Goal: Task Accomplishment & Management: Complete application form

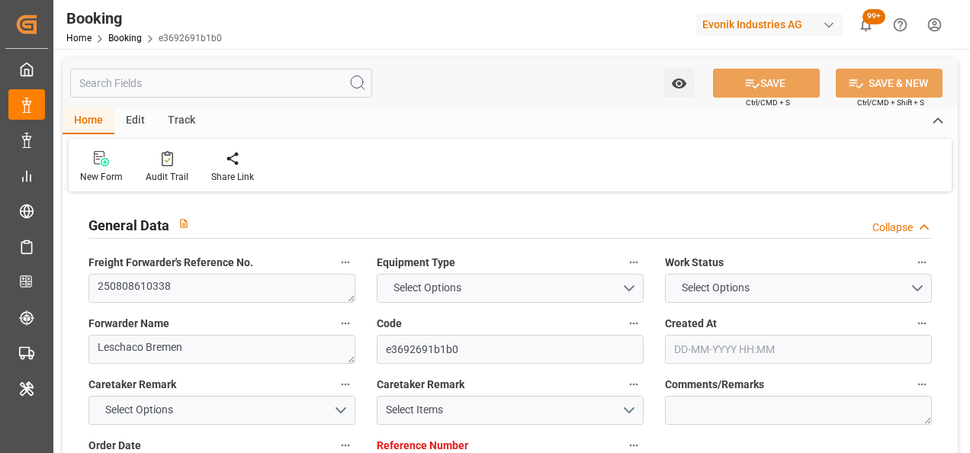
type input "7001221617"
type input "9308429"
type input "9440825"
type input "Maersk"
type input "Maersk Line AS"
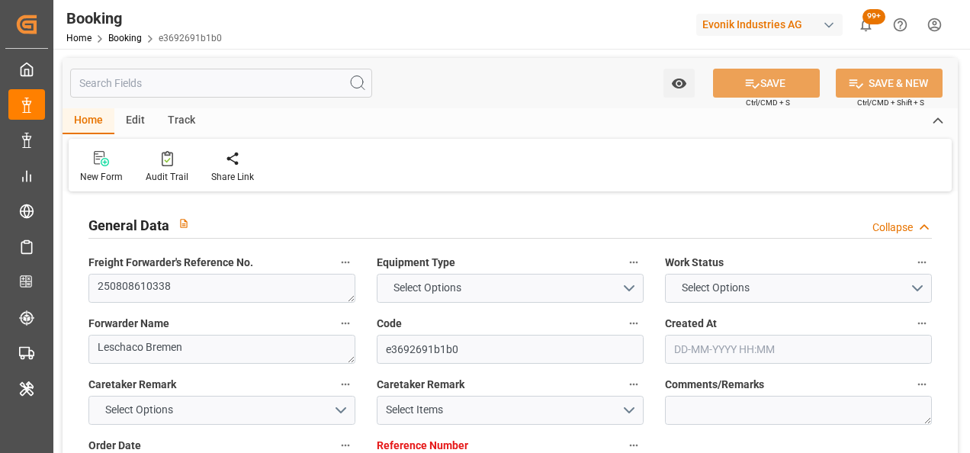
type input "BEANR"
type input "AEJEA"
type input "NLRTM"
type input "0"
type input "BEANR"
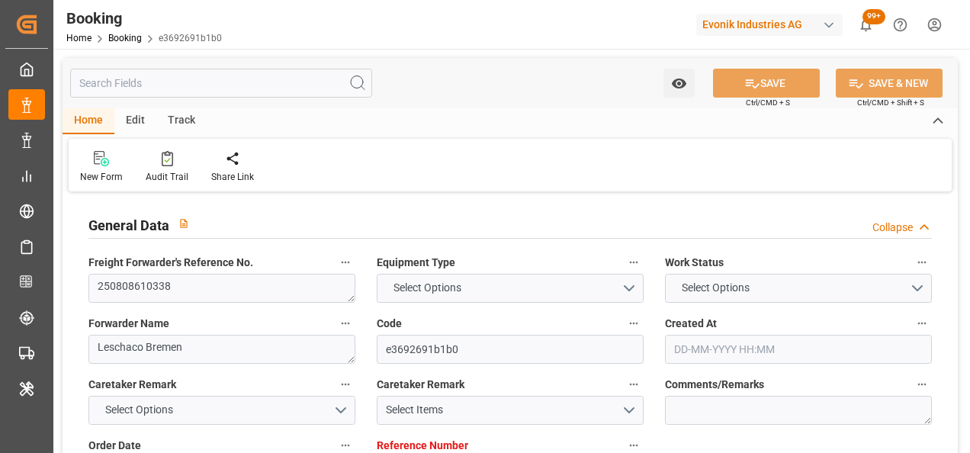
type input "AEJEA"
type input "9665645"
type input "14-07-2025 10:41"
type input "14-07-2025"
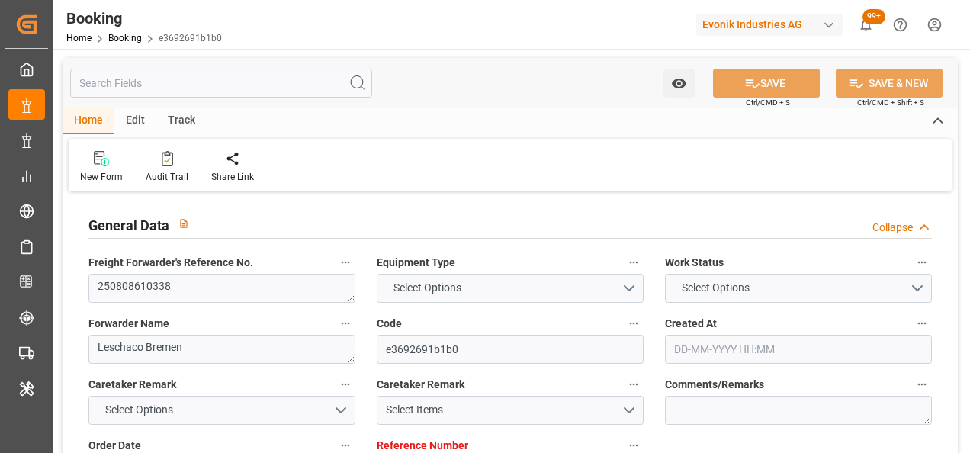
type input "13-09-2025"
type input "23-07-2025"
type input "[DATE]"
type input "23-07-2025"
type input "14-08-2025 16:00"
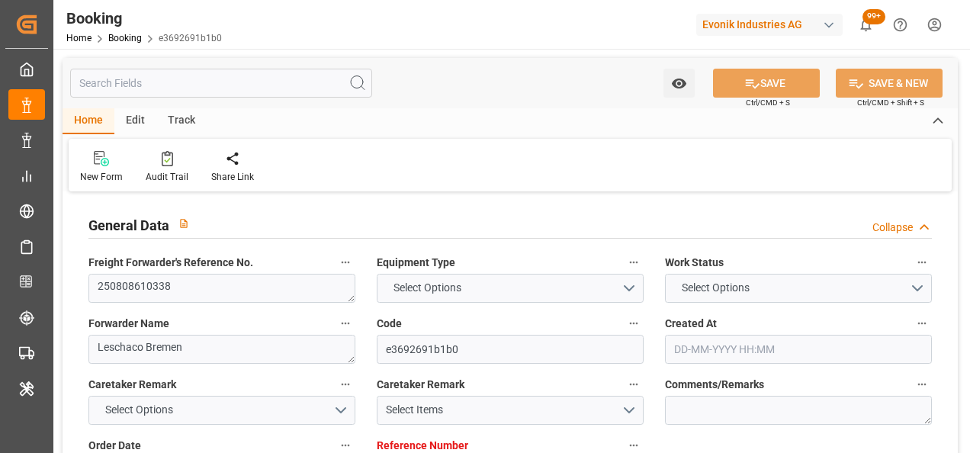
type input "31-07-2025 00:00"
type input "01-10-2025 07:00"
type input "10-09-2025 00:00"
type input "18-08-2025 11:00"
type input "06-08-2025 00:00"
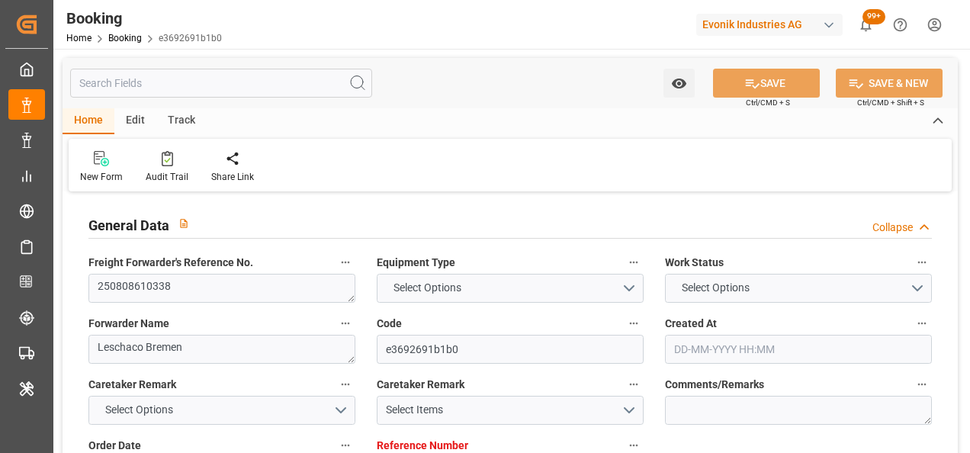
type input "22-08-2025 17:00"
type input "11-08-2025 00:00"
type input "01-08-2025"
type input "14-08-2025 06:49"
type input "[DATE]"
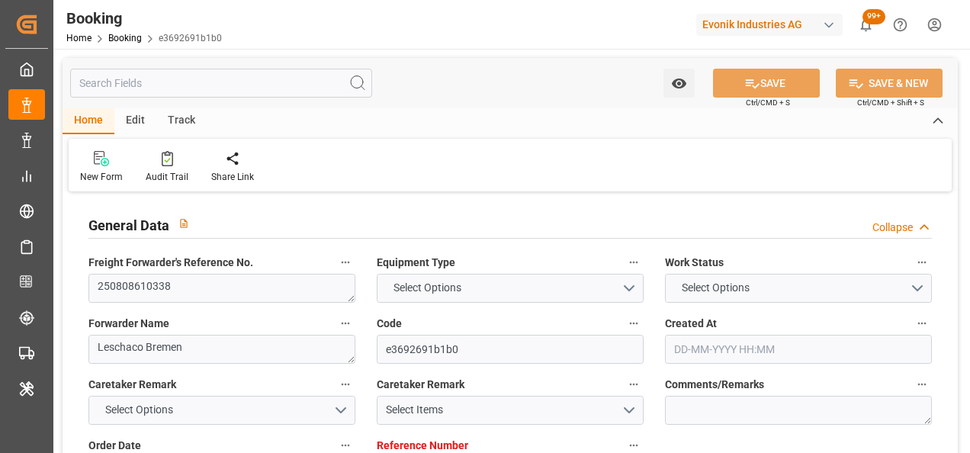
type input "31-07-2025 09:12"
type input "08-08-2025 22:00"
type input "11-08-2025 22:00"
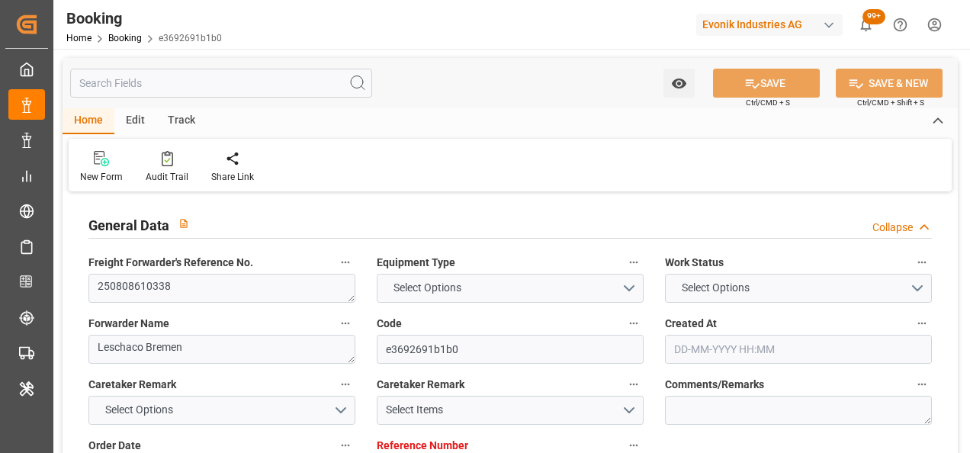
type input "14-08-2025 16:00"
type input "18-08-2025 11:00"
type input "19-08-2025 10:42"
type input "22-08-2025 17:00"
type input "01-10-2025 07:00"
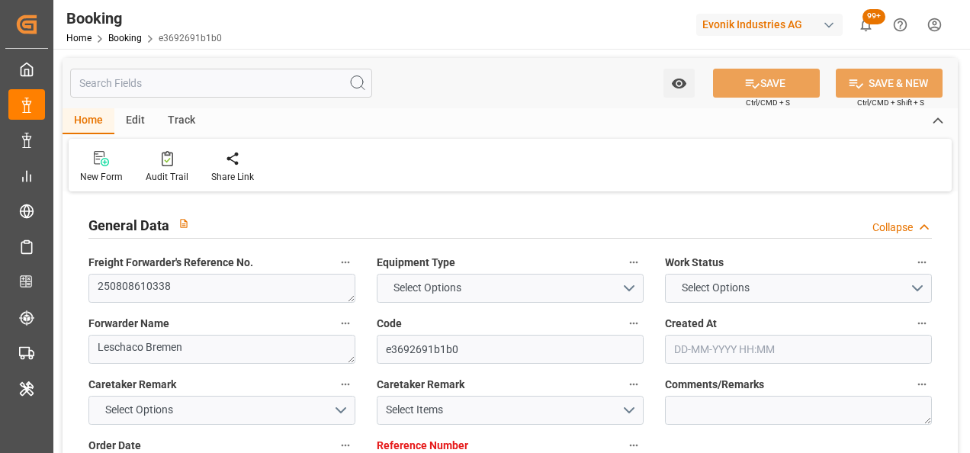
type input "01-10-2025 18:31"
type input "05-10-2025 18:31"
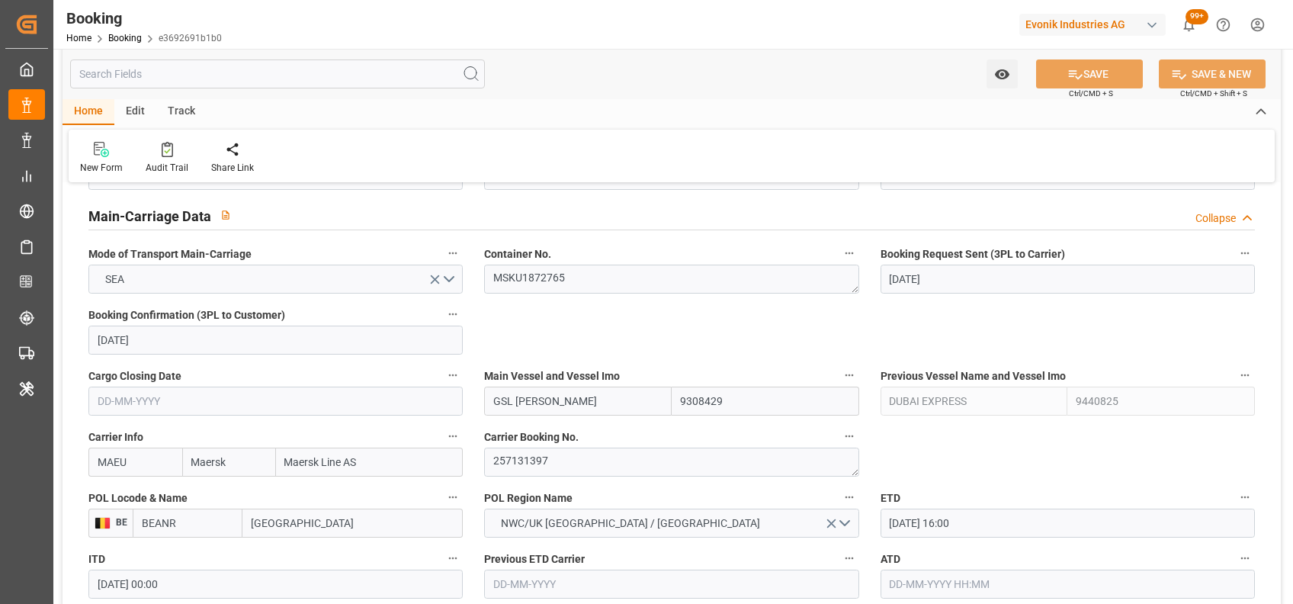
scroll to position [976, 0]
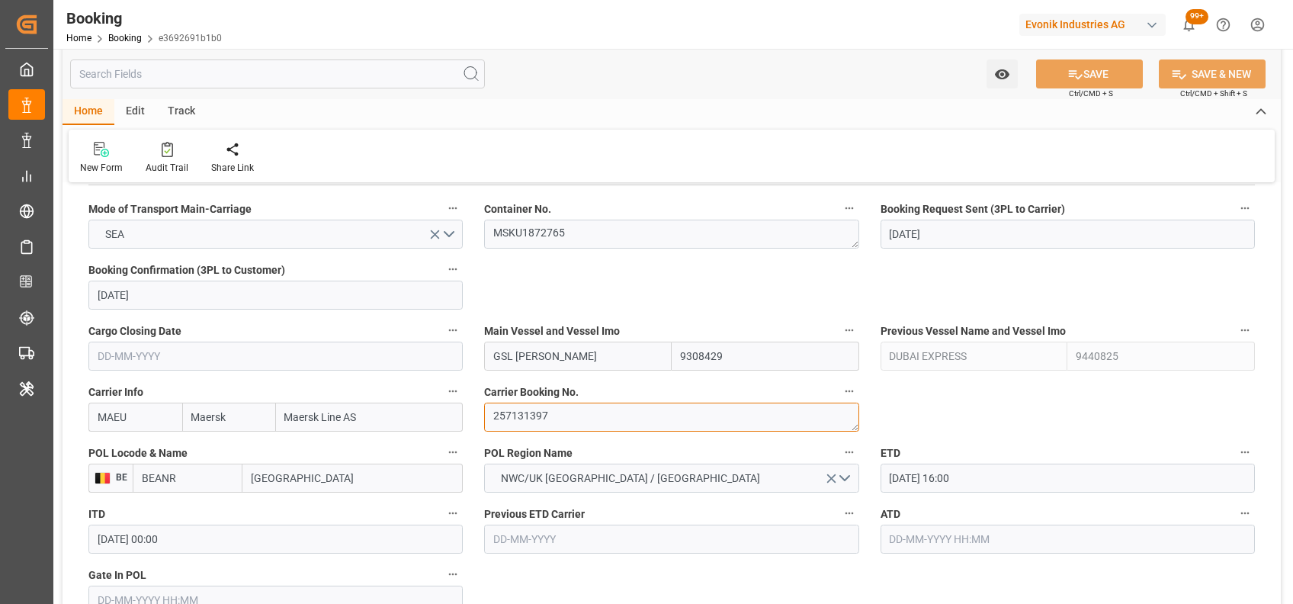
click at [543, 417] on textarea "257131397" at bounding box center [671, 416] width 374 height 29
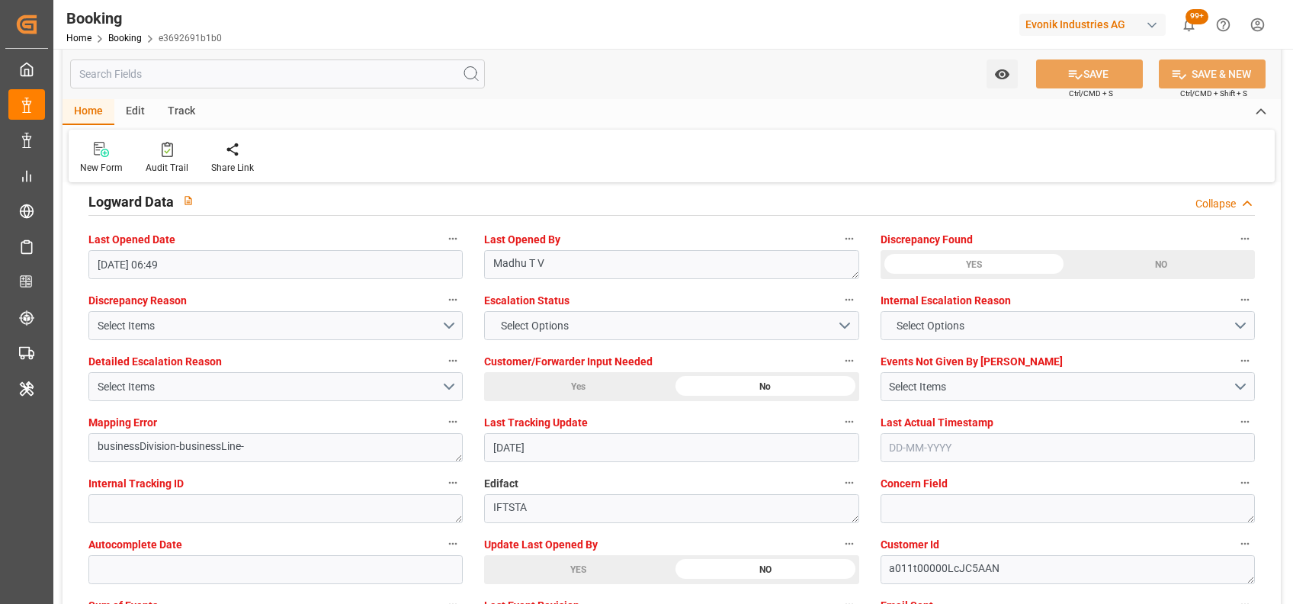
scroll to position [2864, 0]
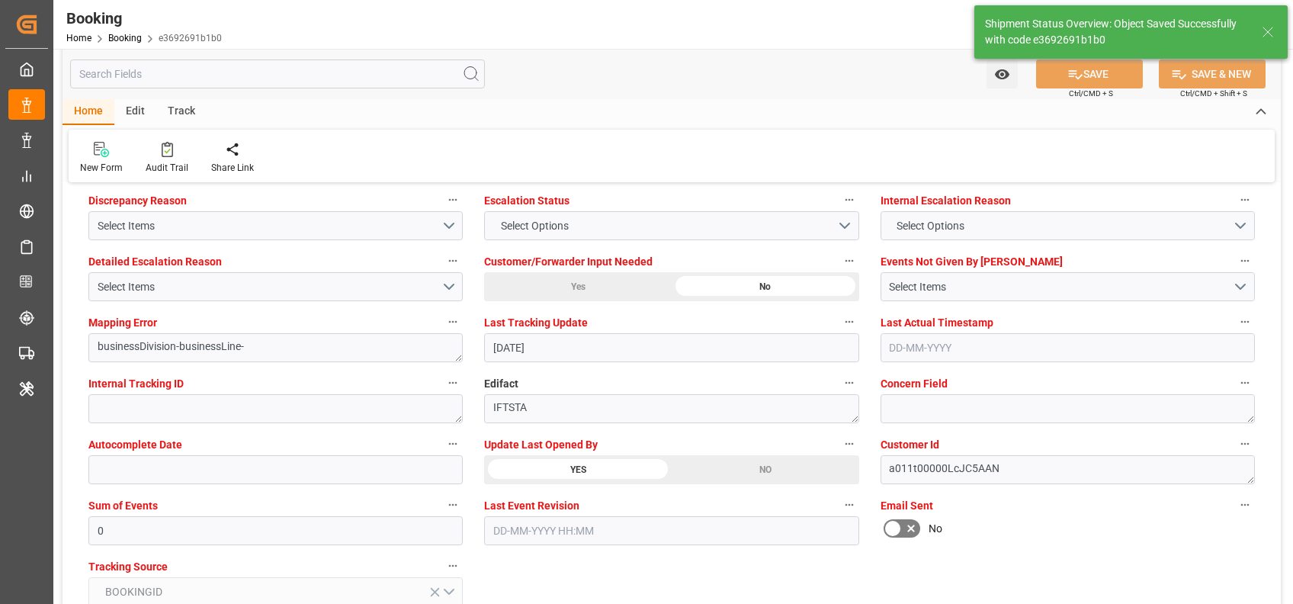
type input "14-08-2025 09:11"
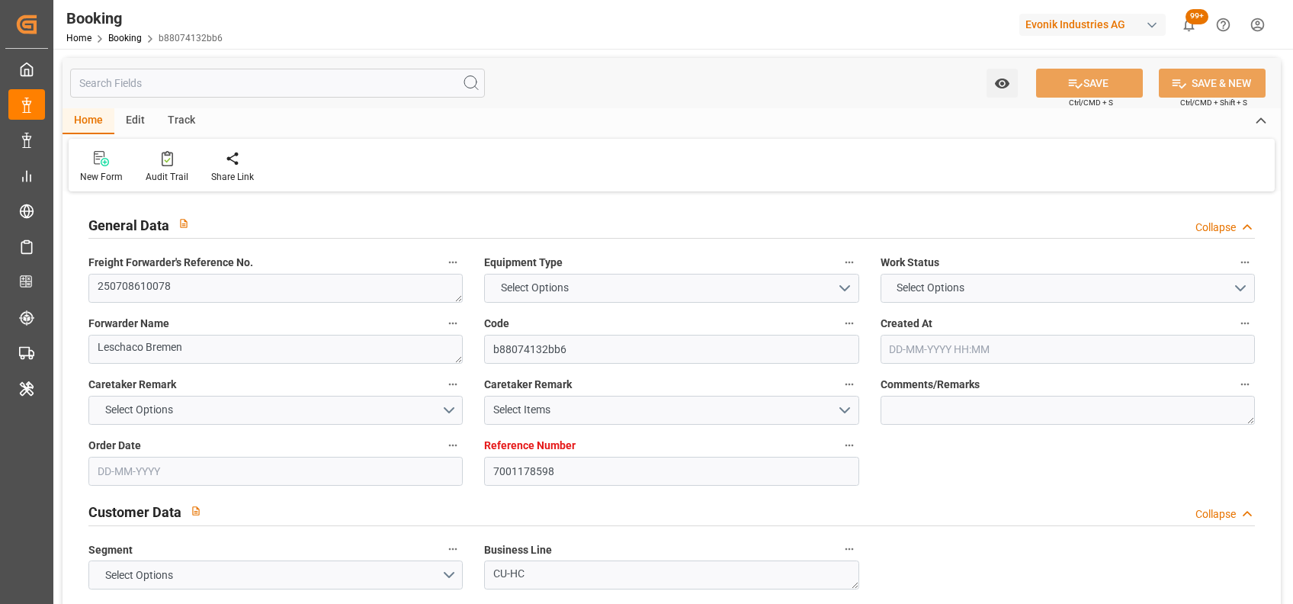
type input "7001178598"
type input "9632090"
type input "9374583"
type input "Maersk"
type input "Maersk Line AS"
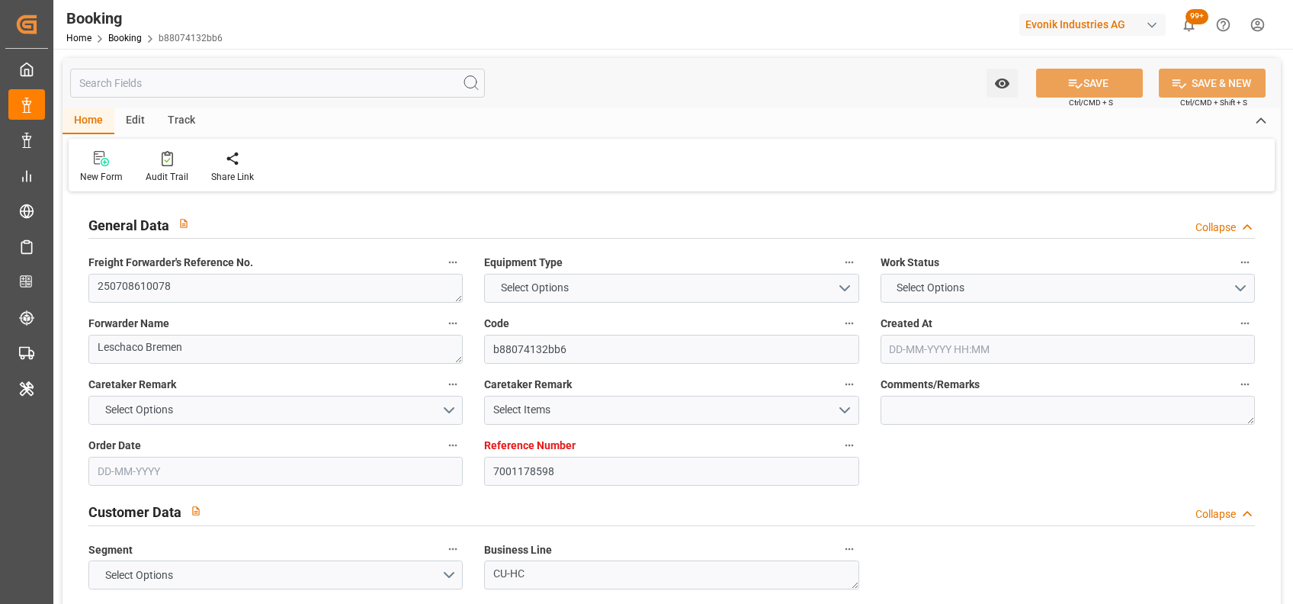
type input "NLRTM"
type input "IDJKT"
type input "0"
type input "MYTPP"
type input "IDJKT"
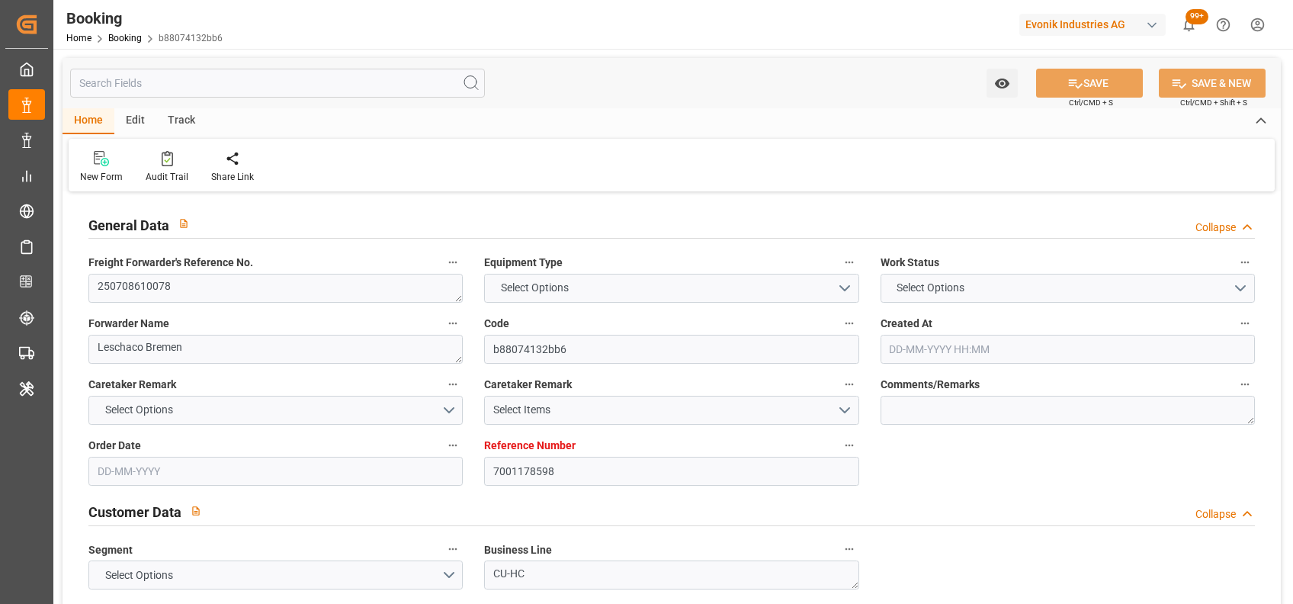
type input "9294537"
type input "9374583"
type input "26-05-2025 08:20"
type input "26-05-2025"
type input "01-09-2025"
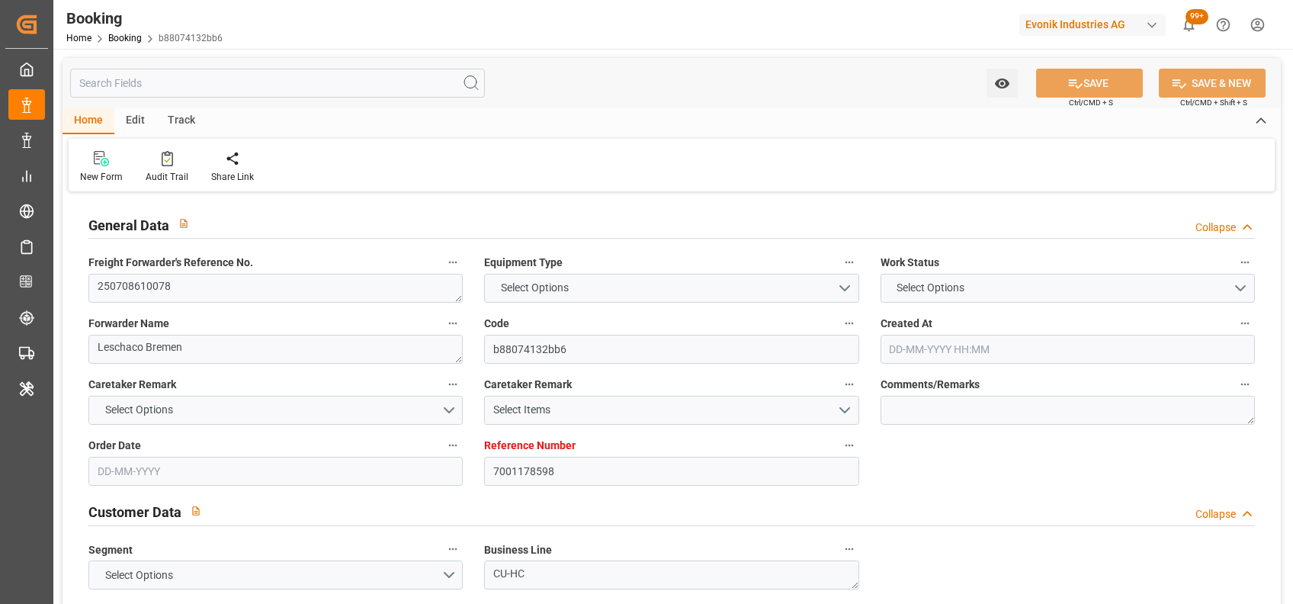
type input "03-07-2025"
type input "03-07-2025 00:00"
type input "07-06-2025"
type input "12-07-2025"
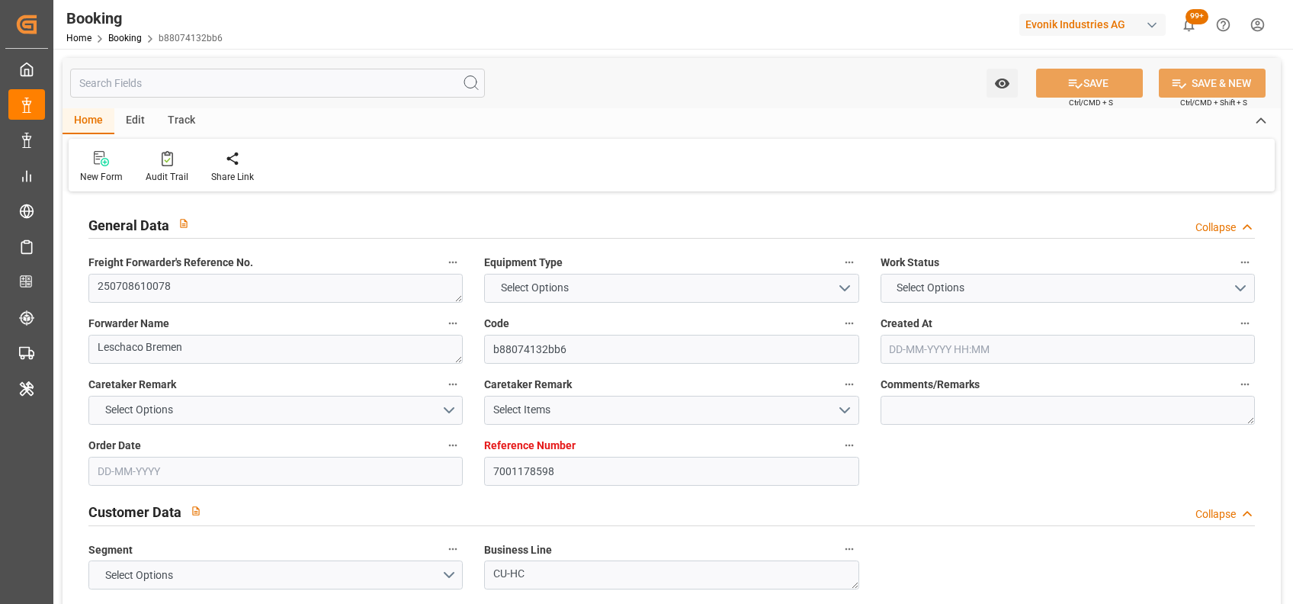
type input "21-07-2025 17:00"
type input "12-07-2025 00:00"
type input "11-07-2025 00:00"
type input "31-08-2025 13:00"
type input "01-09-2025 00:00"
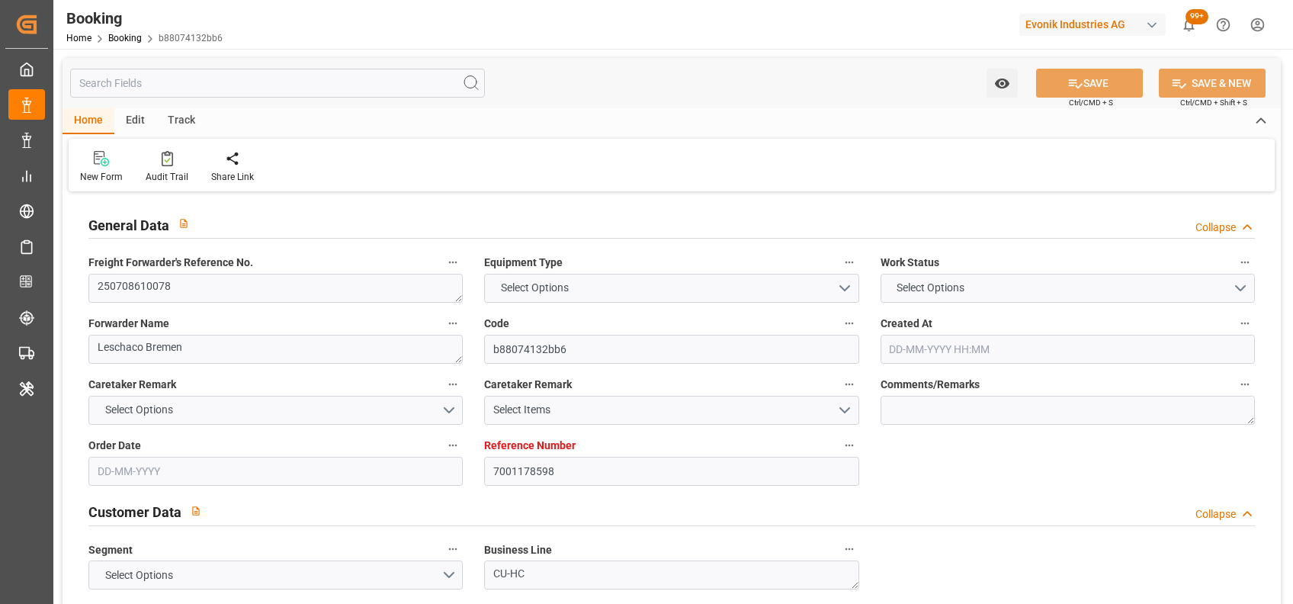
type input "16-08-2025 00:00"
type input "19-08-2025 00:00"
type input "06-08-2025 16:51"
type input "12-07-2025"
type input "13-08-2025 19:28"
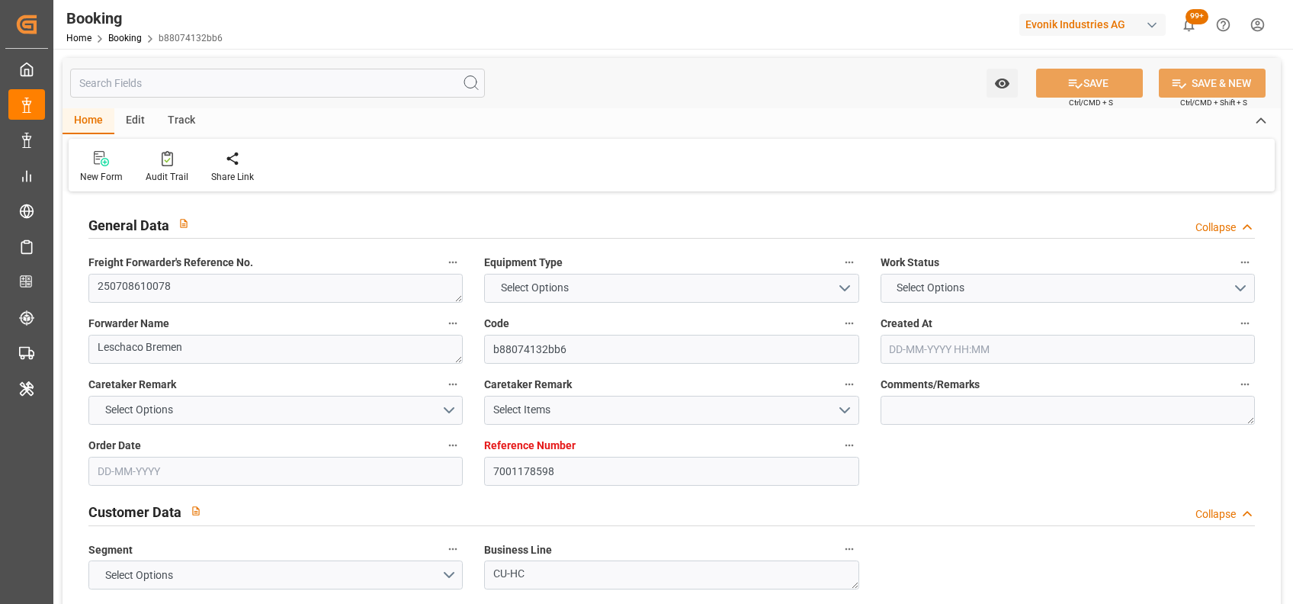
type input "[DATE]"
type input "04-07-2025 14:07"
type input "09-07-2025 16:02"
type input "07-08-2025 12:17"
type input "06-08-2025 16:51"
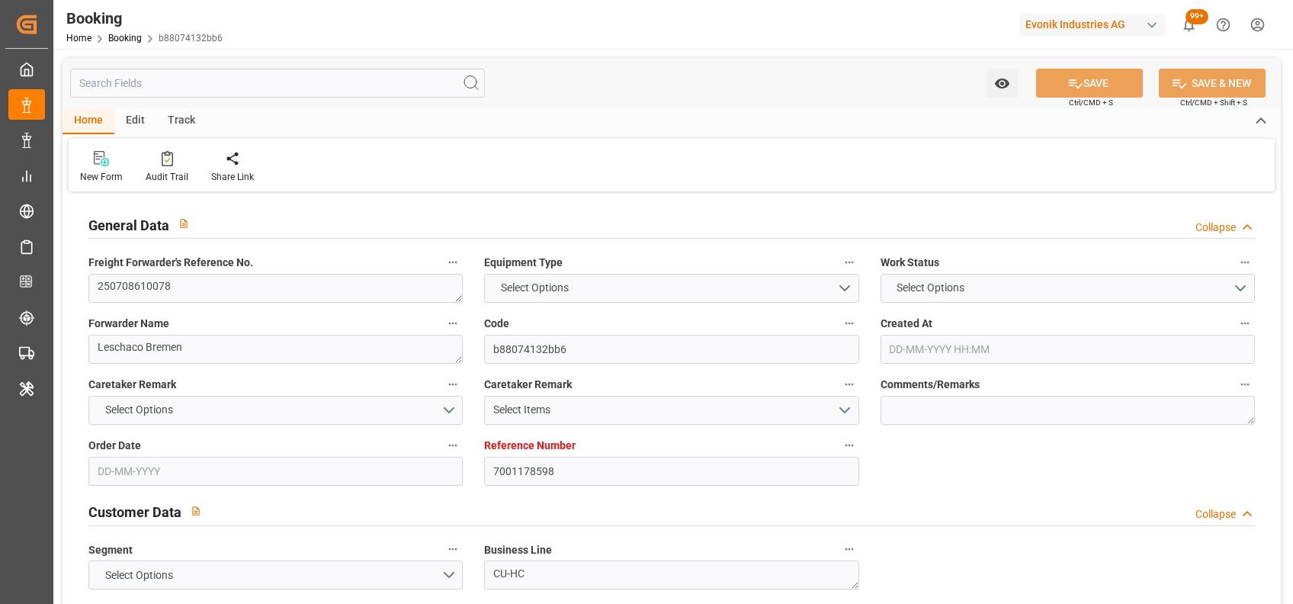
type input "23-08-2025 08:00"
type input "12-07-2025 13:00"
type input "26-08-2025 17:00"
type input "16-08-2025 08:00"
type input "17-08-2025 04:37"
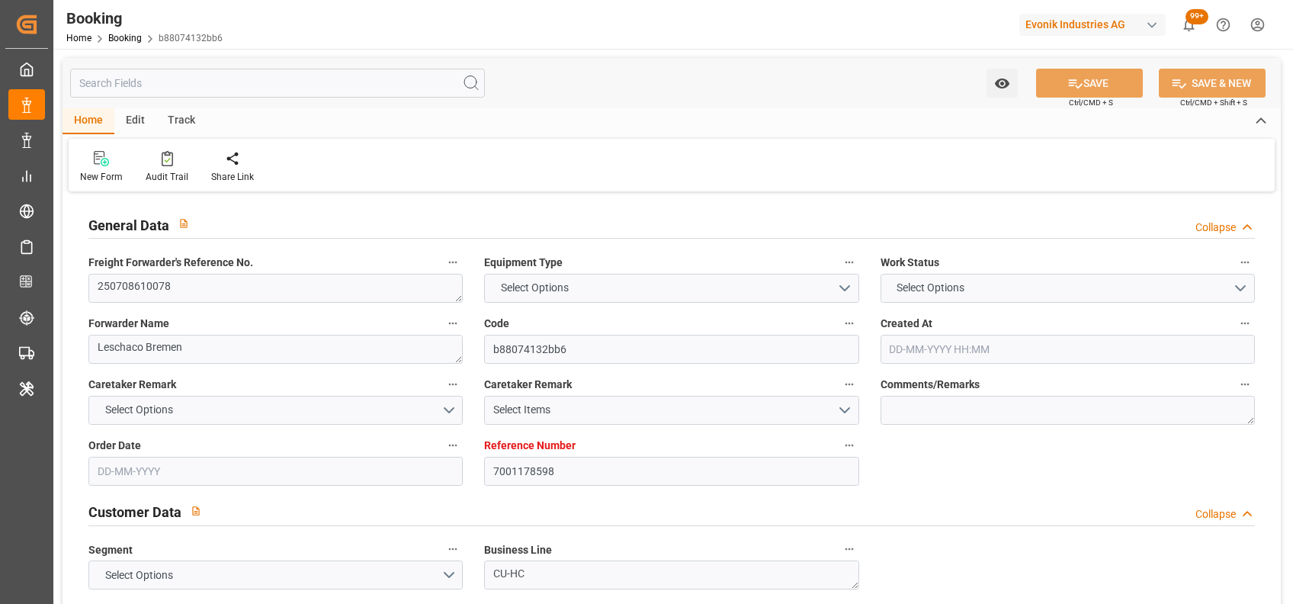
type input "19-08-2025 17:00"
type input "31-08-2025 13:00"
type input "31-08-2025 23:45"
type input "04-09-2025 23:45"
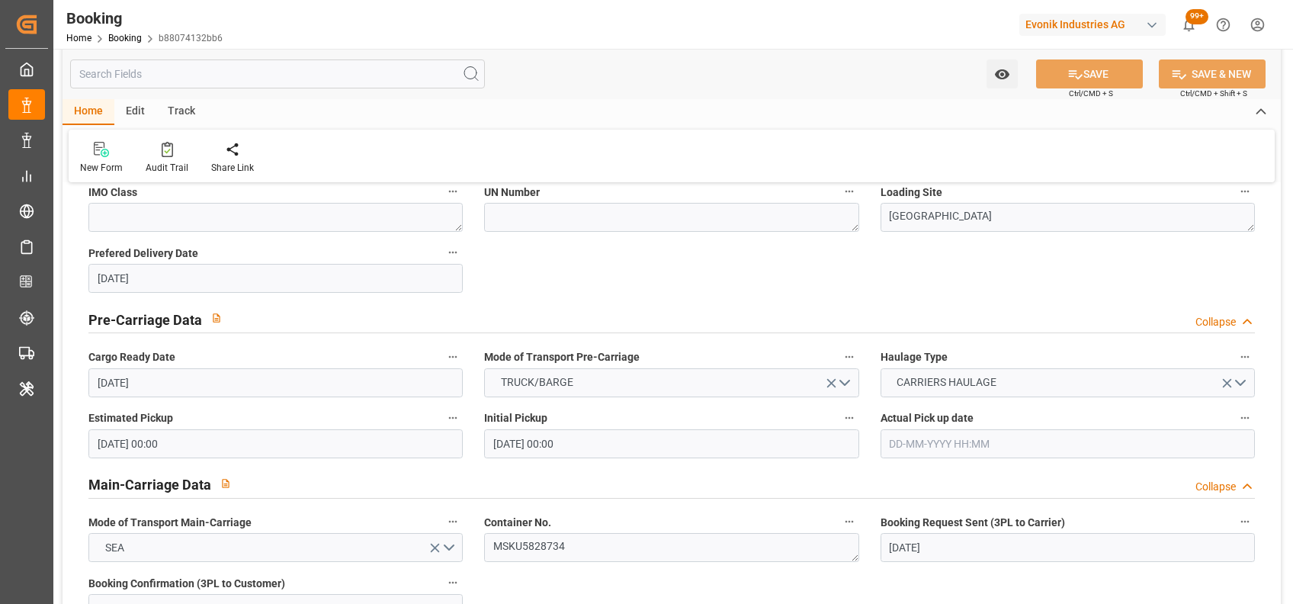
scroll to position [735, 0]
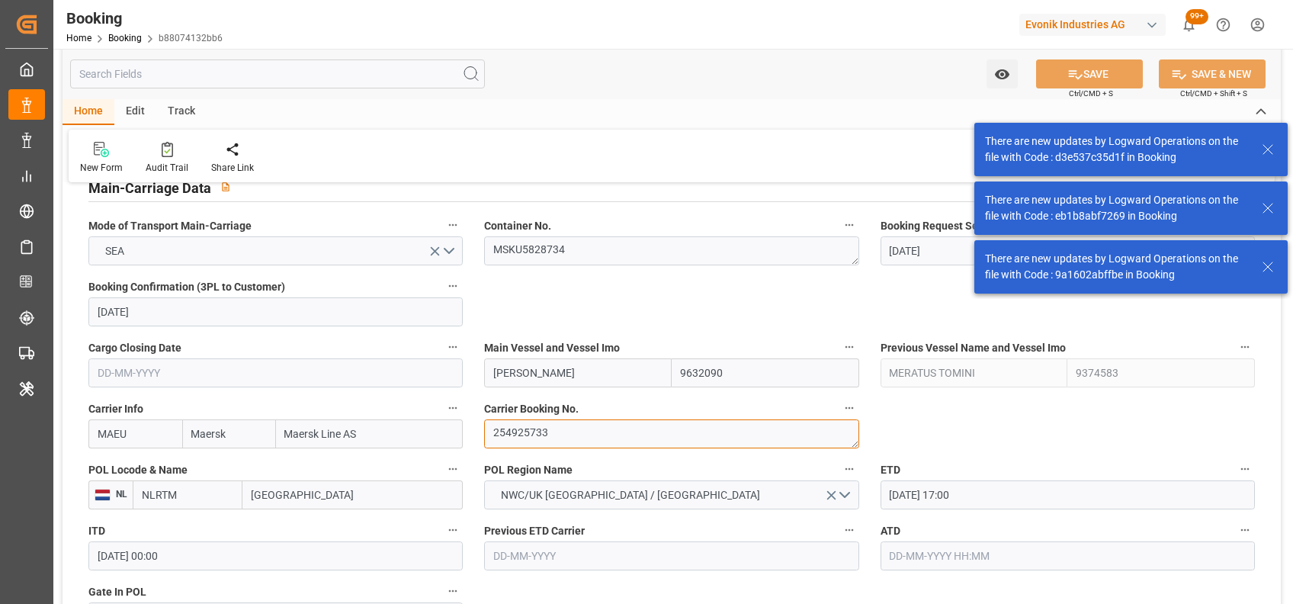
scroll to position [2431, 0]
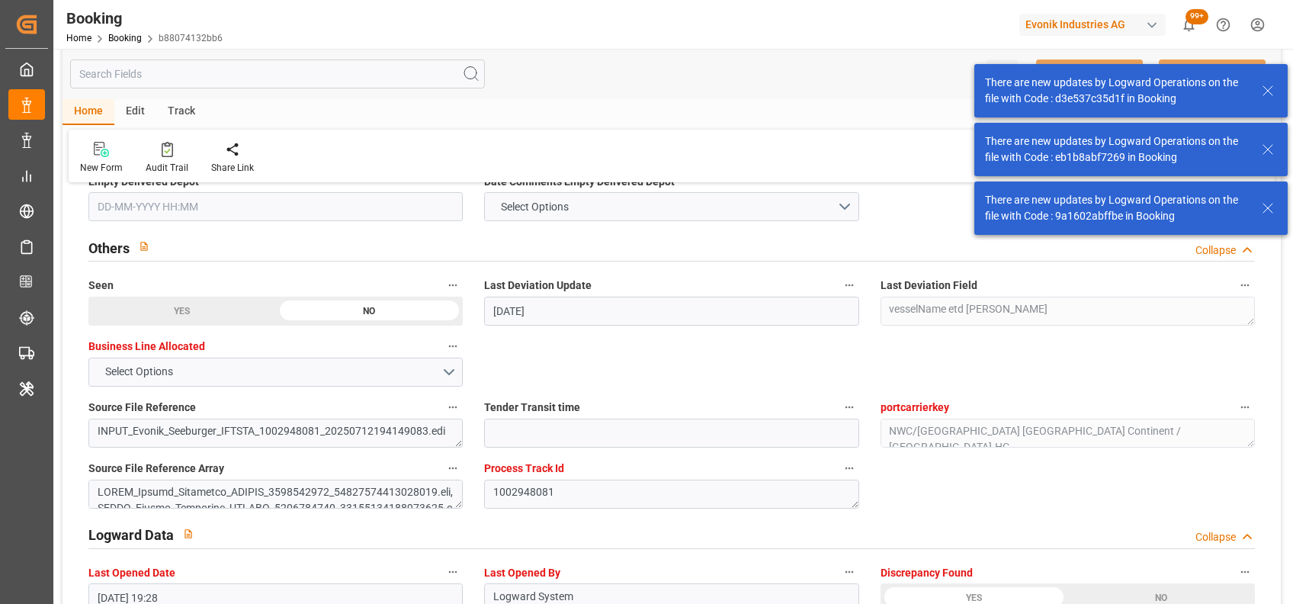
click at [276, 325] on div "YES" at bounding box center [182, 311] width 188 height 29
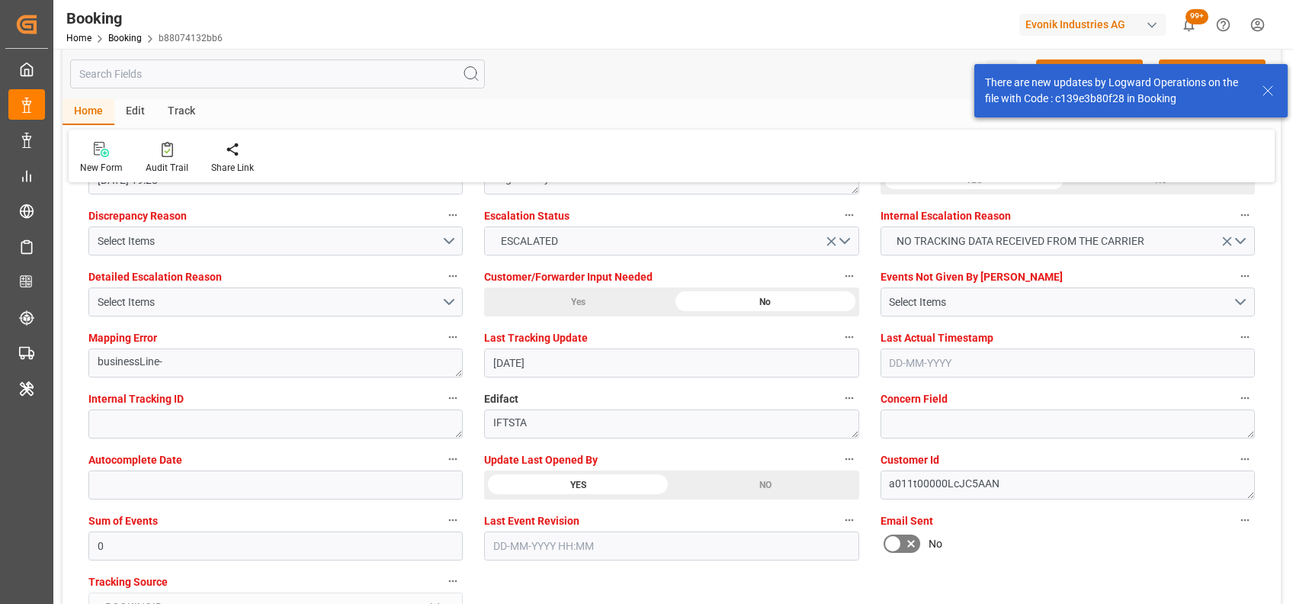
scroll to position [2849, 0]
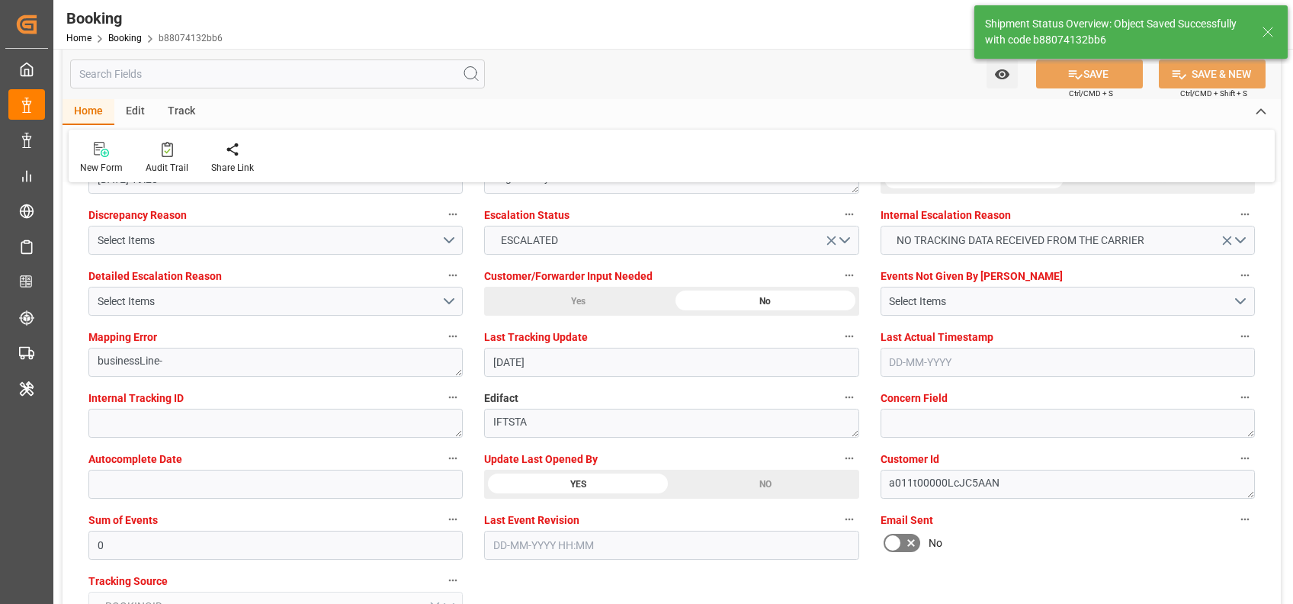
type textarea "[PERSON_NAME]"
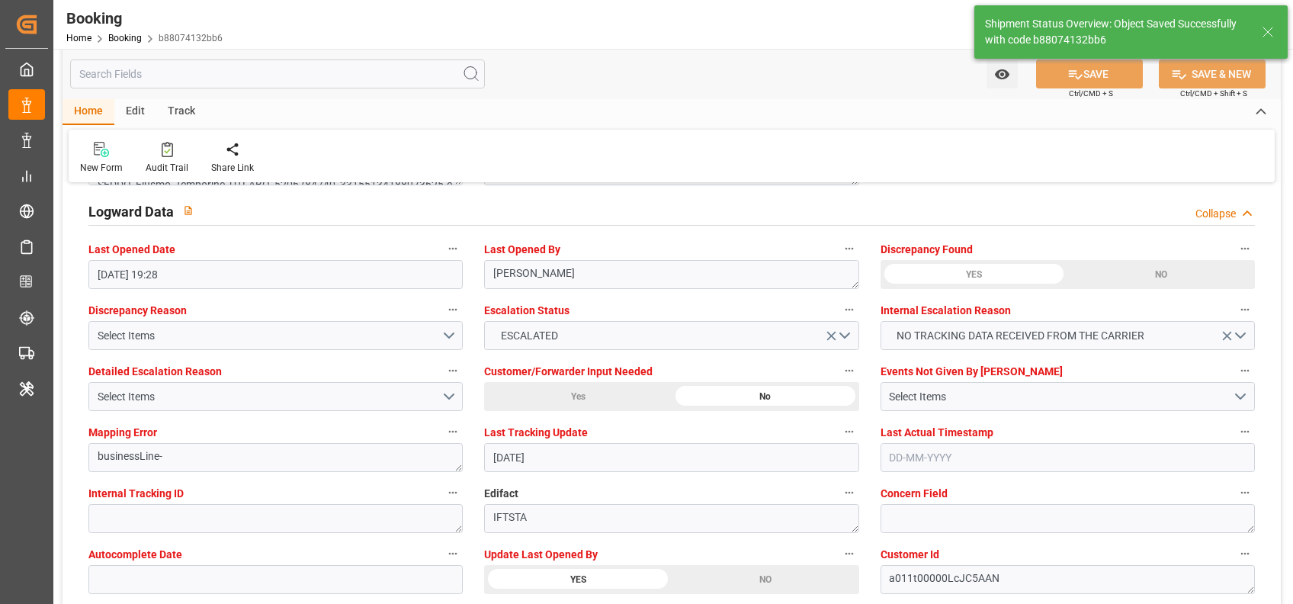
type input "14-08-2025 09:13"
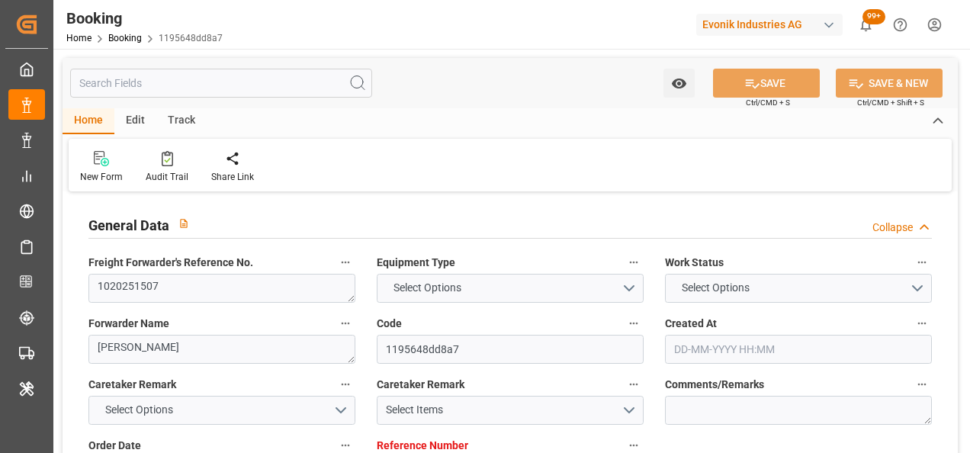
type input "7001216458"
type input "9215189"
type input "Maersk"
type input "Maersk Line AS"
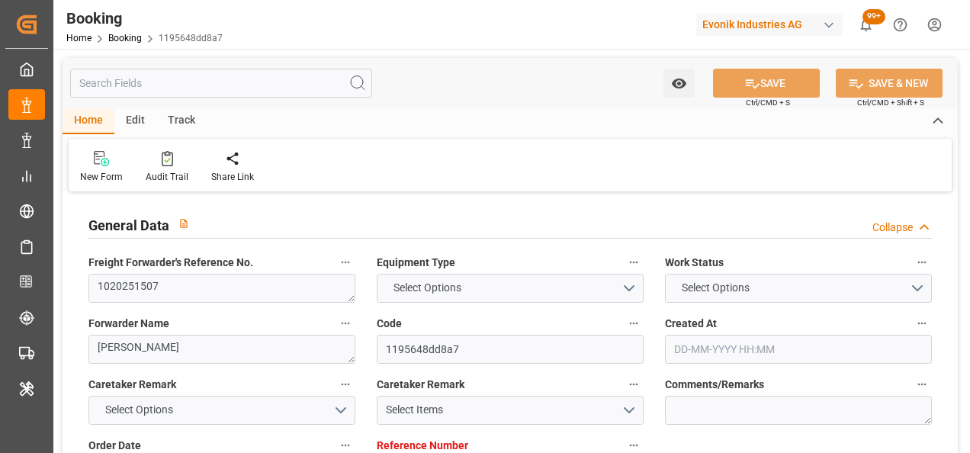
type input "NLRTM"
type input "EGALY"
type input "0"
type input "NLRTM"
type input "EGALY"
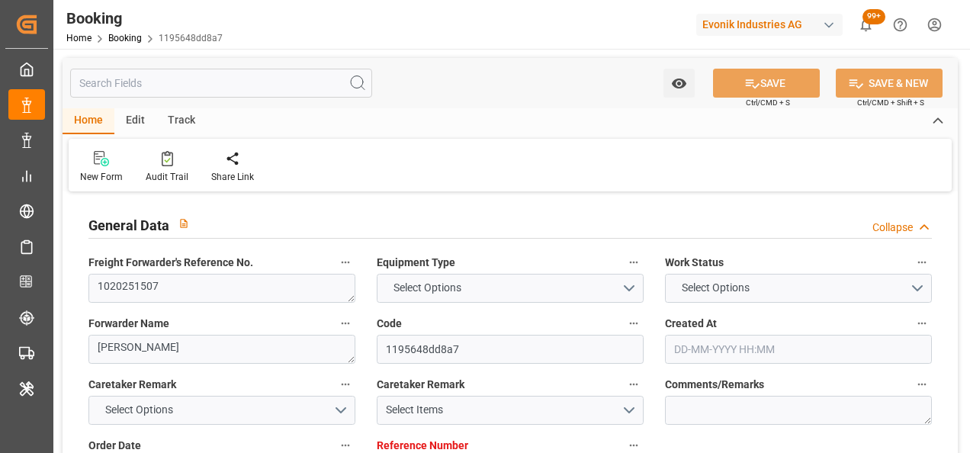
type input "9215189"
type input "08-07-2025 12:21"
type input "08-07-2025"
type input "17-08-2025"
type input "18-07-2025"
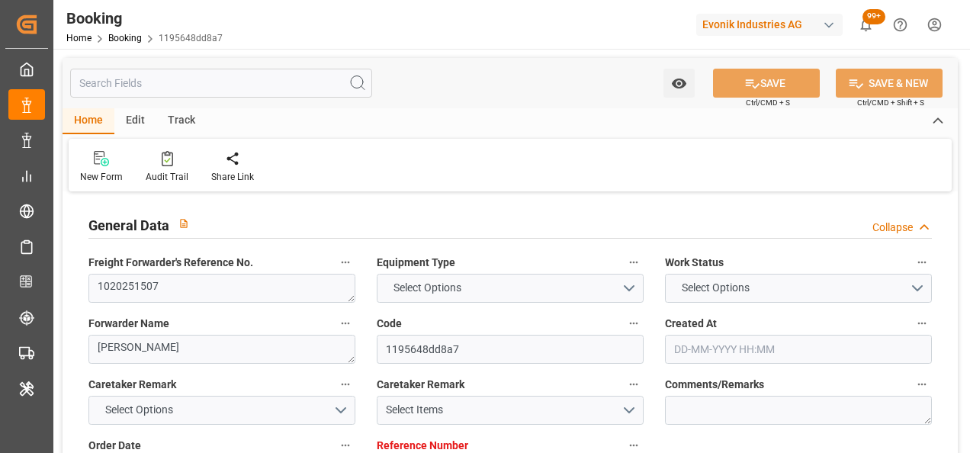
type input "14-08-2025 22:30"
type input "07-08-2025 00:00"
type input "08-08-2025 07:22"
type input "28-08-2025 19:00"
type input "21-08-2025 00:00"
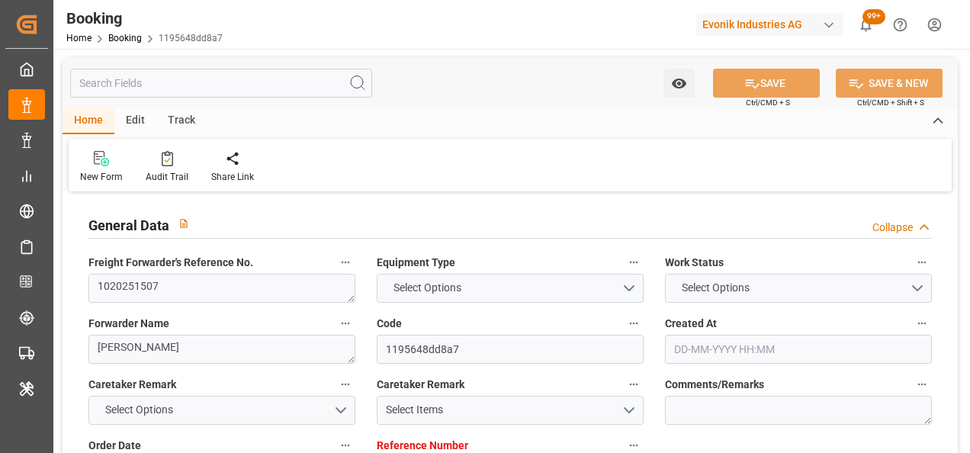
type input "07-08-2025"
type input "13-08-2025 14:47"
type input "13-08-2025"
type input "28-07-2025 13:06"
type input "05-08-2025 18:00"
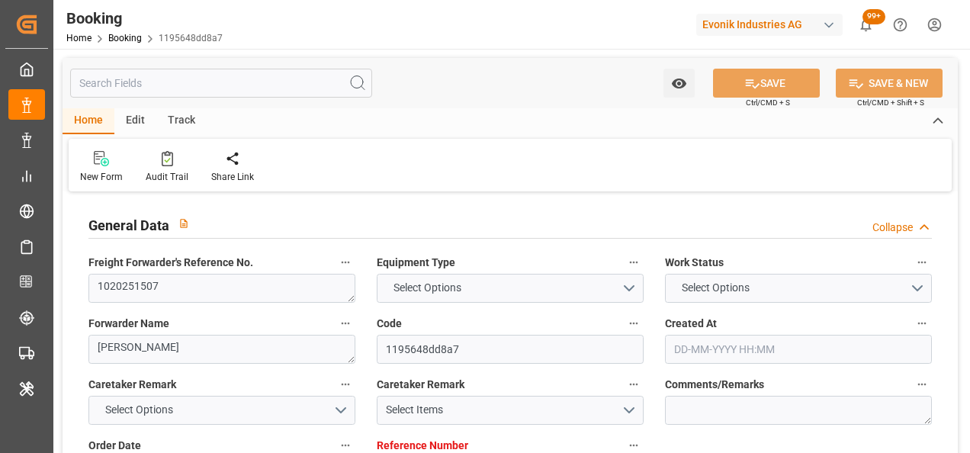
type input "04-08-2025 07:00"
type input "06-08-2025 07:00"
type input "14-08-2025 22:30"
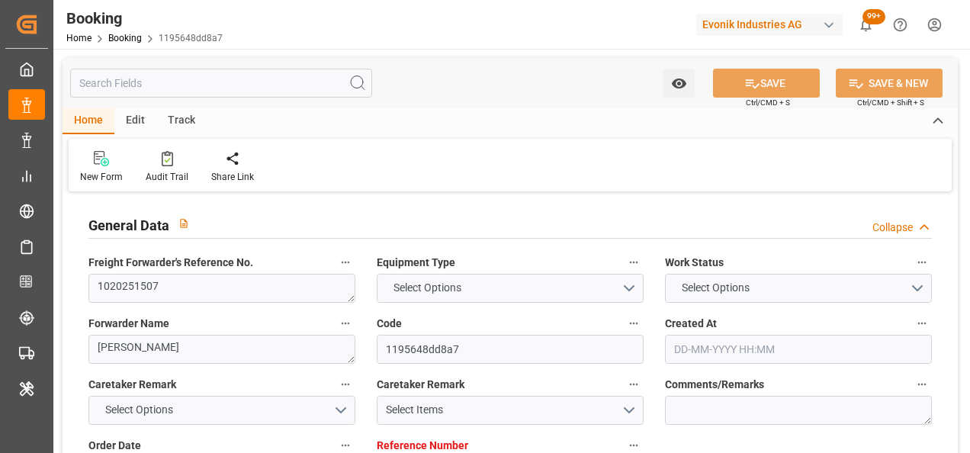
type input "28-08-2025 19:00"
type input "29-08-2025 00:51"
type input "02-09-2025 00:51"
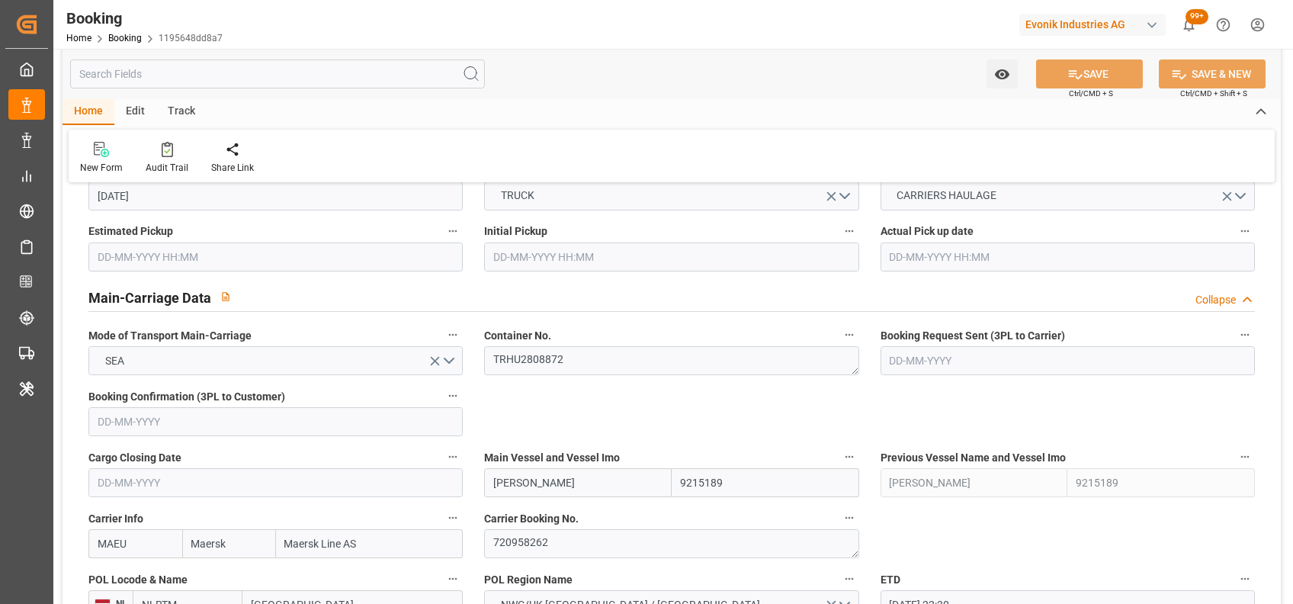
scroll to position [957, 0]
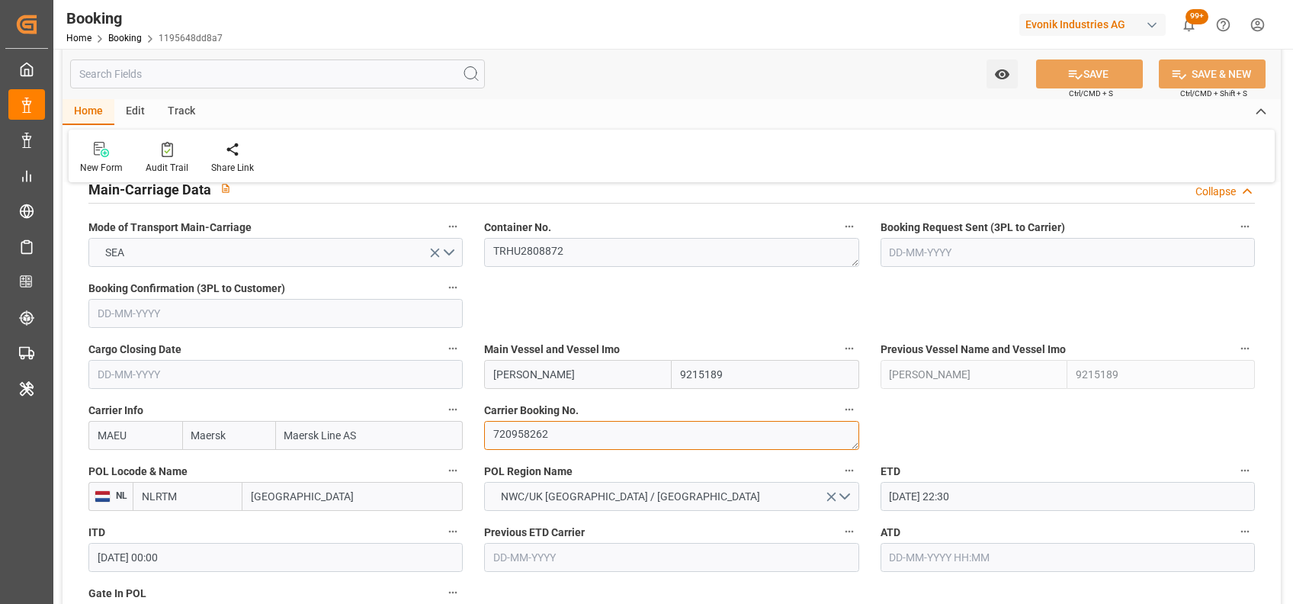
click at [531, 435] on textarea "720958262" at bounding box center [671, 435] width 374 height 29
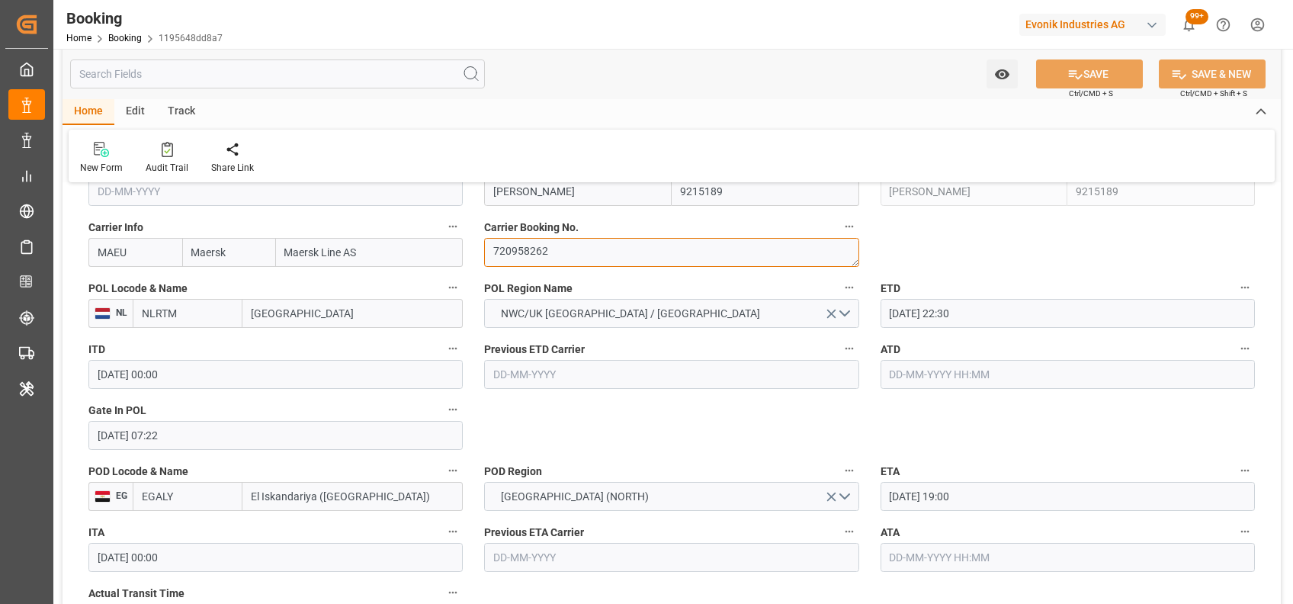
scroll to position [1445, 0]
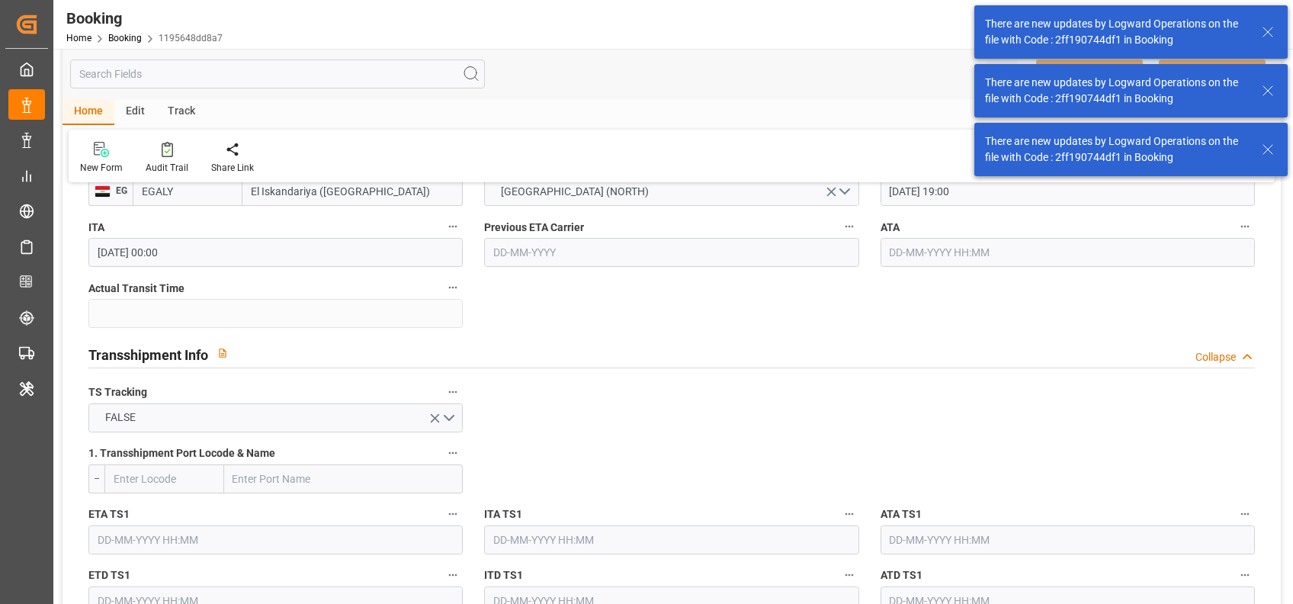
scroll to position [2974, 0]
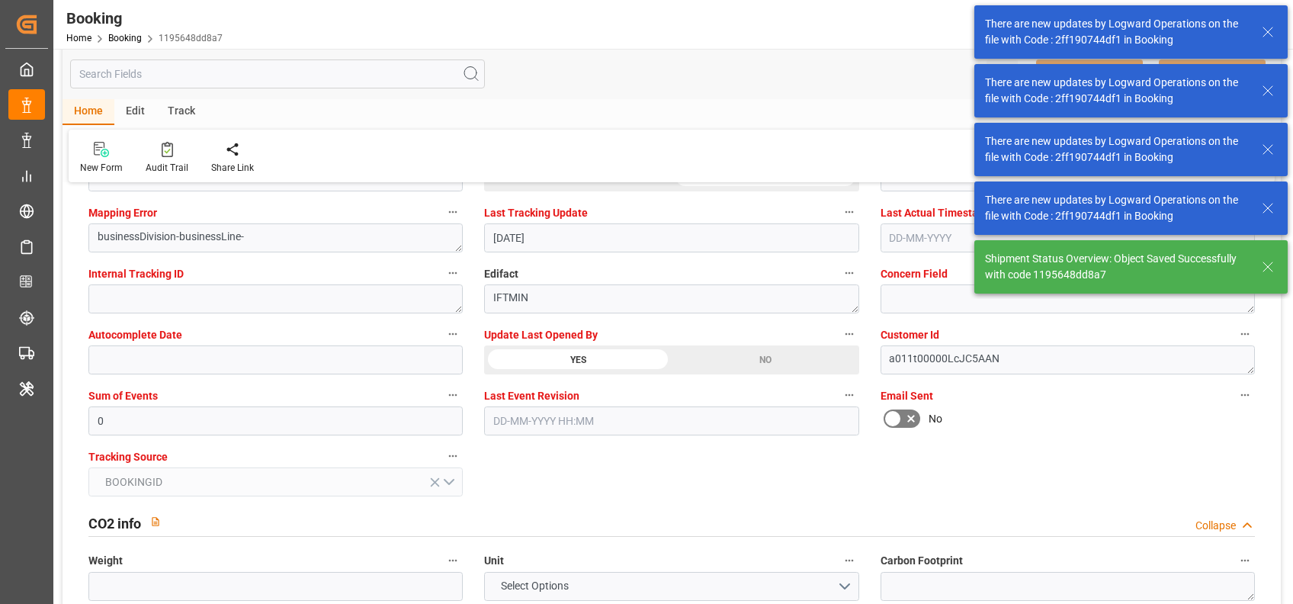
type textarea "[PERSON_NAME]"
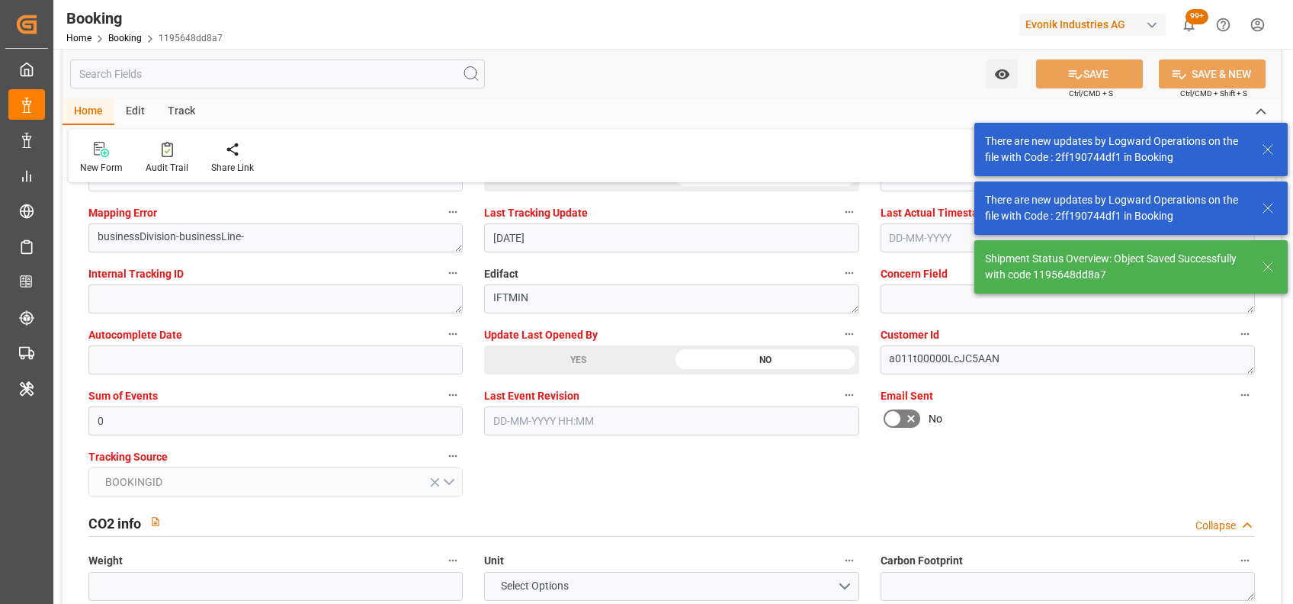
type input "14-08-2025 09:14"
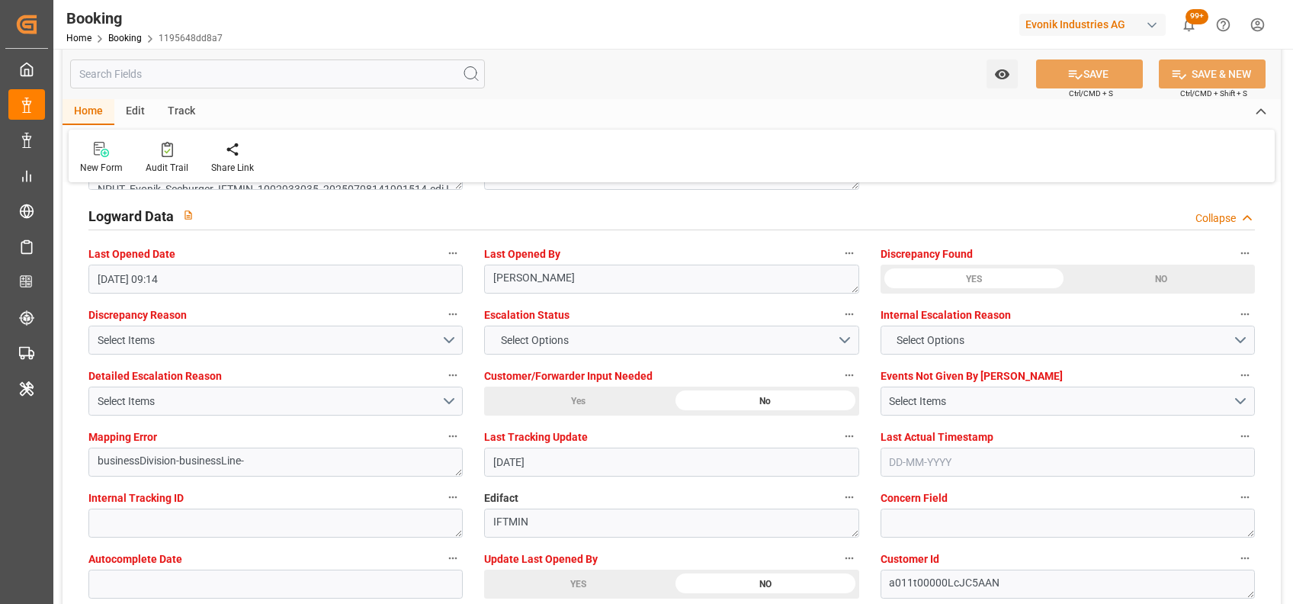
scroll to position [2756, 0]
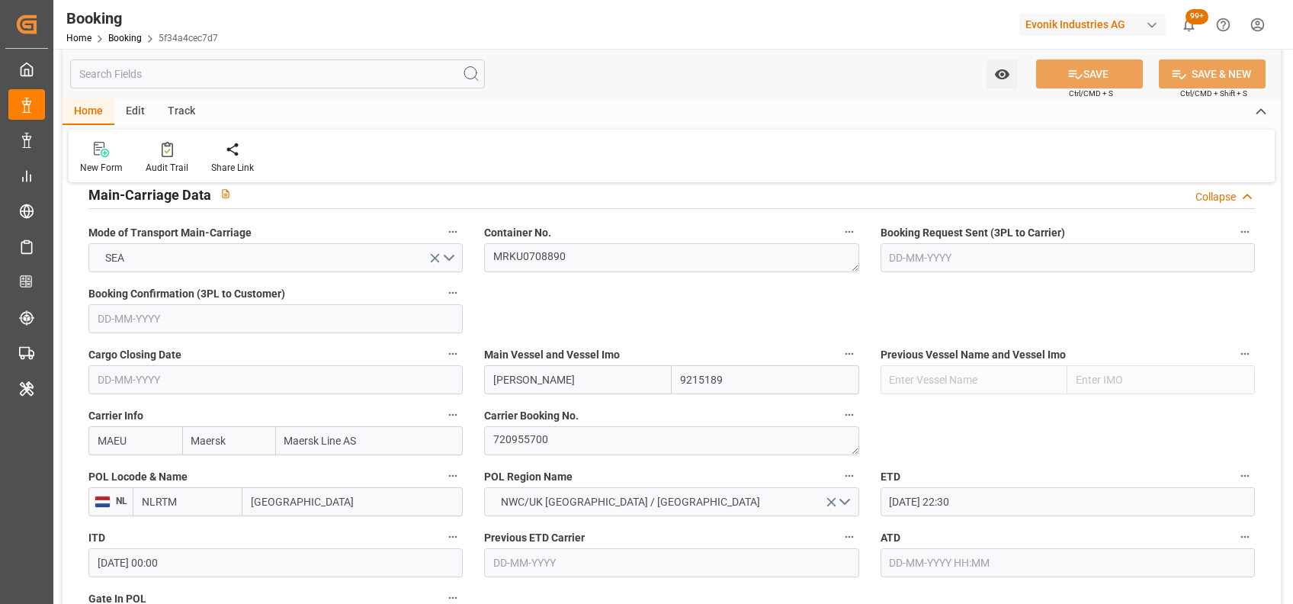
scroll to position [953, 0]
click at [520, 441] on textarea "720955700" at bounding box center [671, 439] width 374 height 29
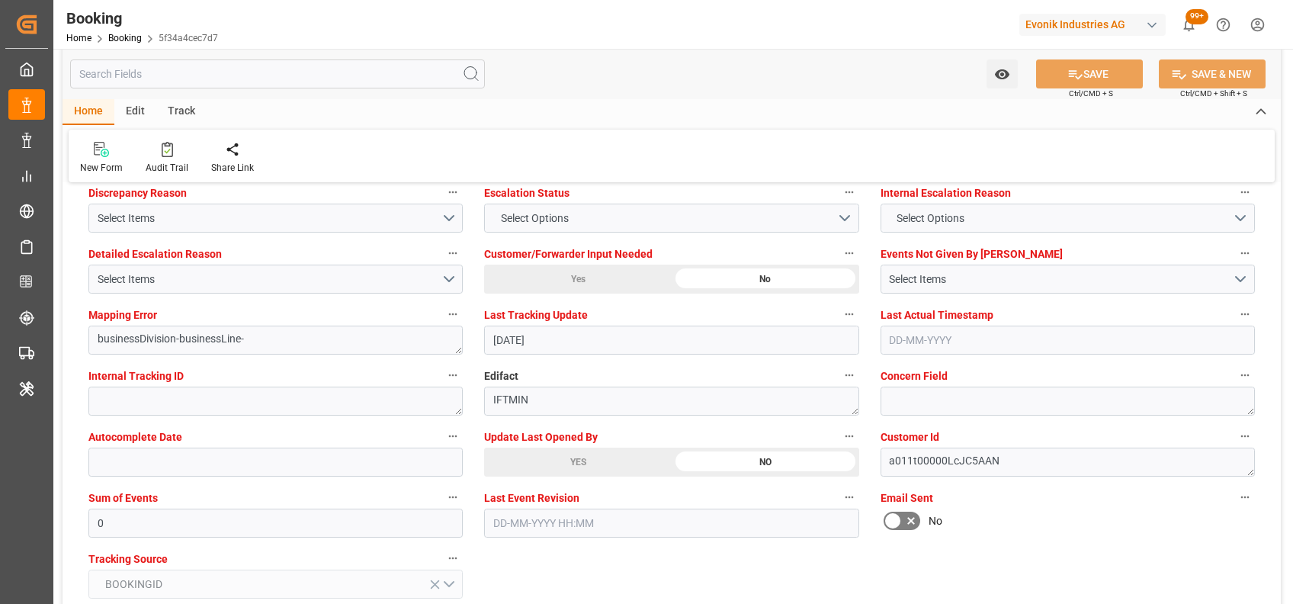
scroll to position [2872, 0]
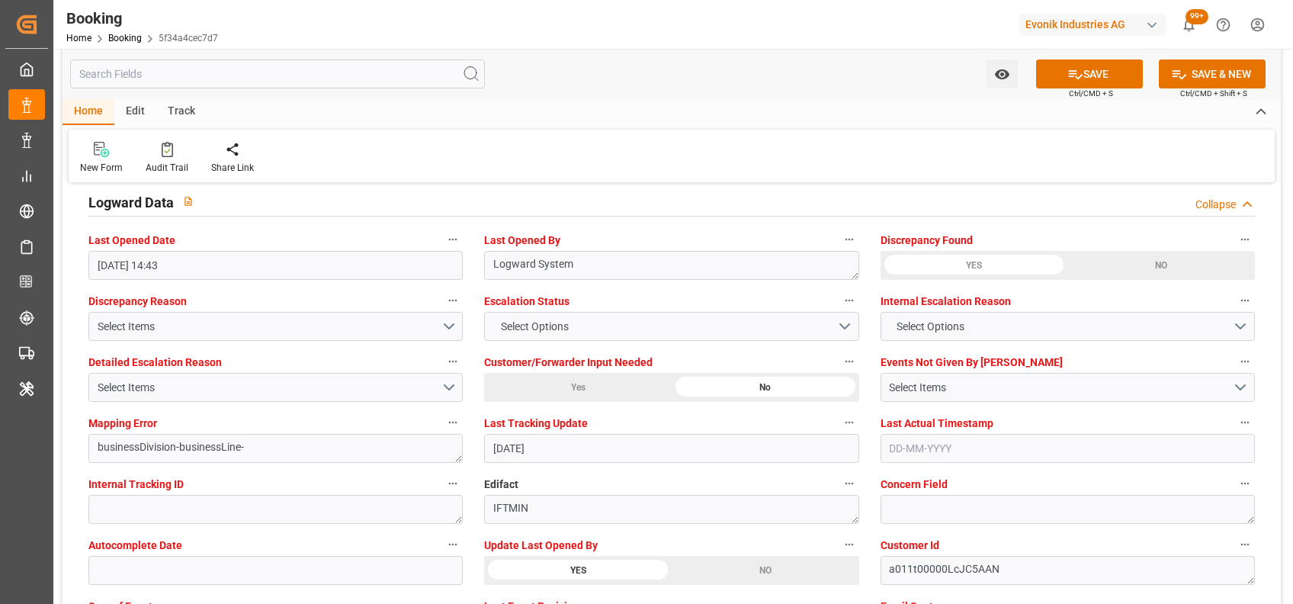
scroll to position [2762, 0]
type textarea "[PERSON_NAME]"
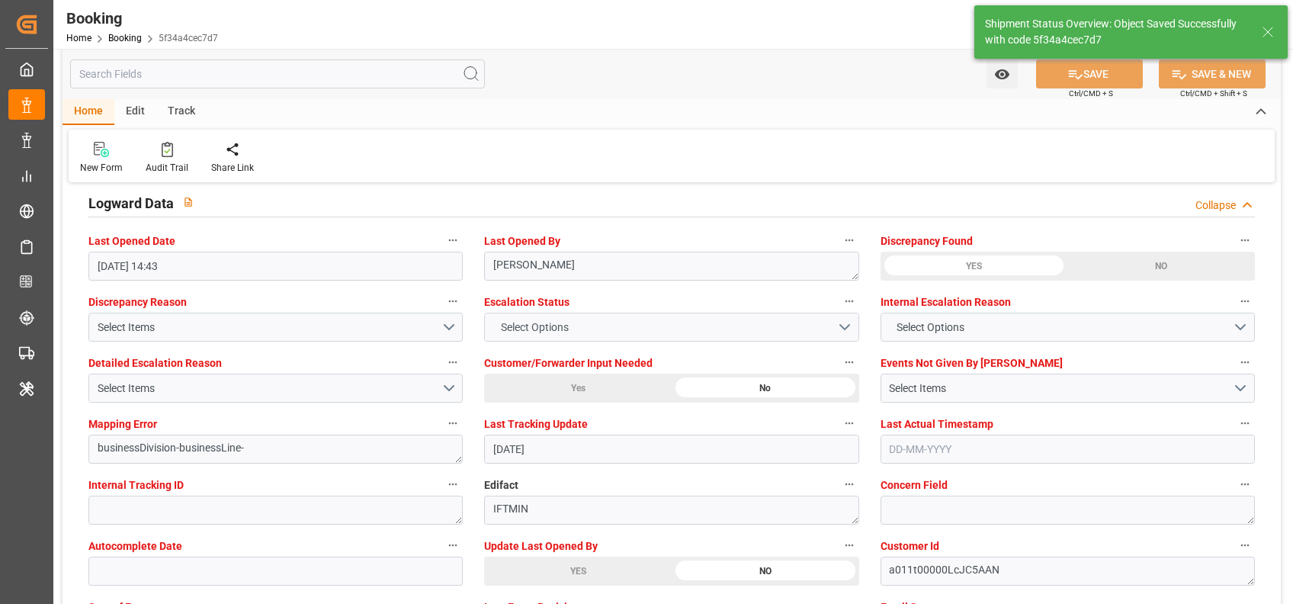
type input "14-08-2025 09:15"
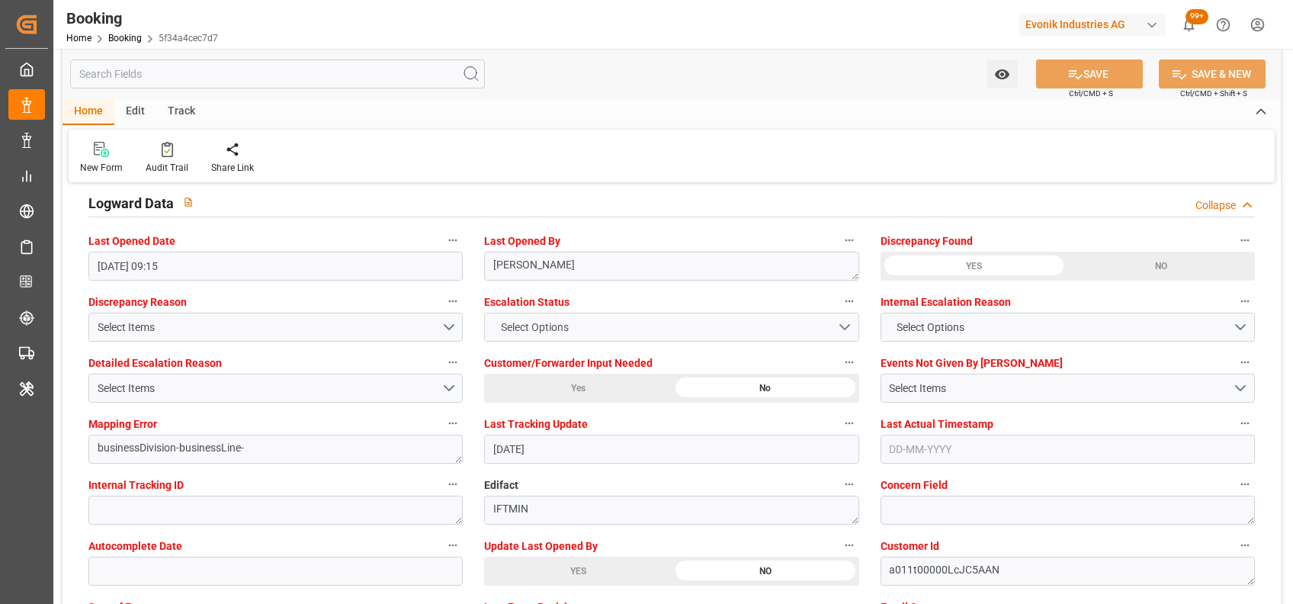
scroll to position [2748, 0]
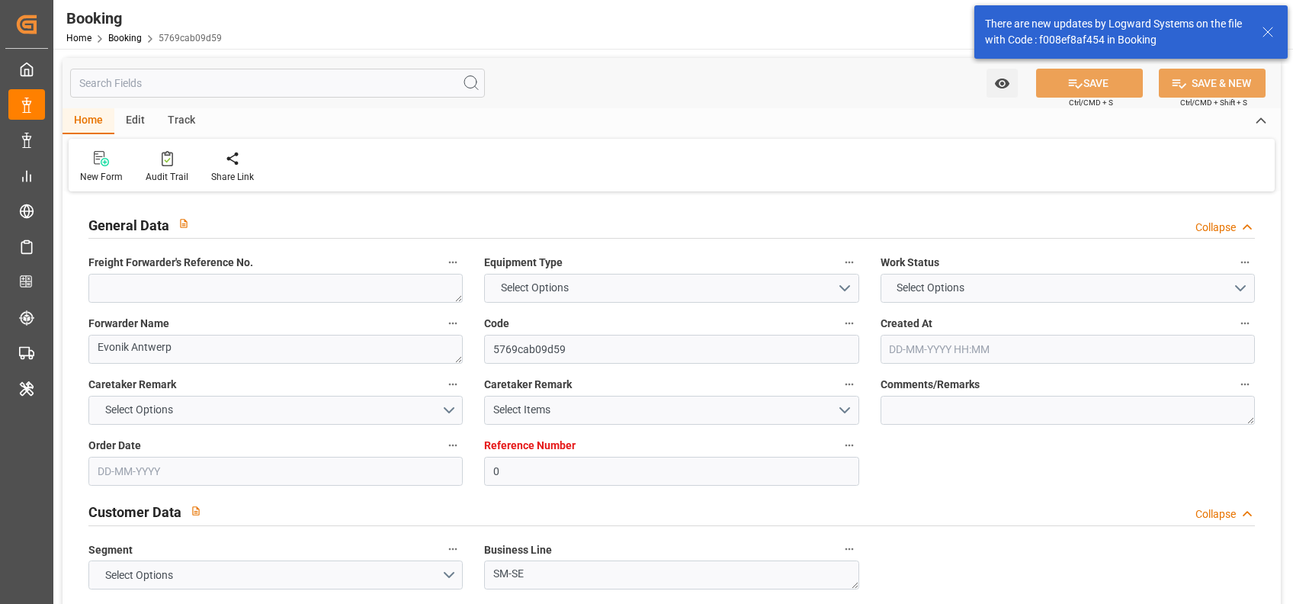
type input "0"
type input "9318773"
type input "MSC"
type input "Mediterranean Shipping Company"
type input "BEANR"
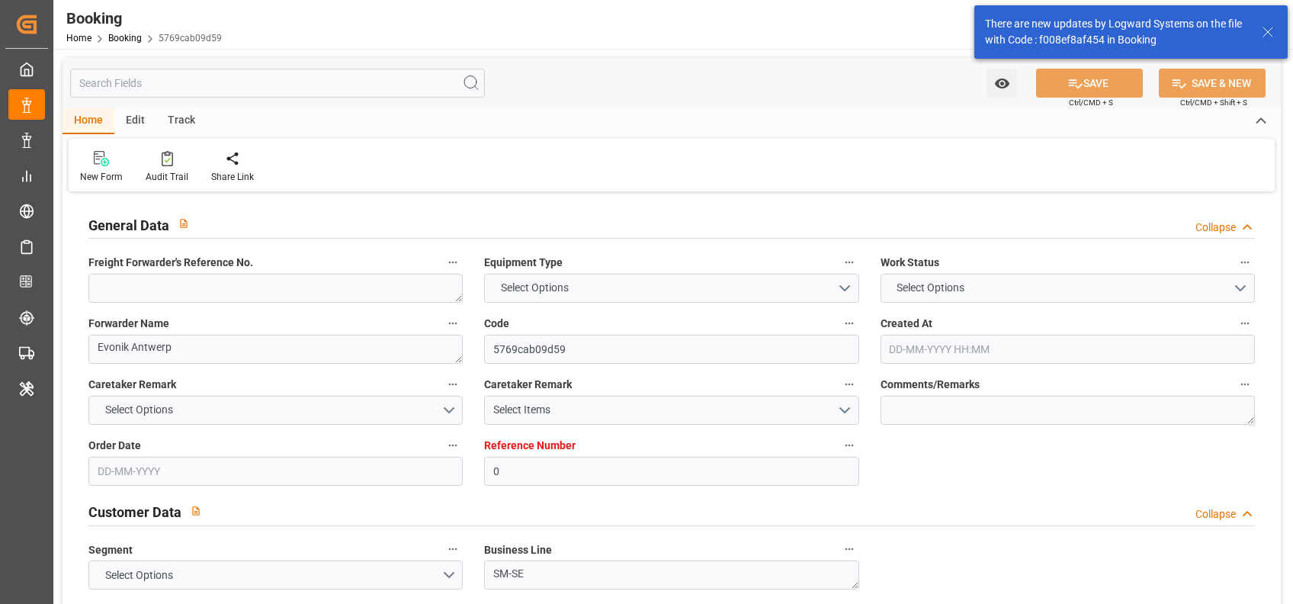
type input "EETLL"
type input "[DATE] 12:21"
type input "[DATE]"
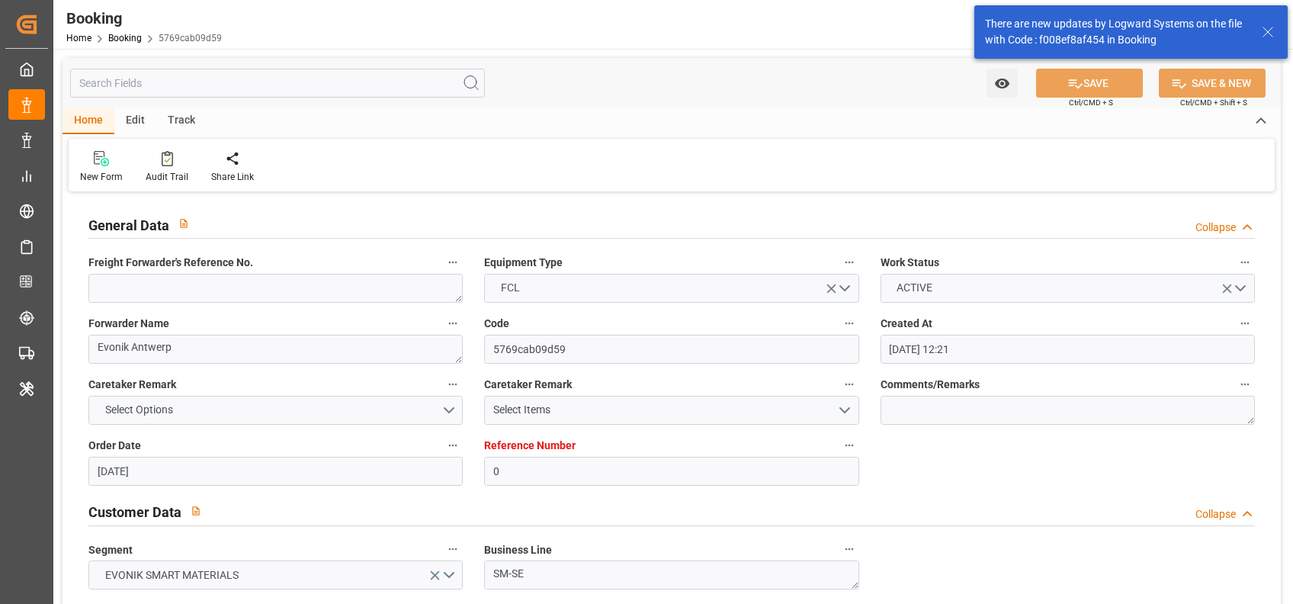
type input "[DATE] 00:00"
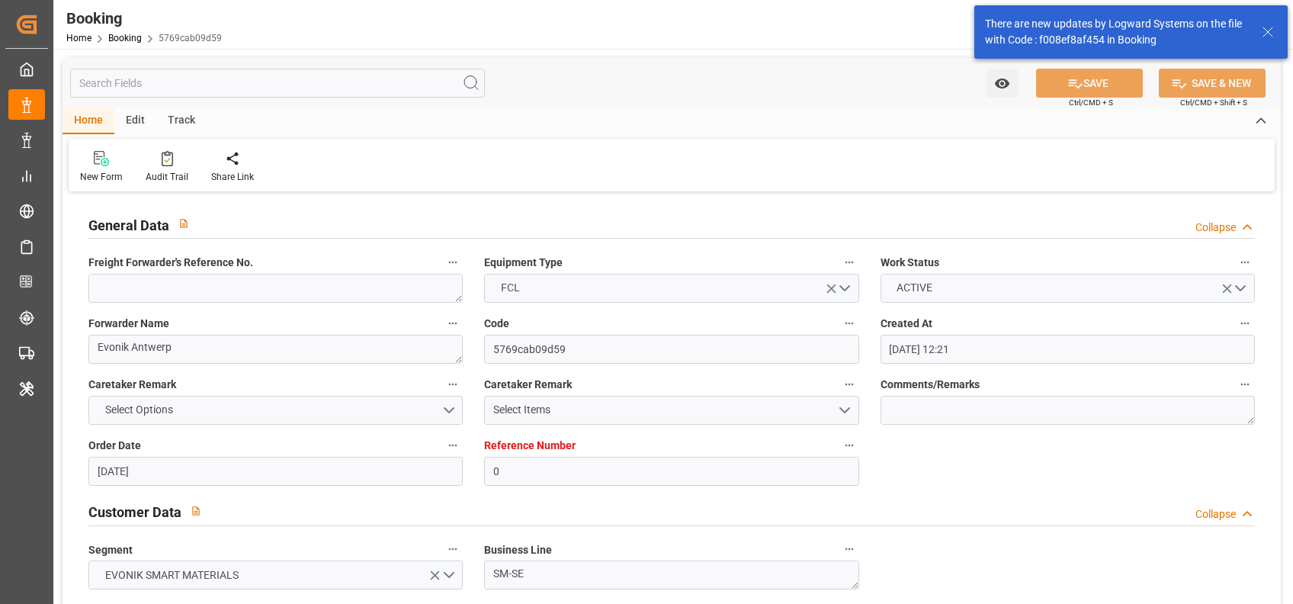
type input "[DATE]"
type input "[DATE] 05:21"
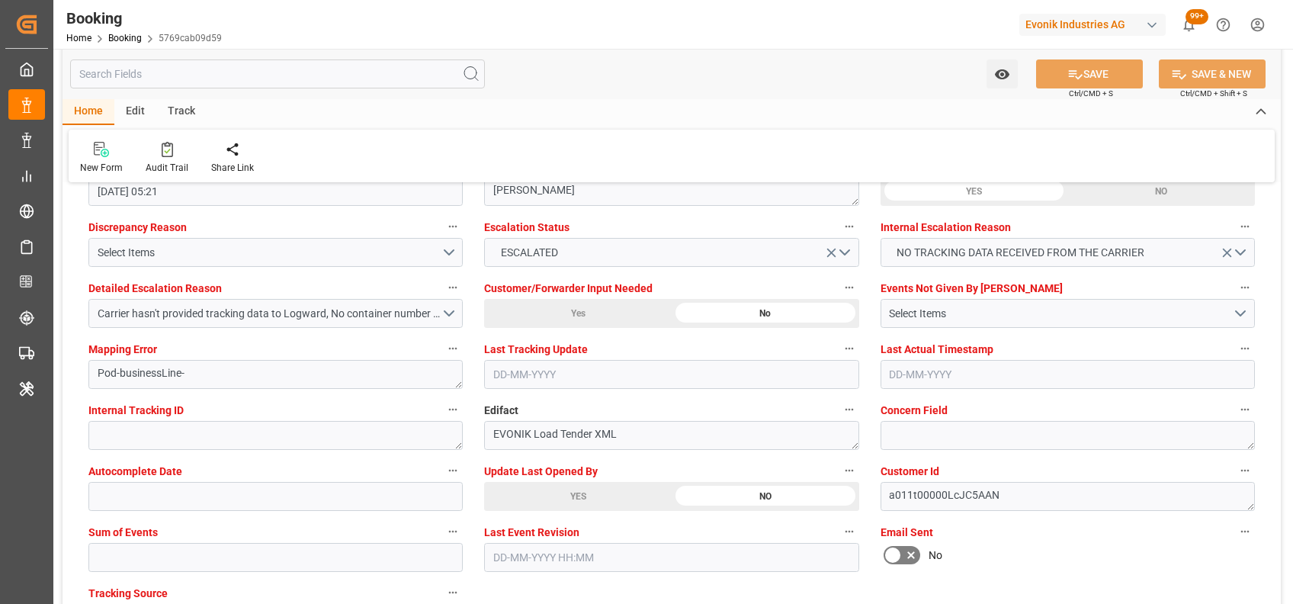
scroll to position [2839, 0]
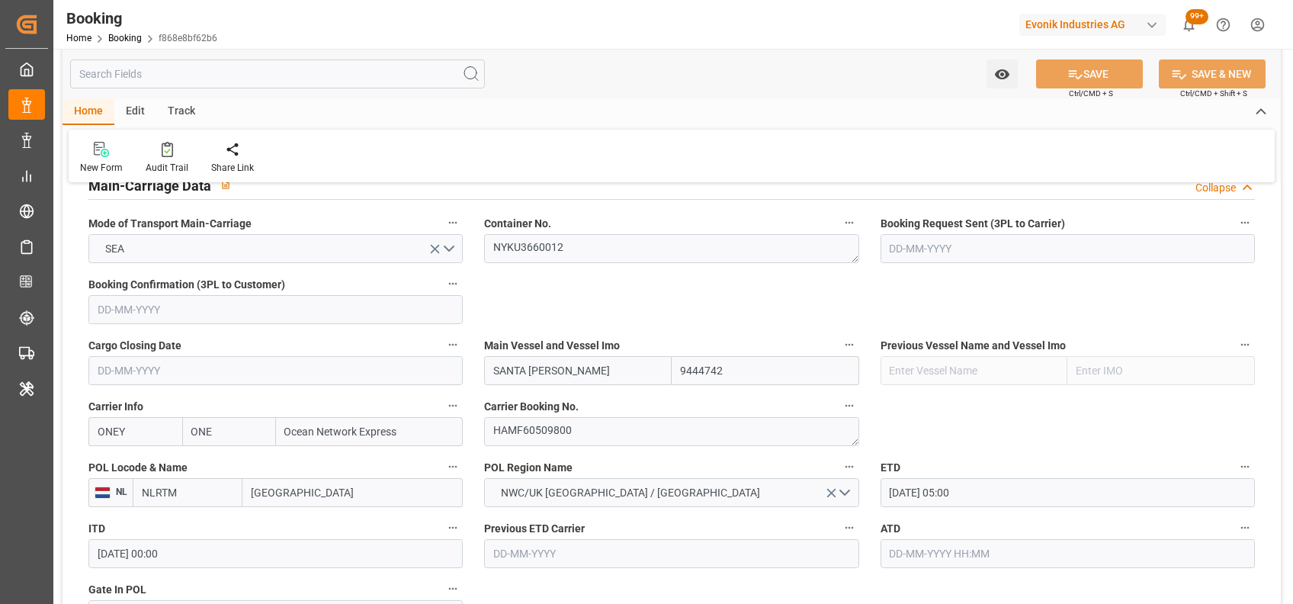
scroll to position [957, 0]
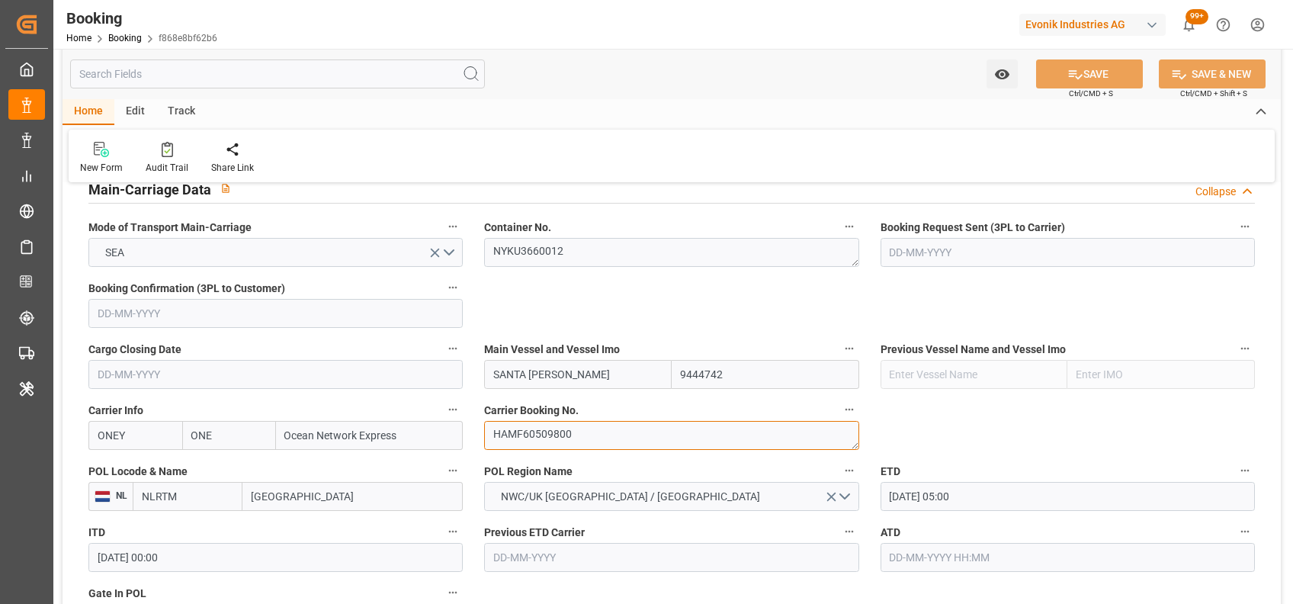
click at [525, 432] on textarea "HAMF60509800" at bounding box center [671, 435] width 374 height 29
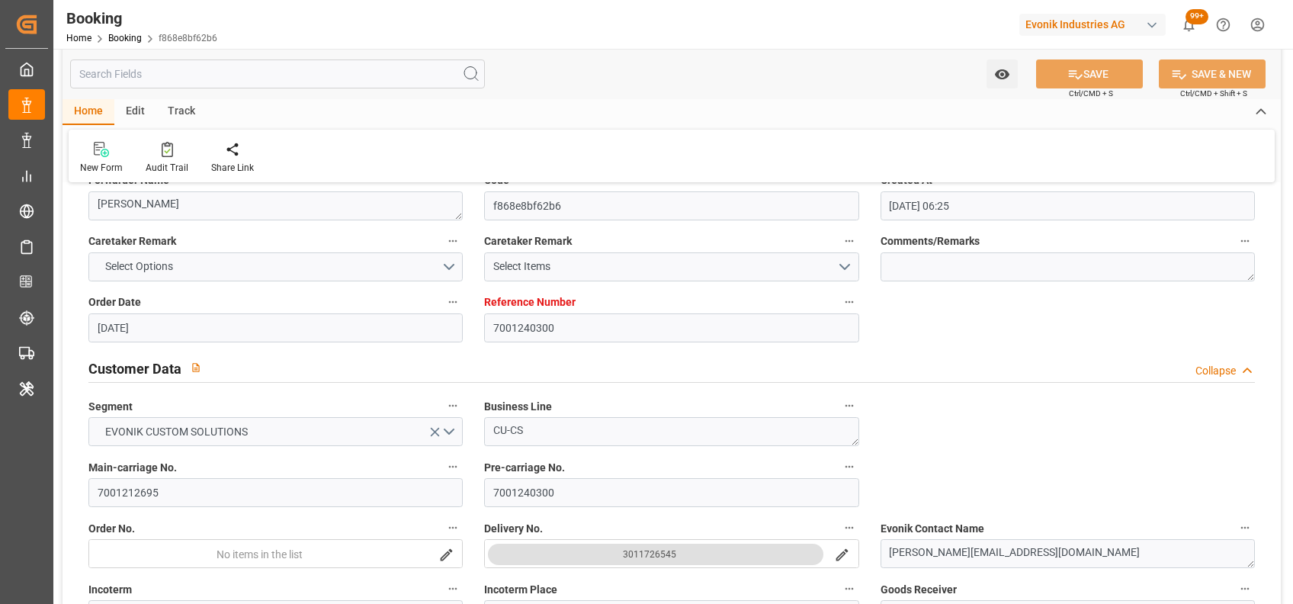
scroll to position [0, 0]
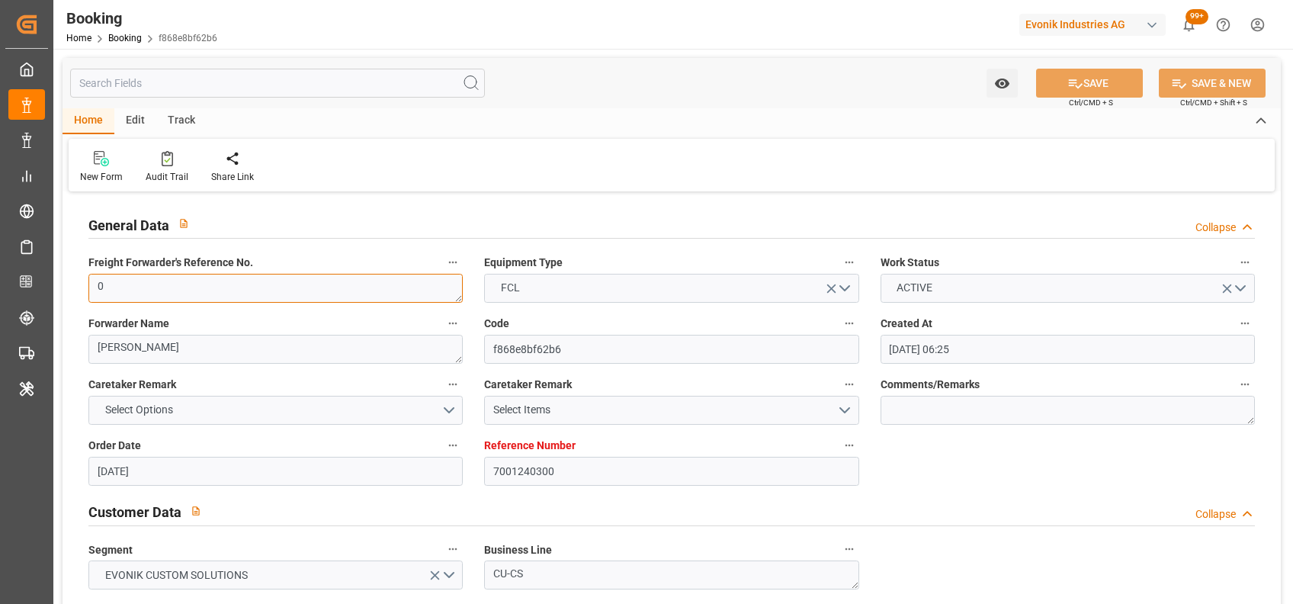
click at [366, 281] on textarea "0" at bounding box center [275, 288] width 374 height 29
paste textarea "102025149"
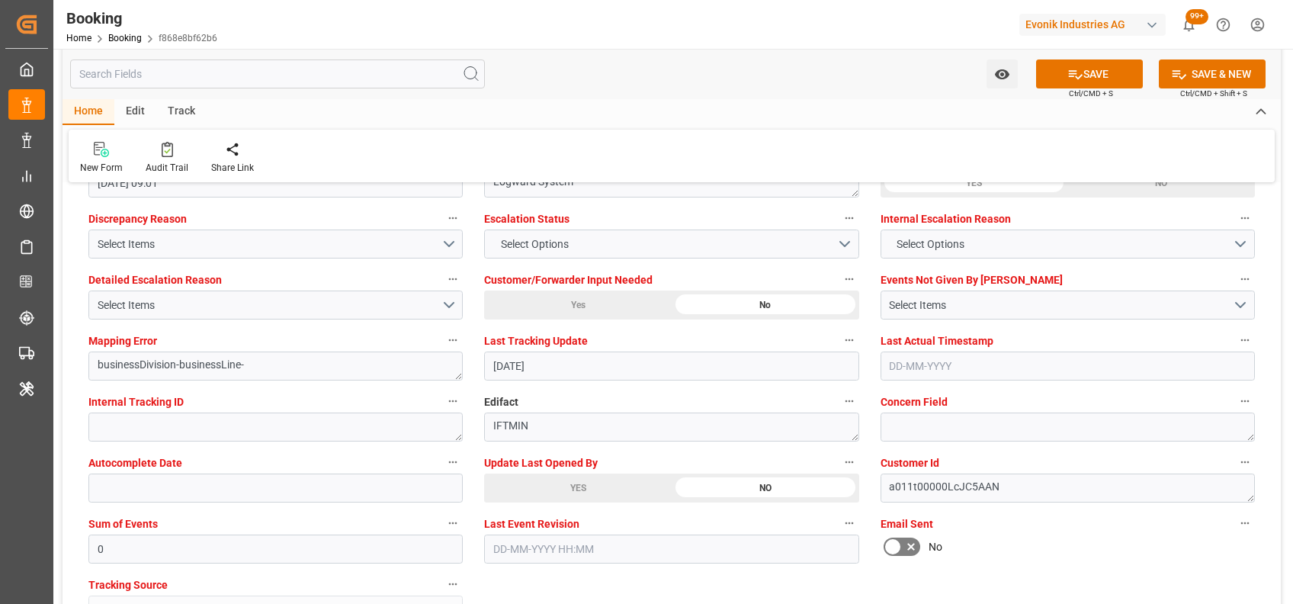
scroll to position [2849, 0]
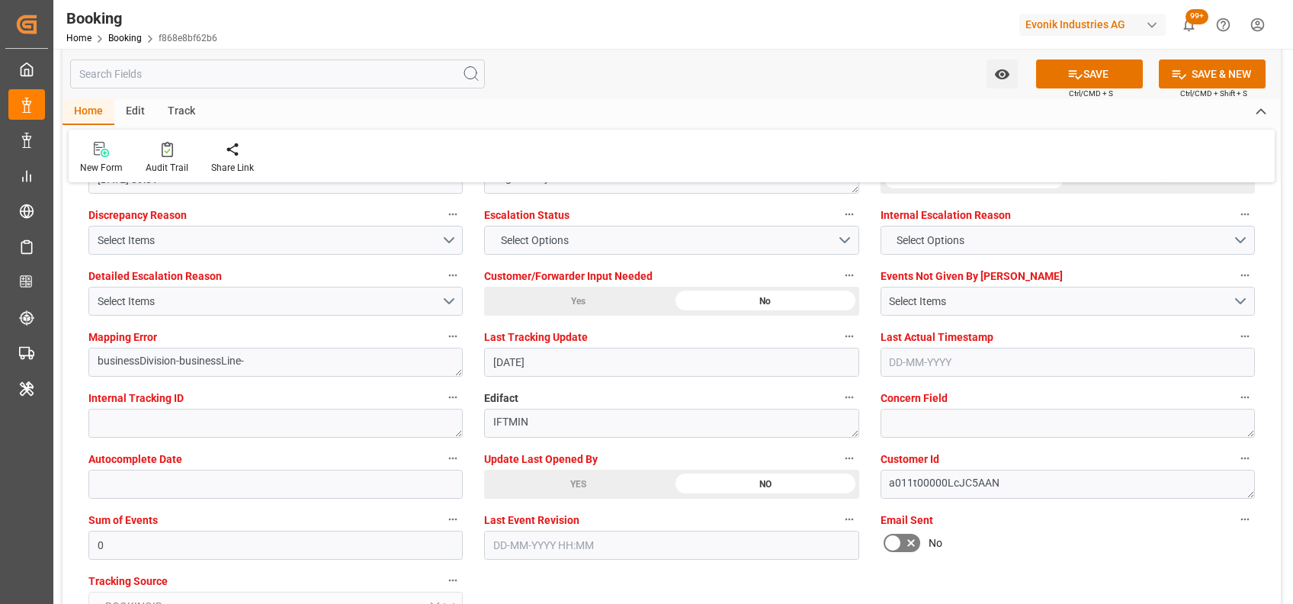
type textarea "1020251490"
click at [165, 159] on div "Audit Trail" at bounding box center [167, 158] width 66 height 34
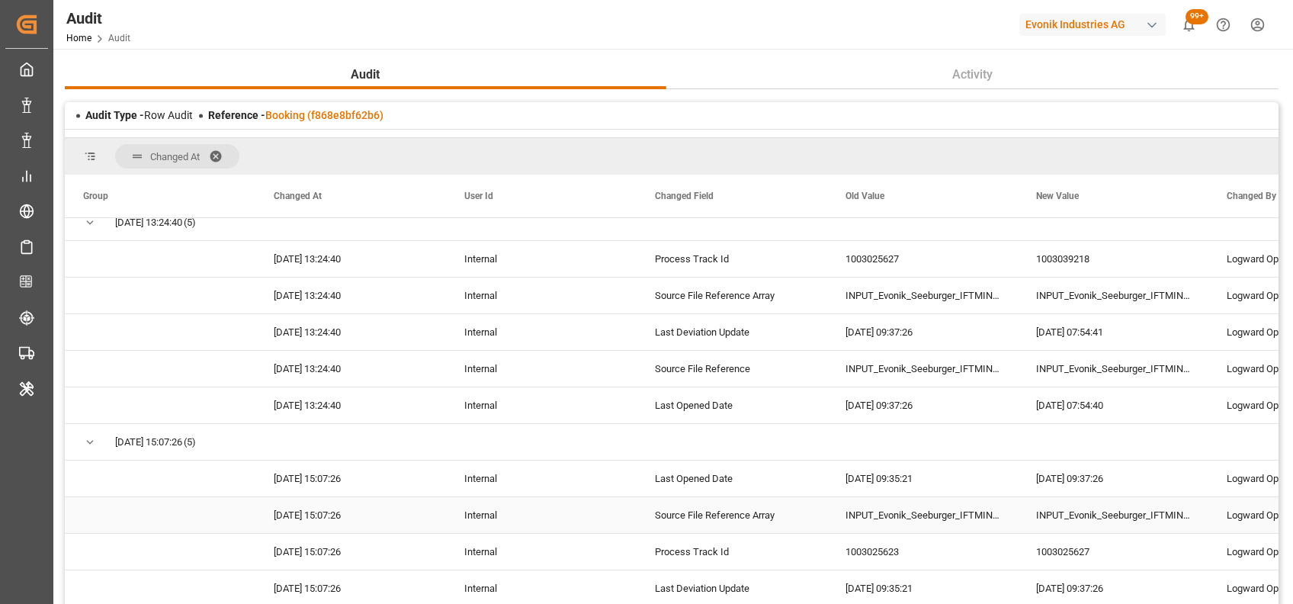
scroll to position [3702, 0]
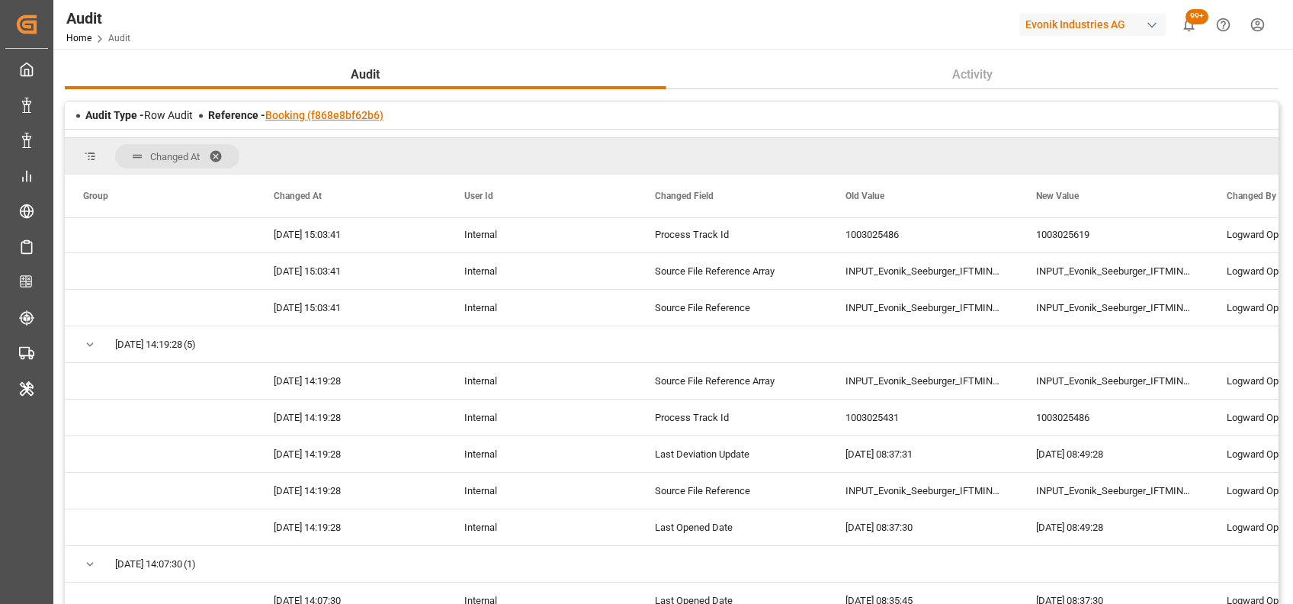
click at [346, 115] on link "Booking (f868e8bf62b6)" at bounding box center [324, 115] width 118 height 12
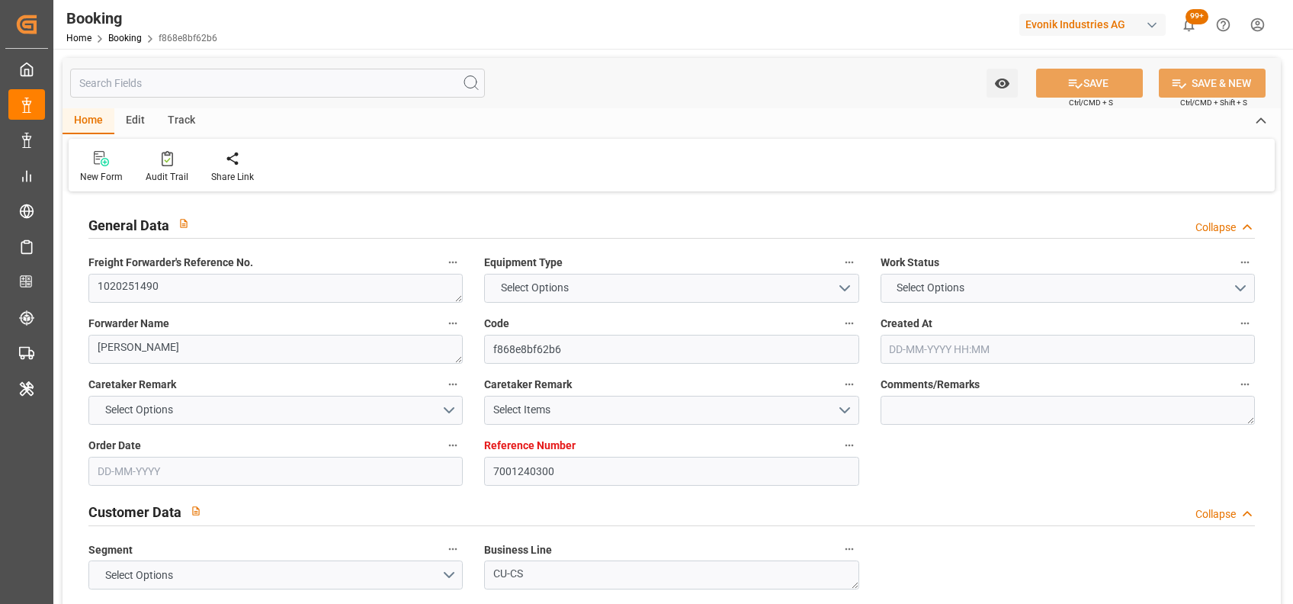
type input "7001240300"
type input "9444742"
type input "ONE"
type input "Ocean Network Express"
type input "NLRTM"
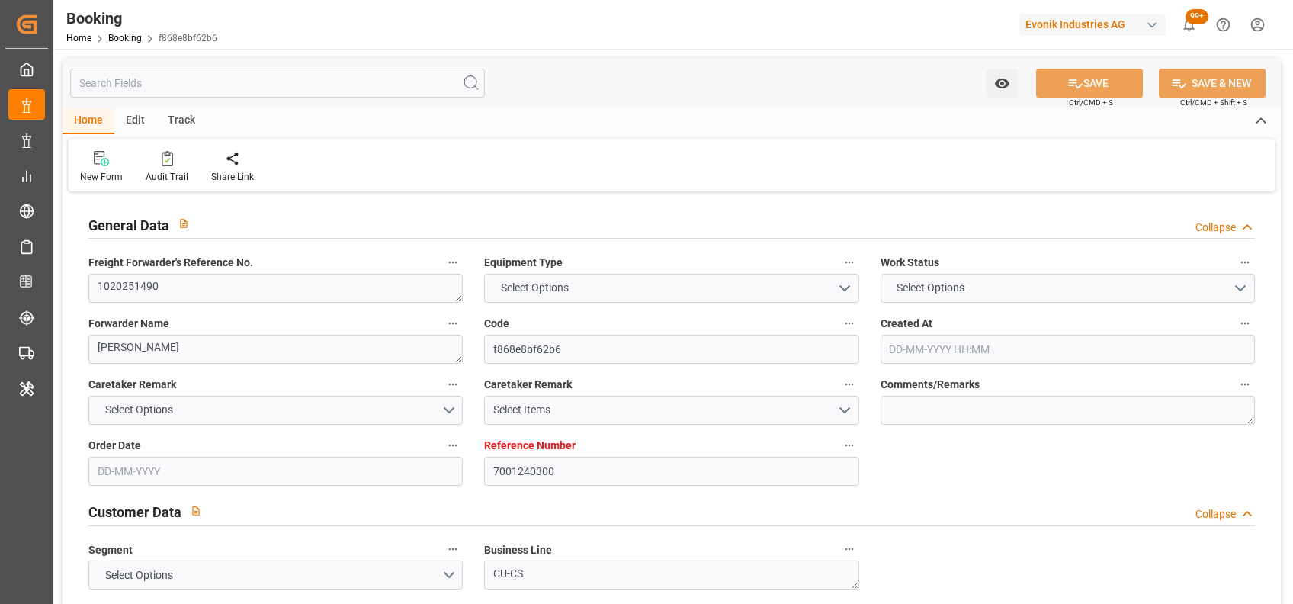
type input "ZADUR"
type input "0"
type input "NLRTM"
type input "ZADUR"
type input "9444742"
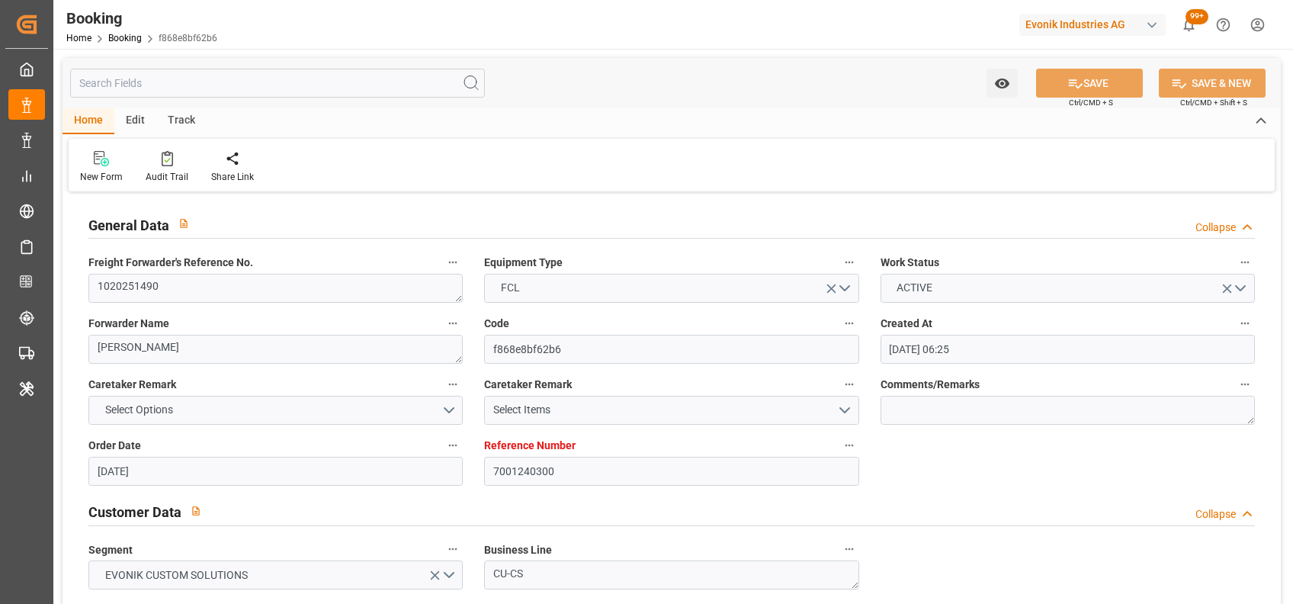
type input "05-08-2025 06:25"
type input "05-08-2025"
type input "28-09-2025"
type input "12-08-2025"
type input "07-08-2025 14:07"
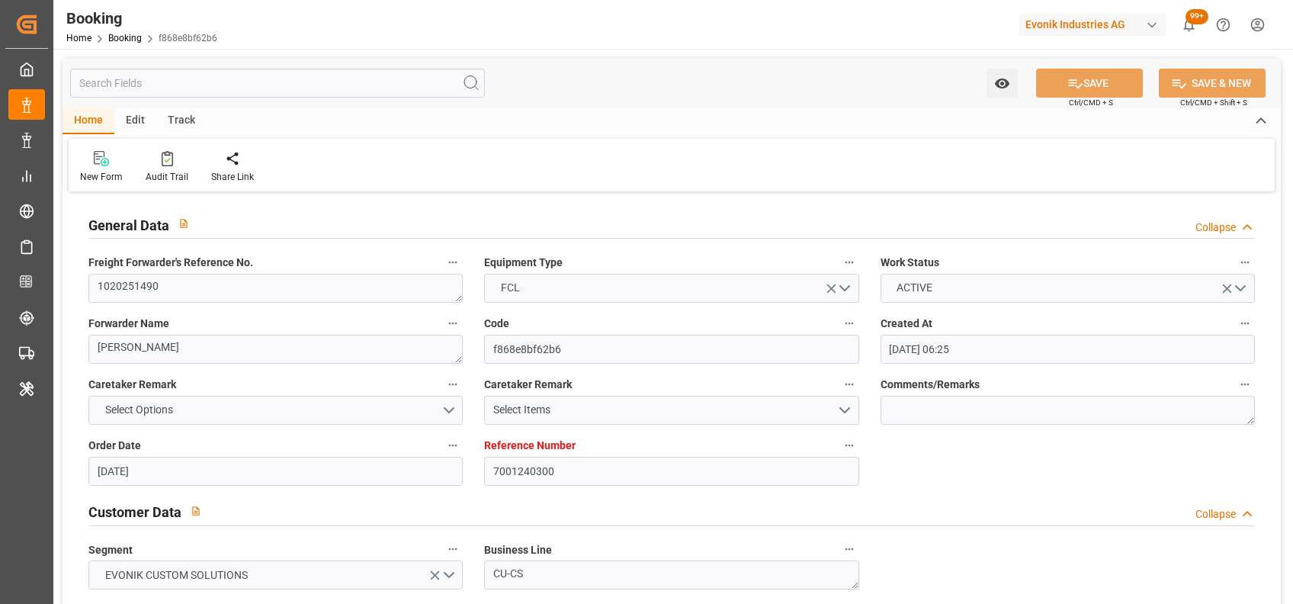
type input "14-08-2025 05:00"
type input "14-08-2025 00:00"
type input "10-08-2025 13:06"
type input "13-09-2025 06:00"
type input "[DATE] 00:00"
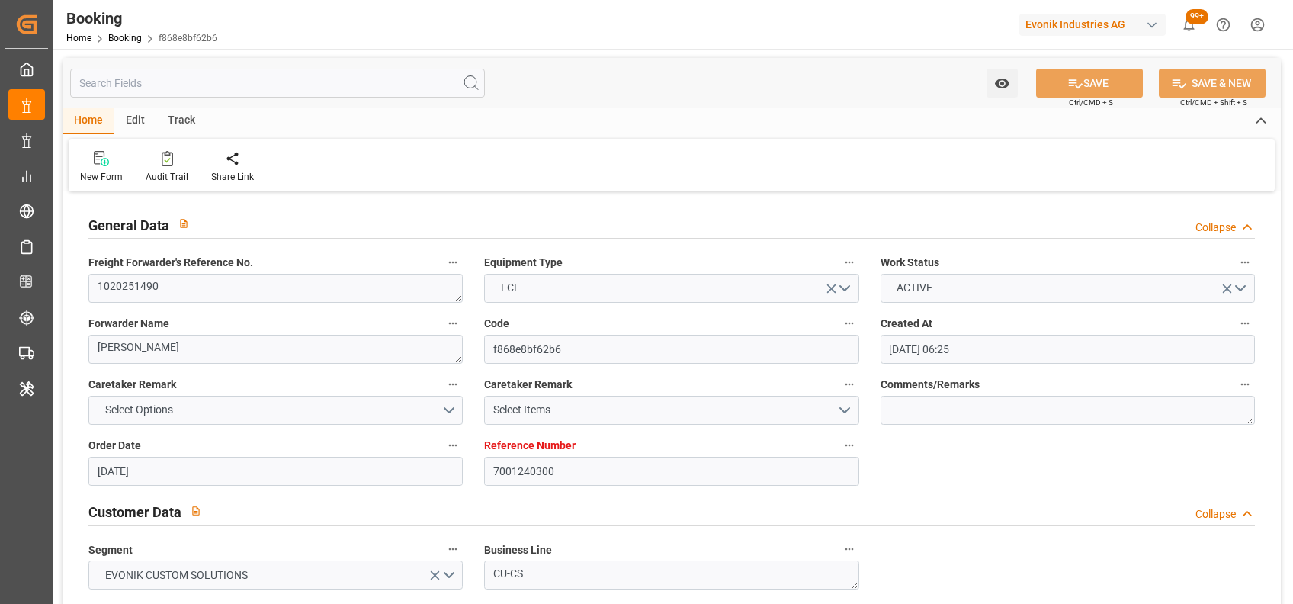
type input "11-08-2025"
type input "14-08-2025 09:20"
type input "14-08-2025"
type input "06-08-2025 06:49"
type input "06-08-2025 10:01"
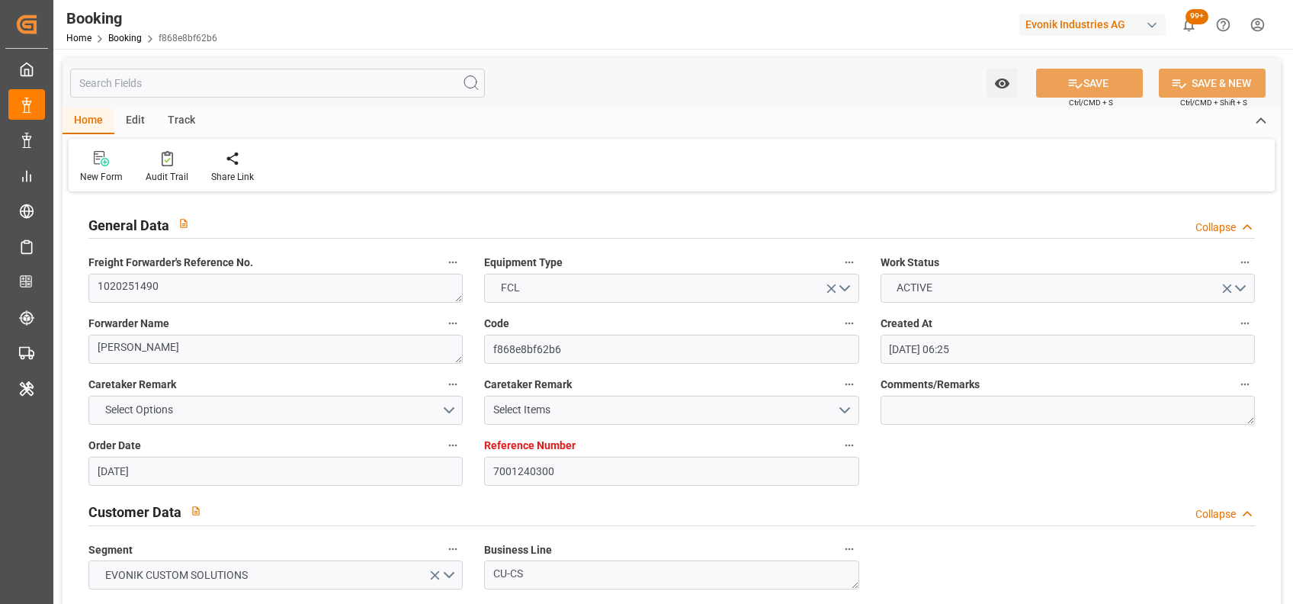
type input "11-08-2025 02:36"
type input "14-08-2025 03:39"
type input "14-08-2025 05:00"
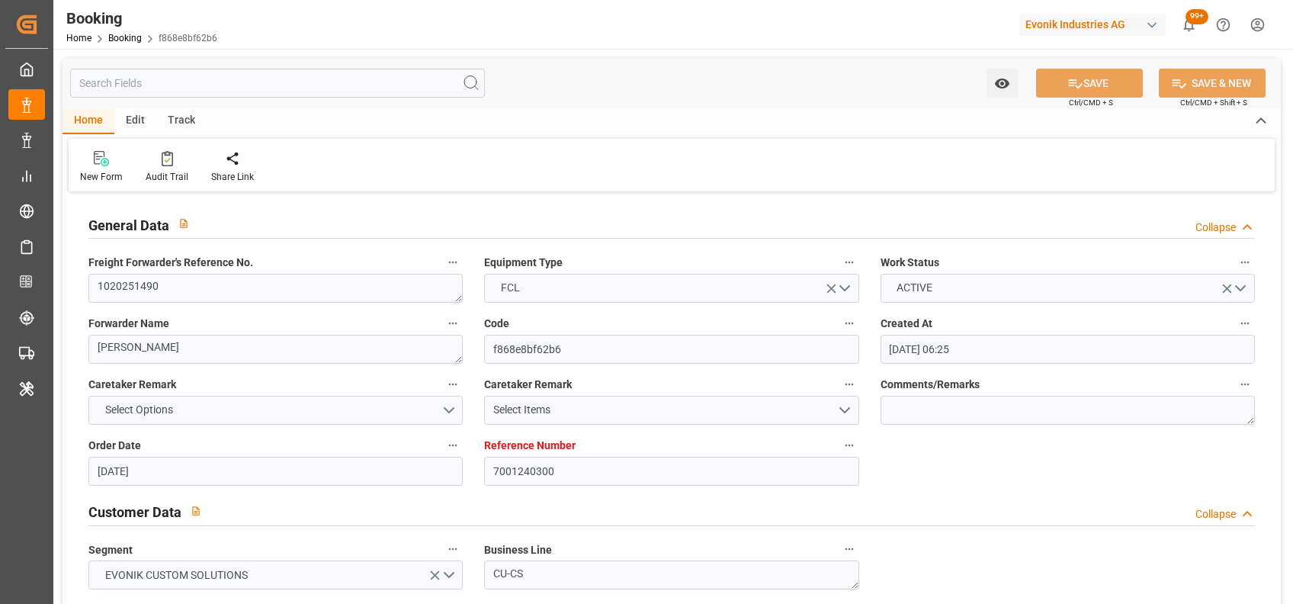
type input "13-09-2025 06:00"
type input "14-09-2025 16:03"
type input "13-09-2025 07:30"
type input "13-09-2025 12:00"
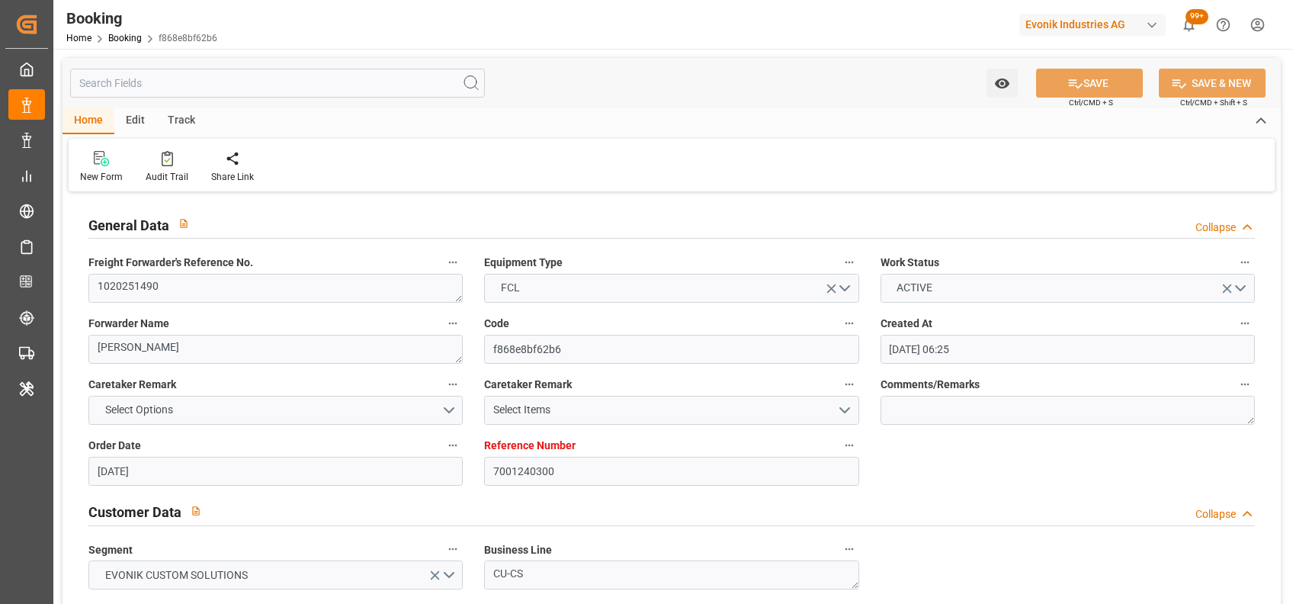
type input "13-09-2025 12:00"
type input "18-09-2025 16:03"
type input "13-09-2025 16:00"
click at [1065, 154] on div "New Form Audit Trail Share Link" at bounding box center [672, 165] width 1206 height 53
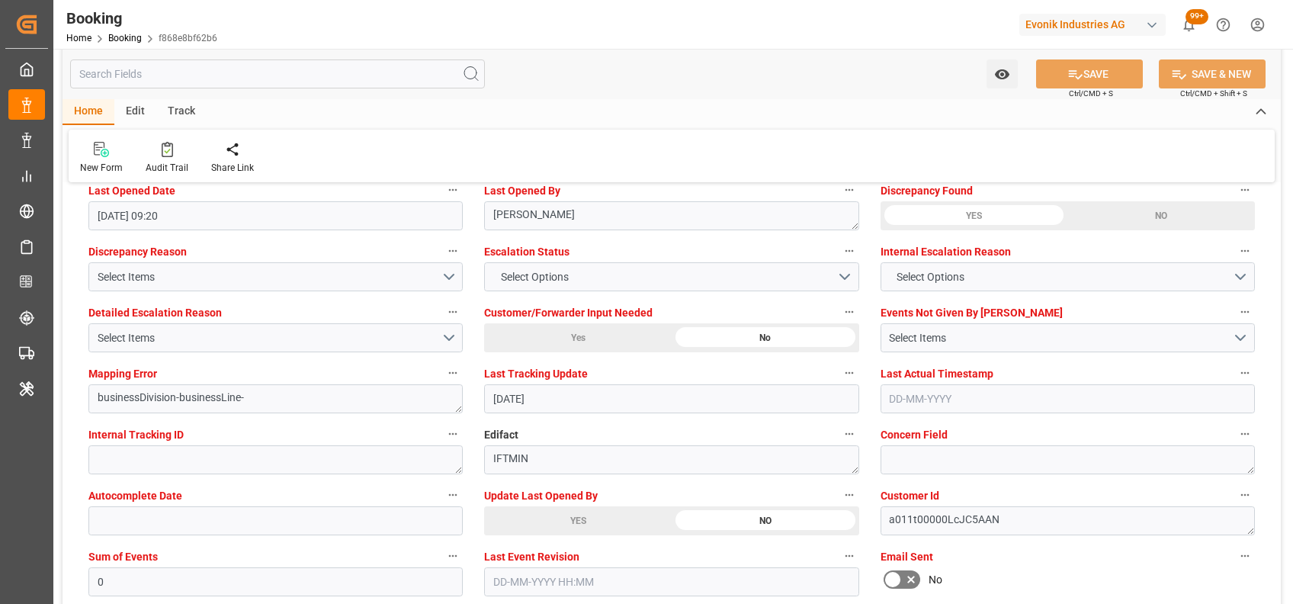
scroll to position [2852, 0]
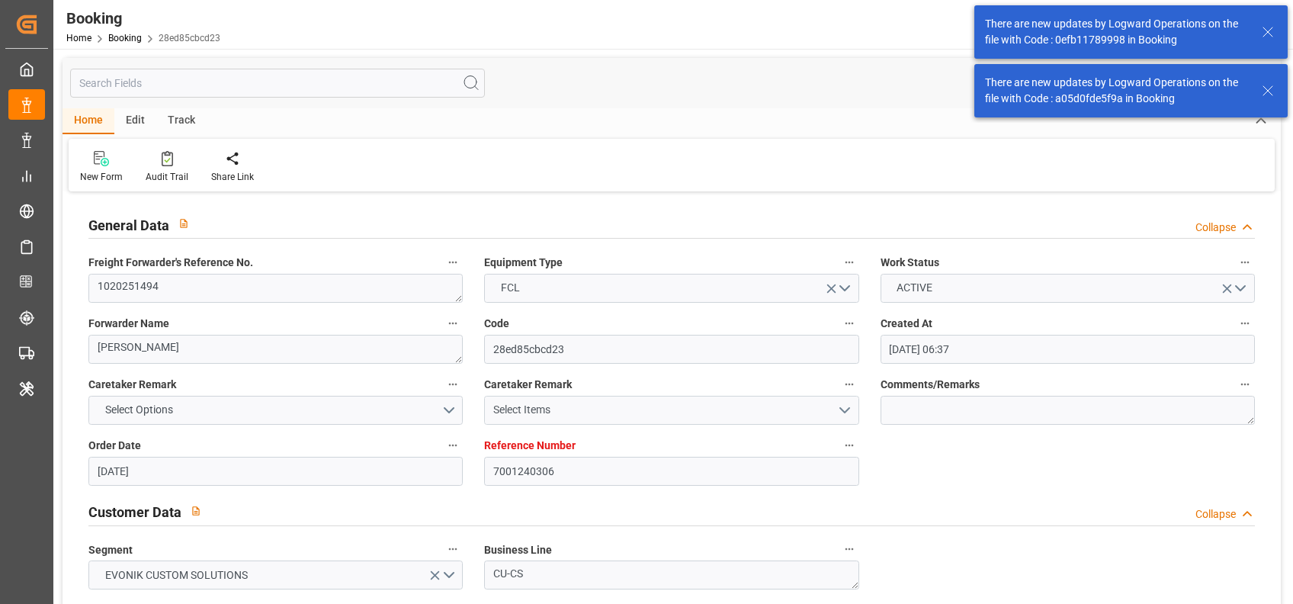
scroll to position [1101, 0]
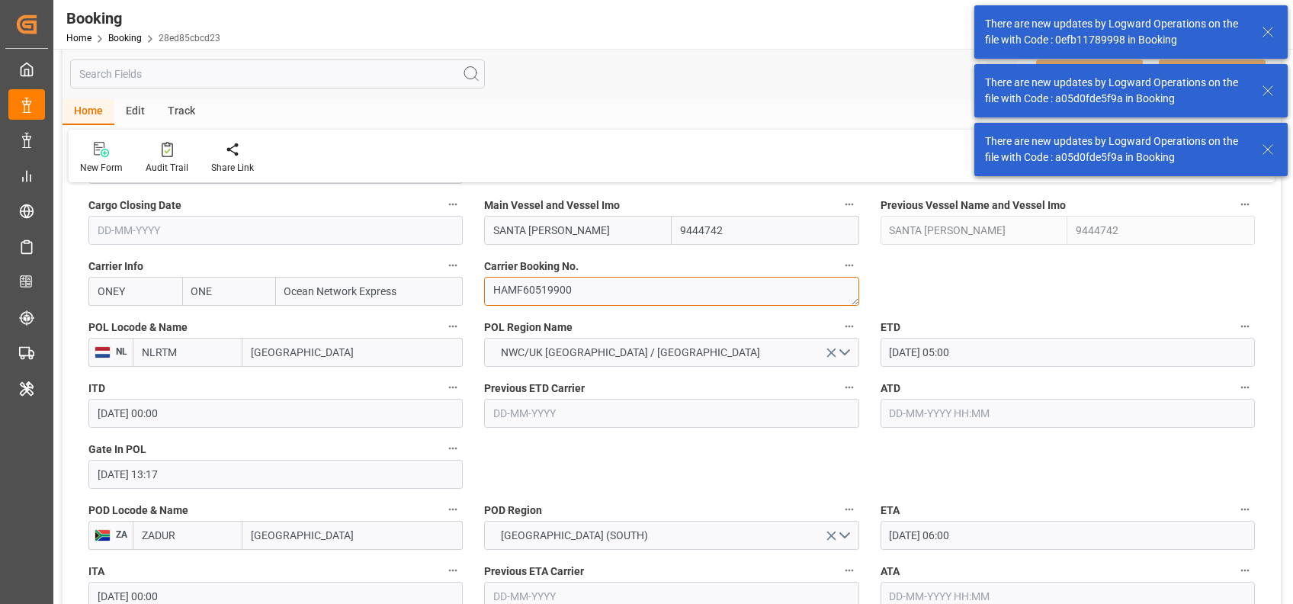
click at [518, 306] on textarea "HAMF60519900" at bounding box center [671, 291] width 374 height 29
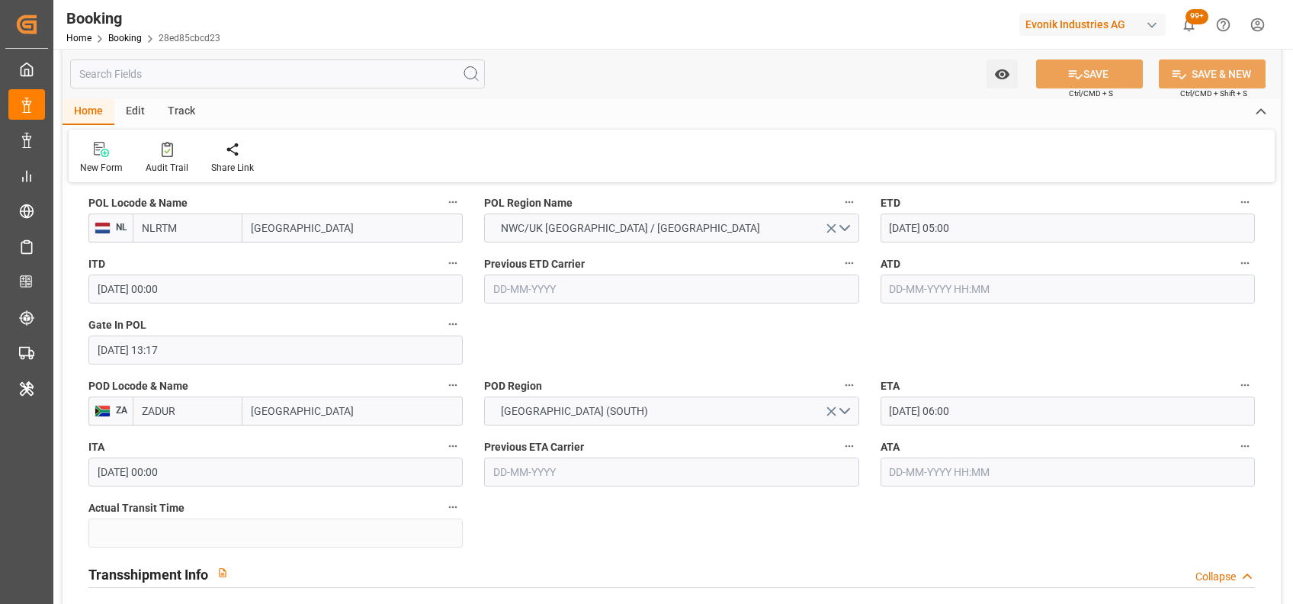
scroll to position [1226, 0]
click at [1066, 281] on input "text" at bounding box center [1067, 288] width 374 height 29
type input "[DATE] 00:00"
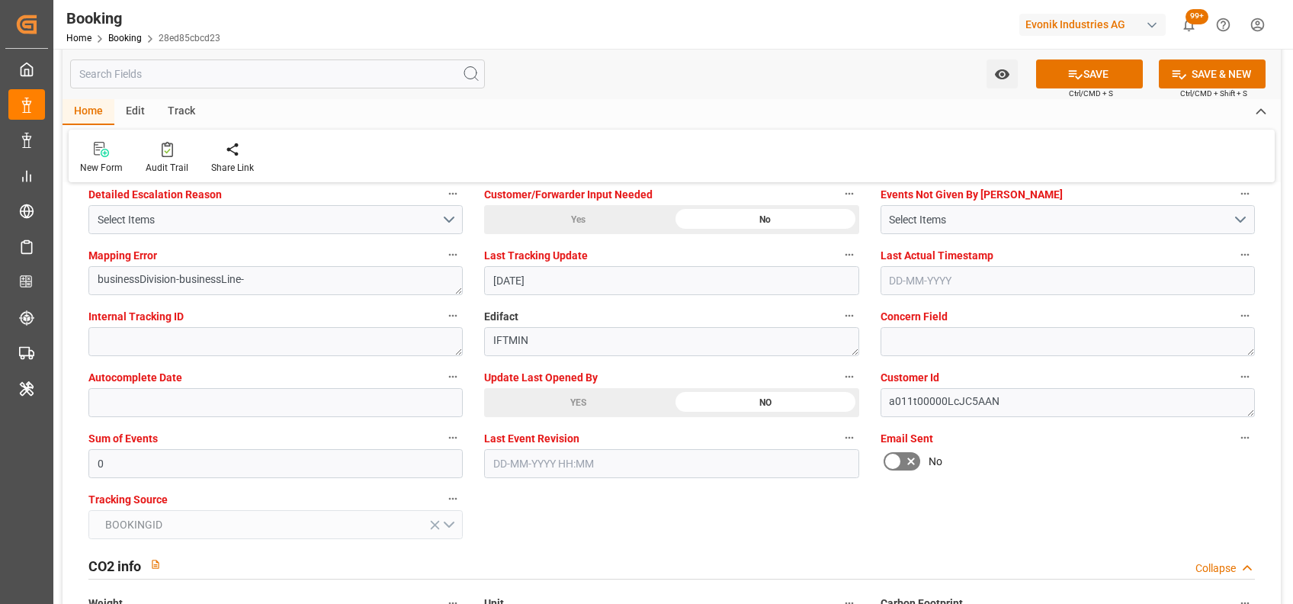
scroll to position [2930, 0]
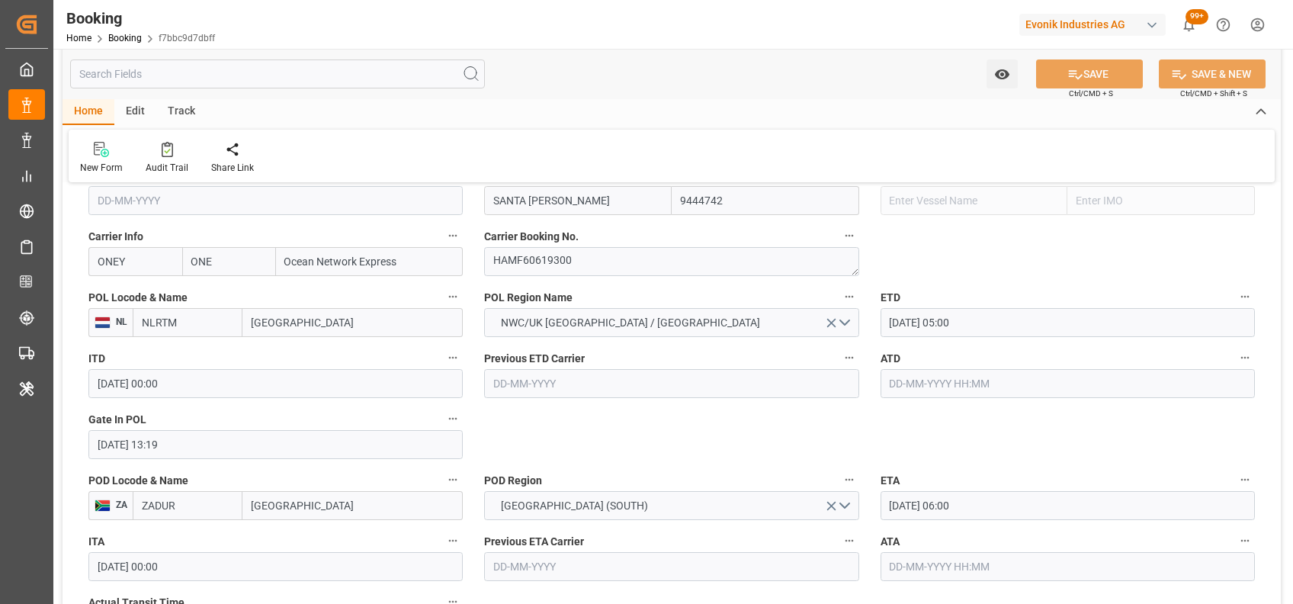
scroll to position [858, 0]
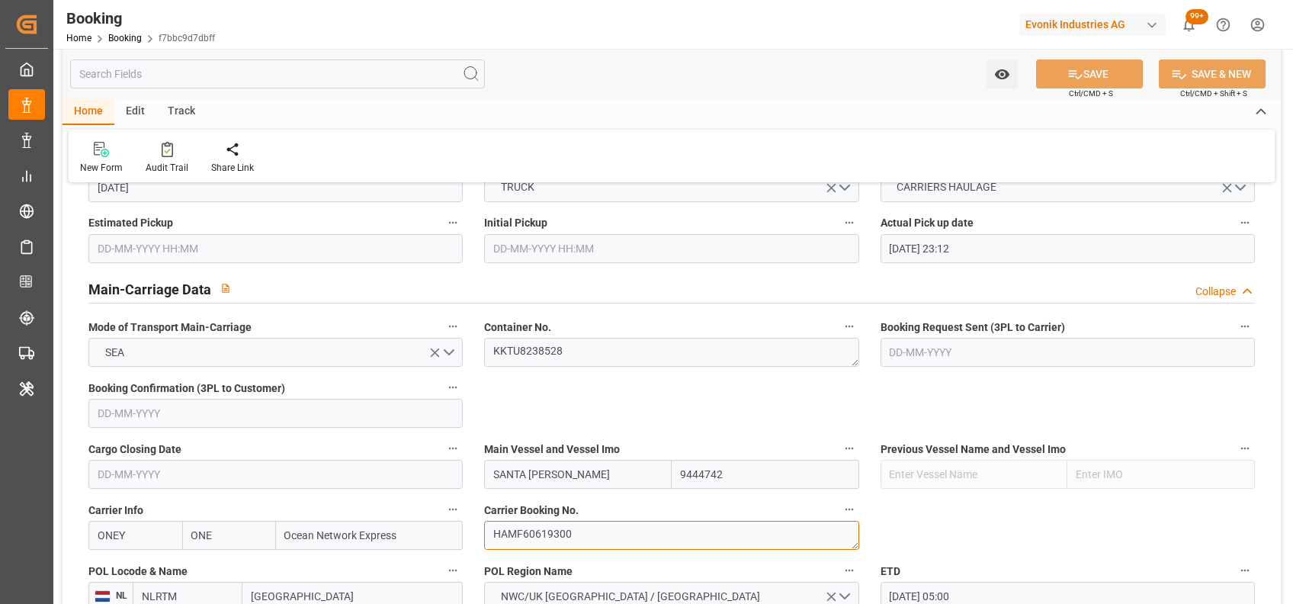
click at [539, 543] on textarea "HAMF60619300" at bounding box center [671, 535] width 374 height 29
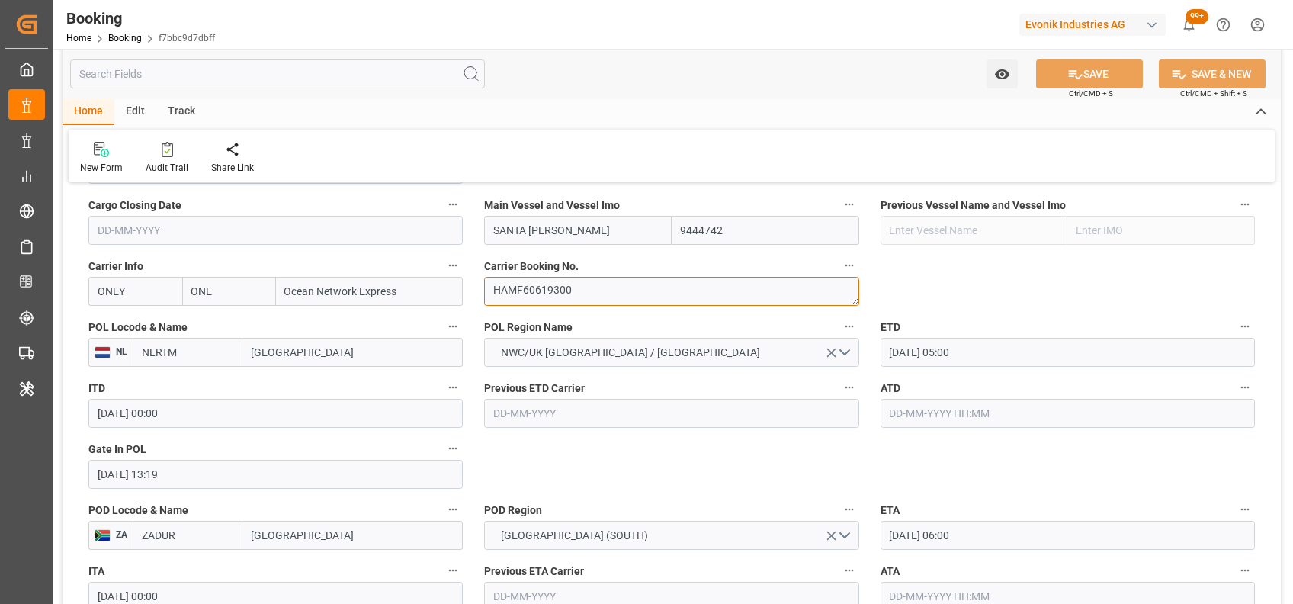
scroll to position [1144, 0]
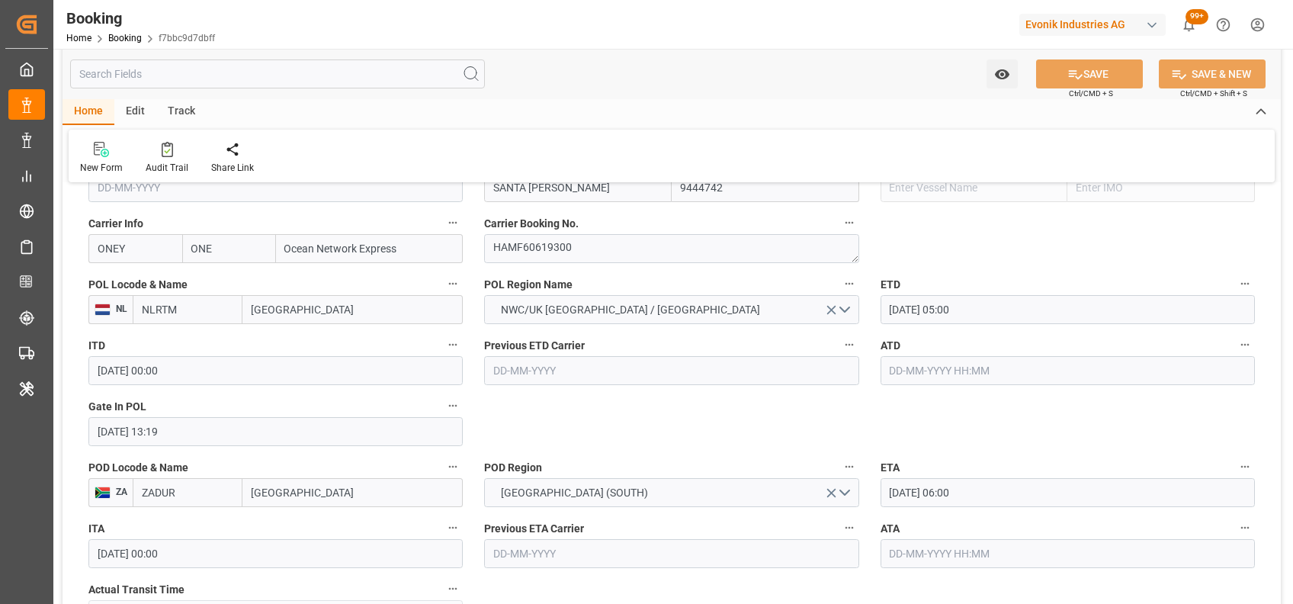
click at [1034, 379] on input "text" at bounding box center [1067, 370] width 374 height 29
type input "[DATE] 00:00"
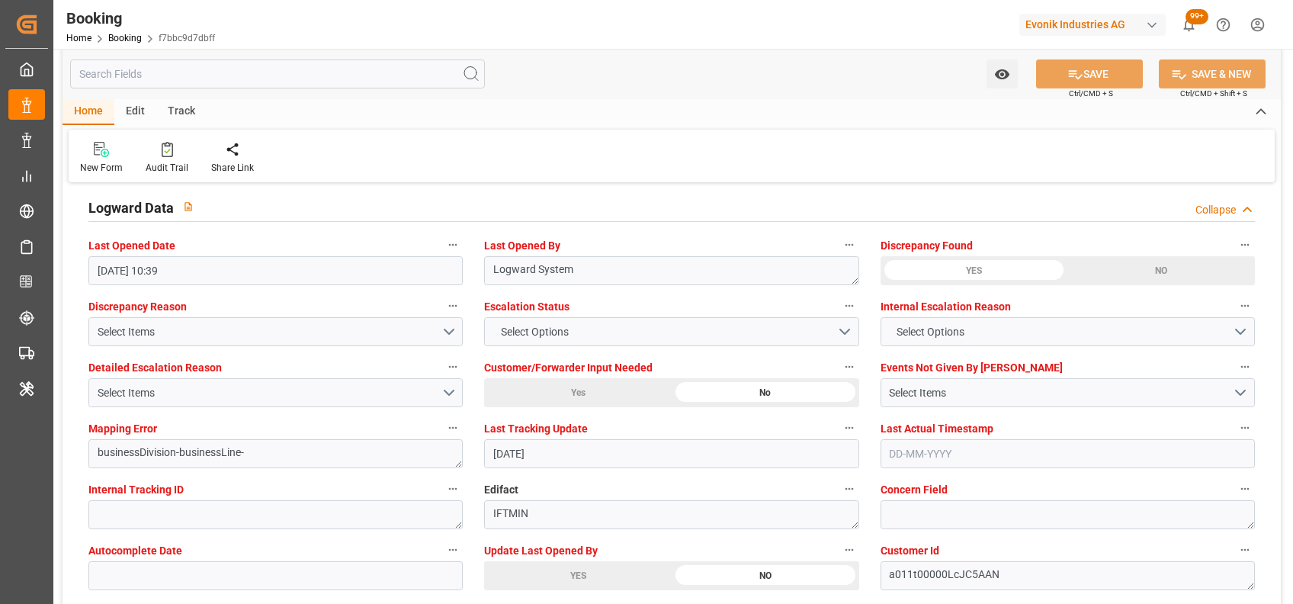
scroll to position [2769, 0]
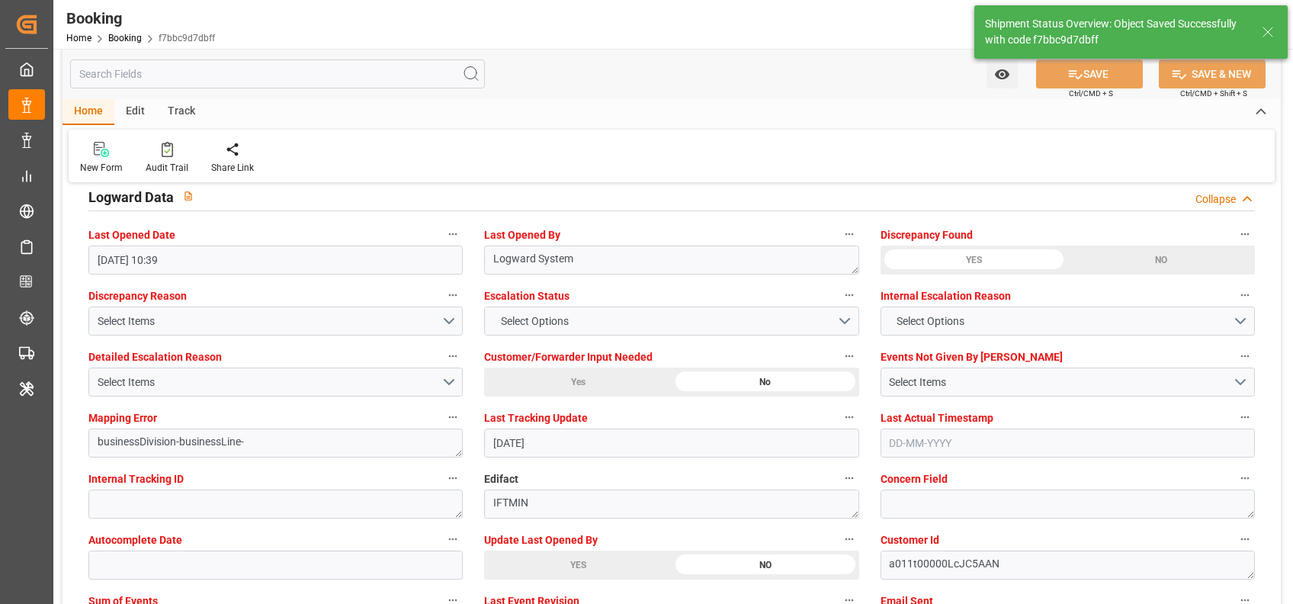
type textarea "[PERSON_NAME]"
type input "14-08-2025 09:28"
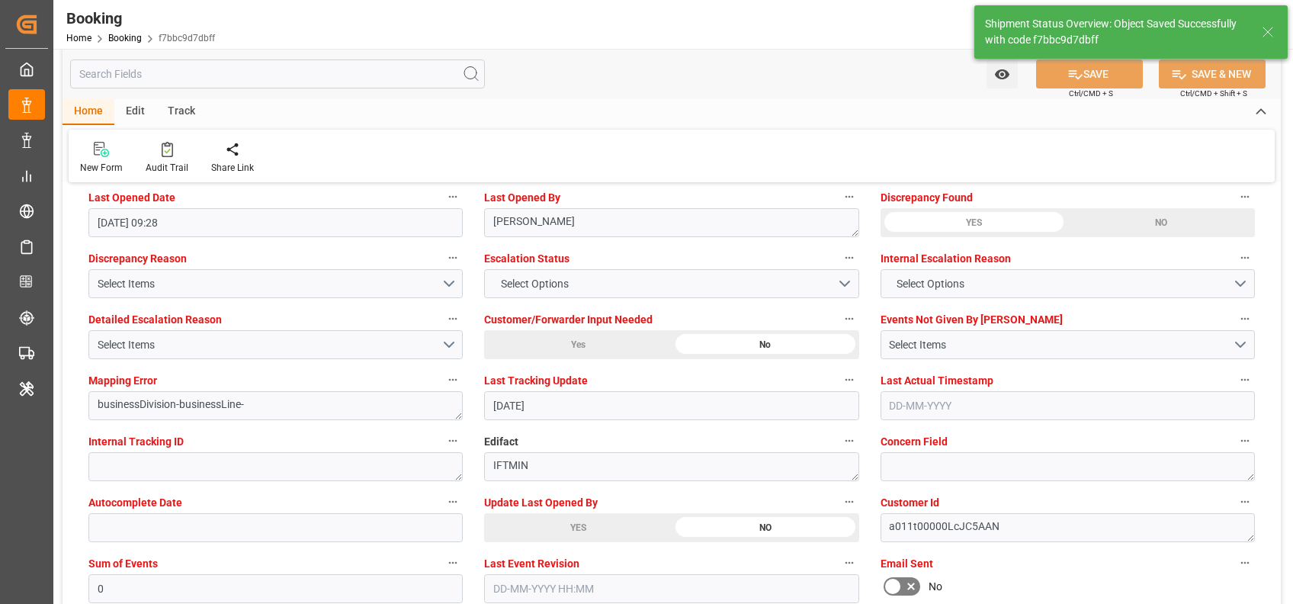
scroll to position [2807, 0]
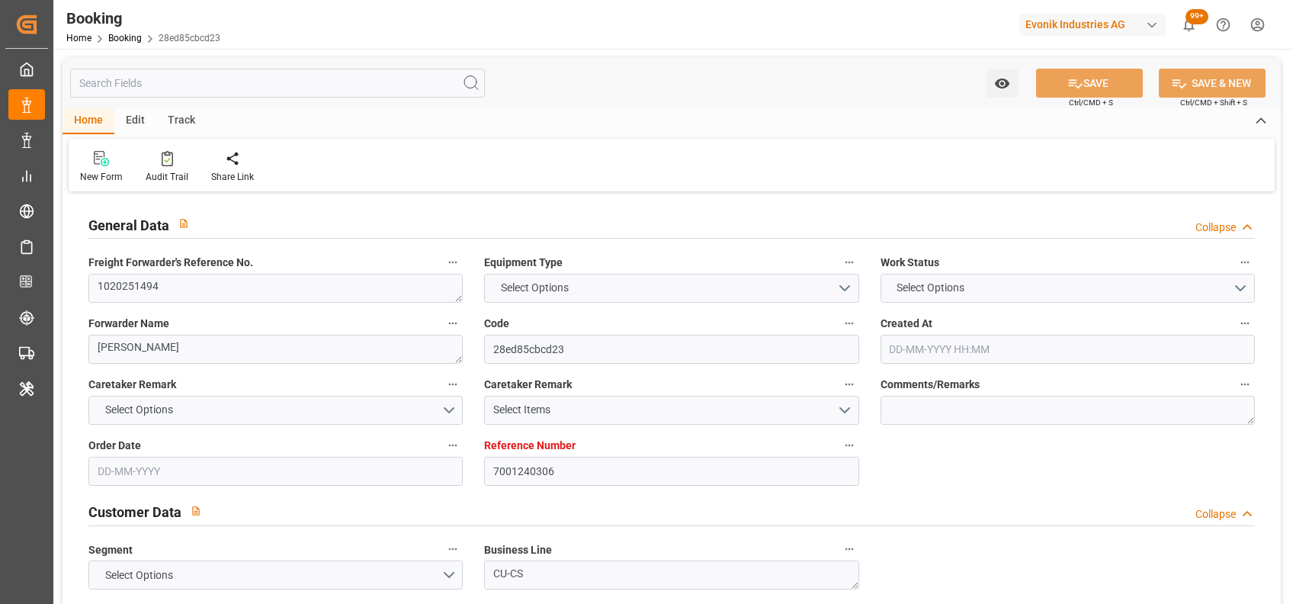
type input "7001240306"
type input "9444742"
type input "ONE"
type input "Ocean Network Express"
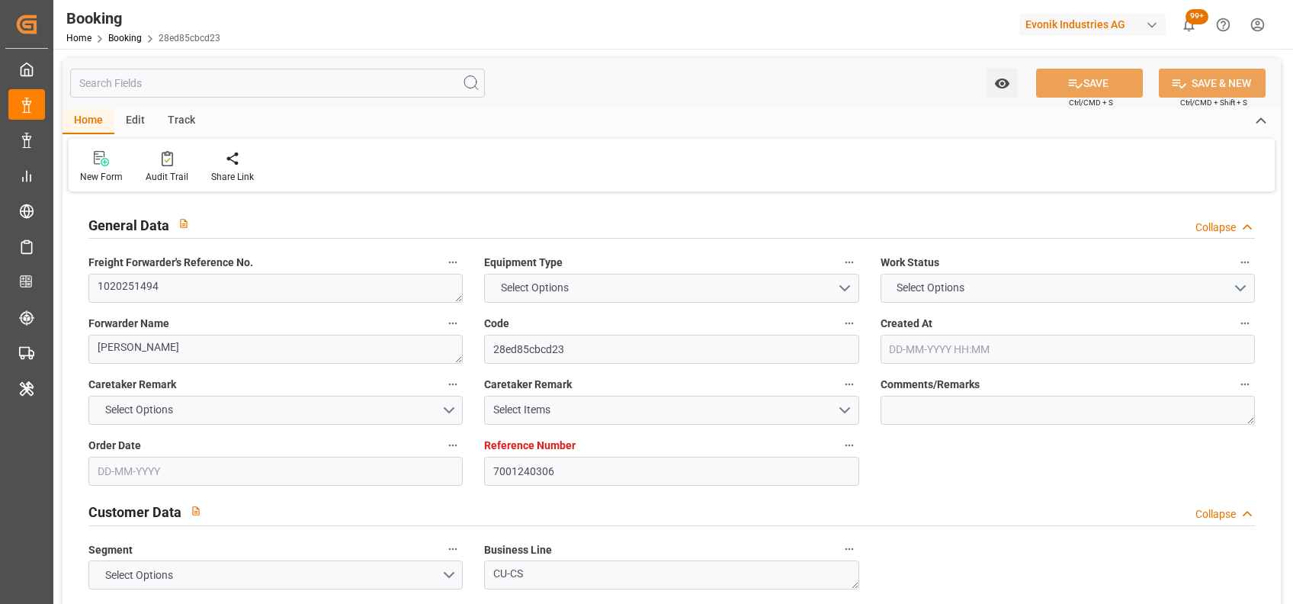
type input "NLRTM"
type input "ZADUR"
type input "0"
type input "NLRTM"
type input "ZADUR"
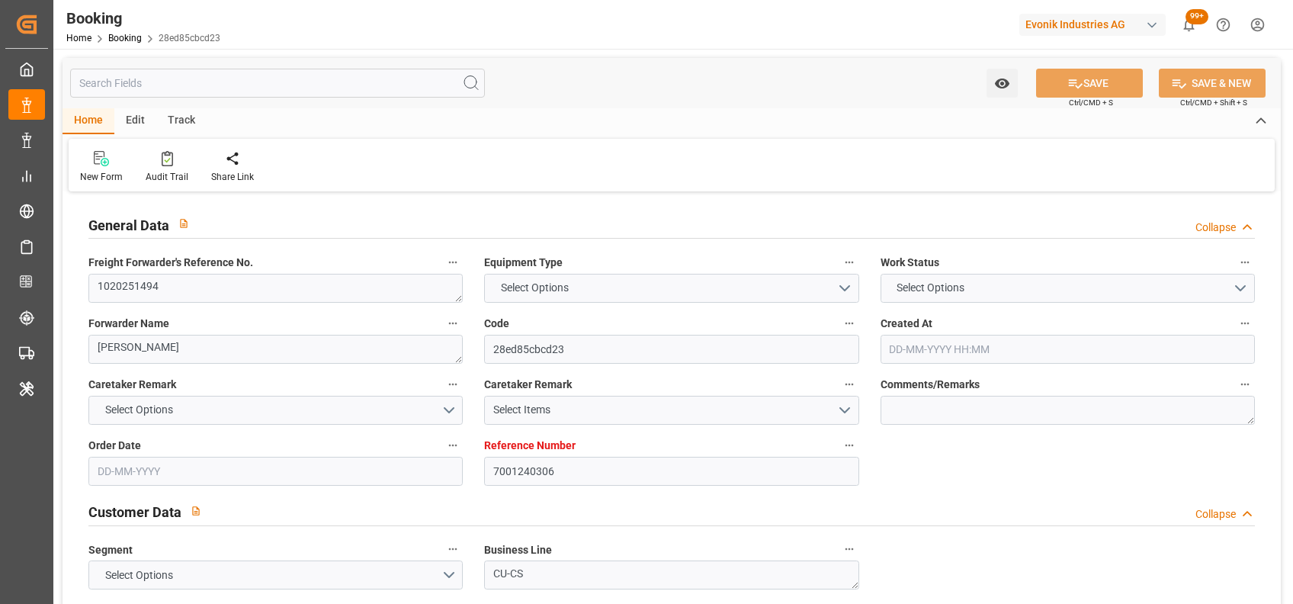
type input "9444742"
type input "[DATE] 06:37"
type input "05-08-2025"
type input "28-09-2025"
type input "12-08-2025"
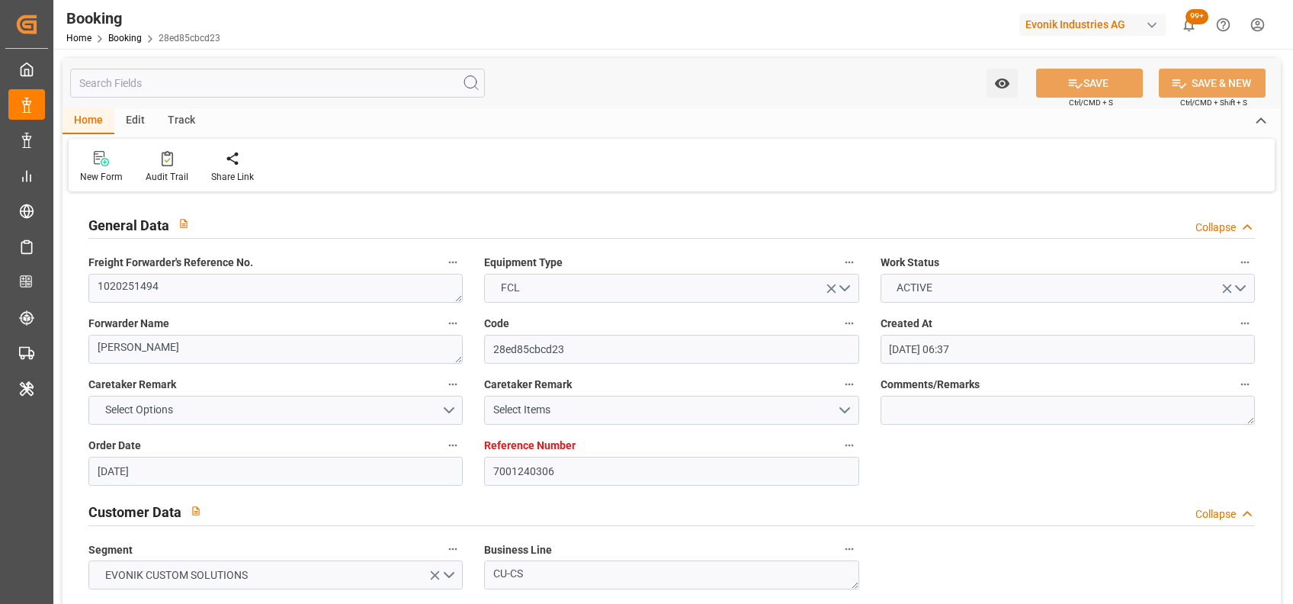
type input "07-08-2025 15:31"
type input "14-08-2025 05:00"
type input "14-08-2025 00:00"
type input "10-08-2025 13:17"
type input "13-09-2025 06:00"
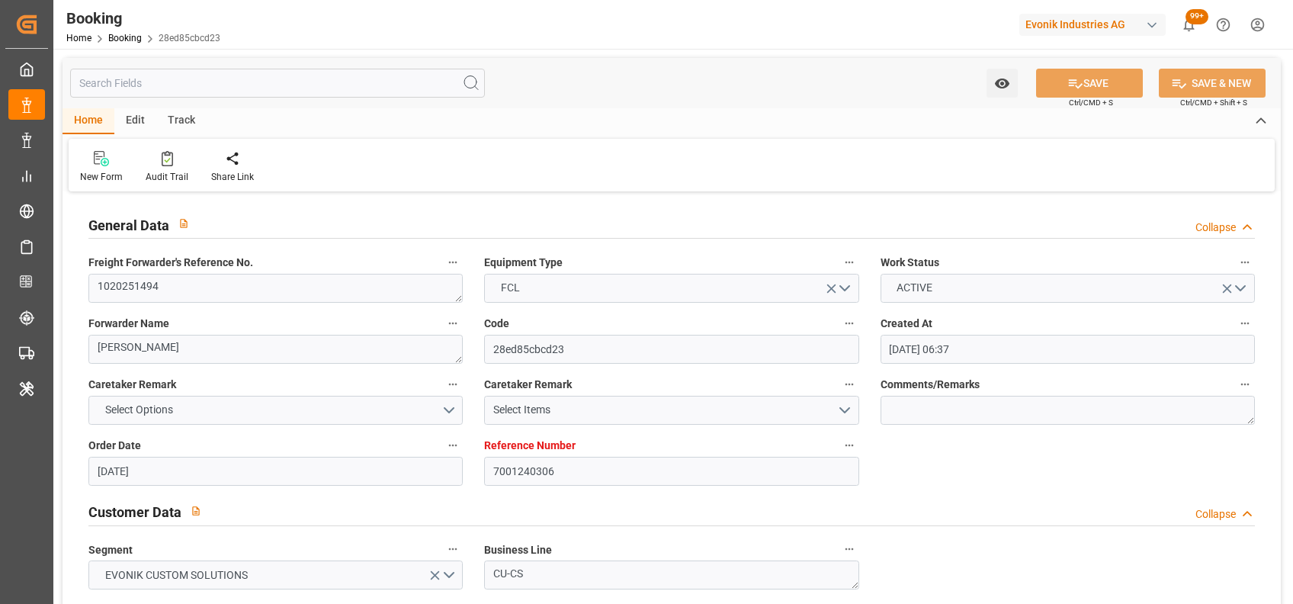
type input "[DATE] 00:00"
type input "11-08-2025"
type input "14-08-2025 09:22"
type input "14-08-2025"
type input "06-08-2025 10:08"
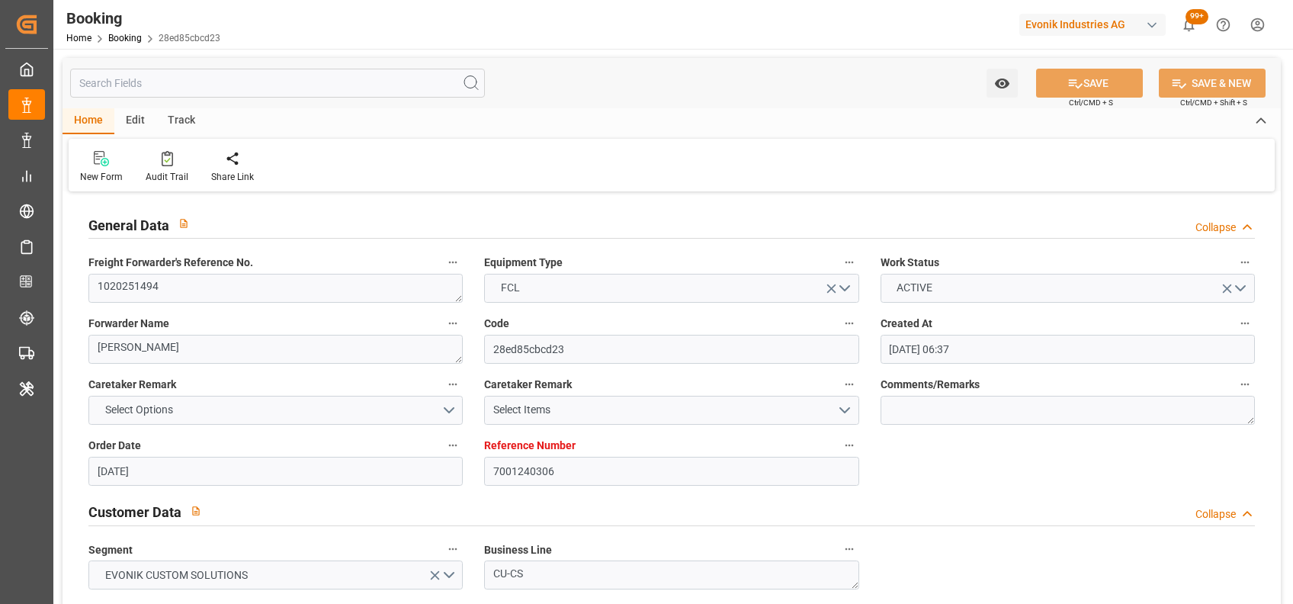
type input "06-08-2025 13:05"
type input "11-08-2025 02:47"
type input "14-08-2025 03:39"
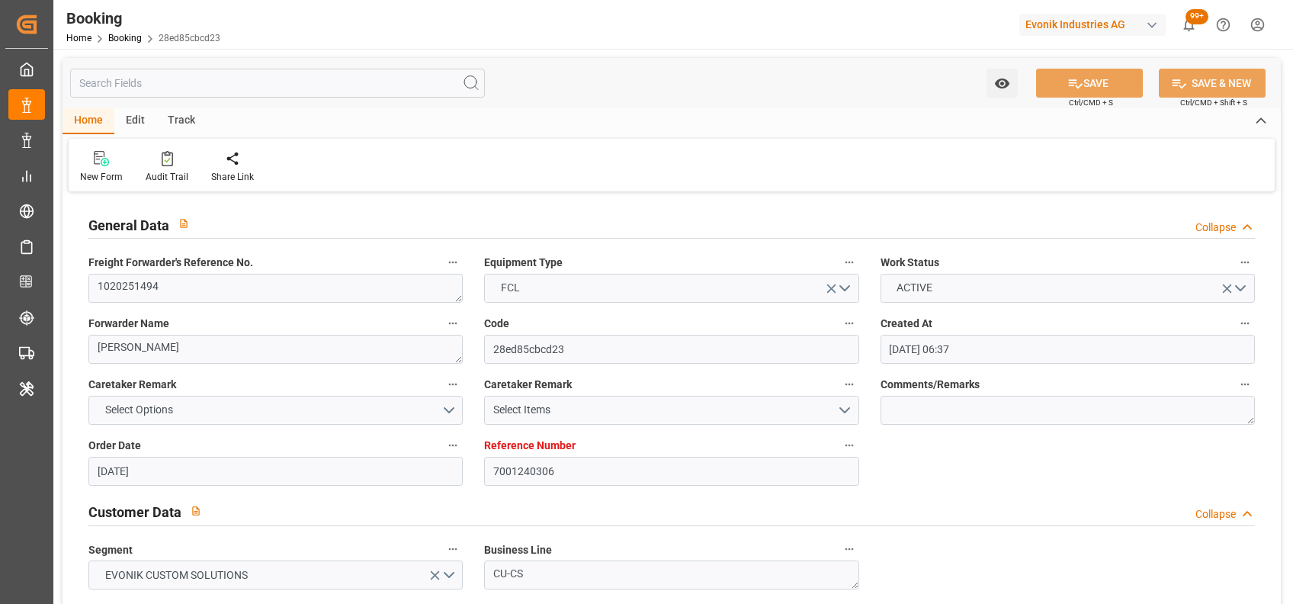
type input "14-08-2025 05:00"
type input "13-09-2025 06:00"
type input "14-09-2025 16:03"
type input "13-09-2025 07:30"
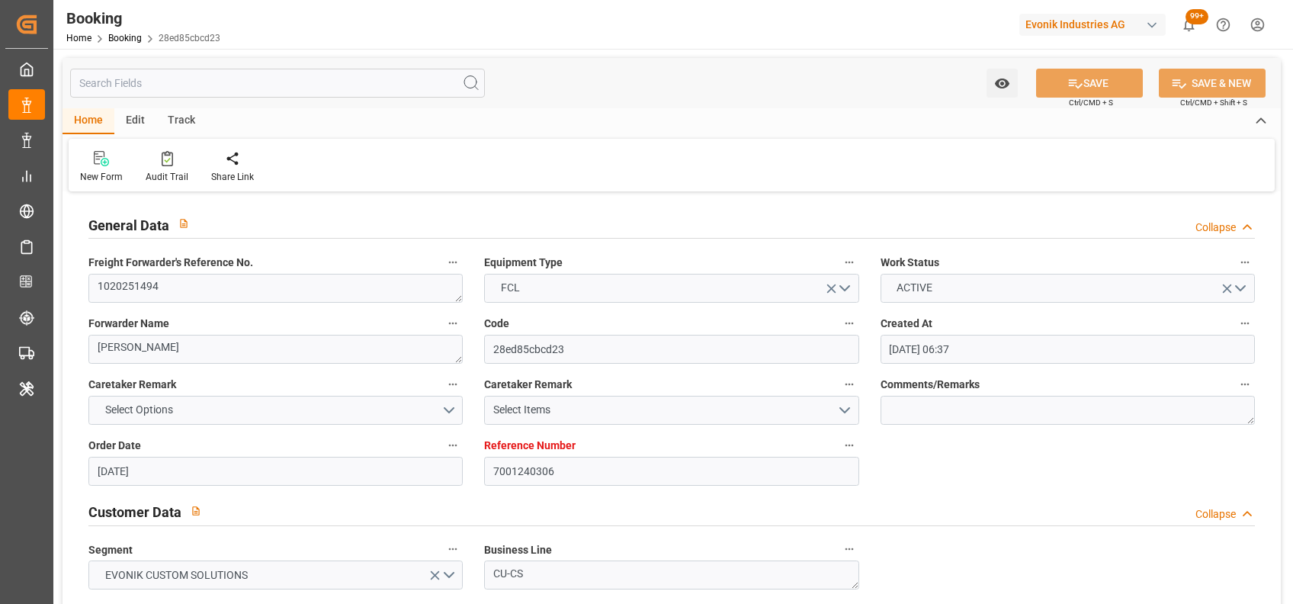
type input "13-09-2025 12:00"
type input "18-09-2025 16:03"
type input "13-09-2025 16:00"
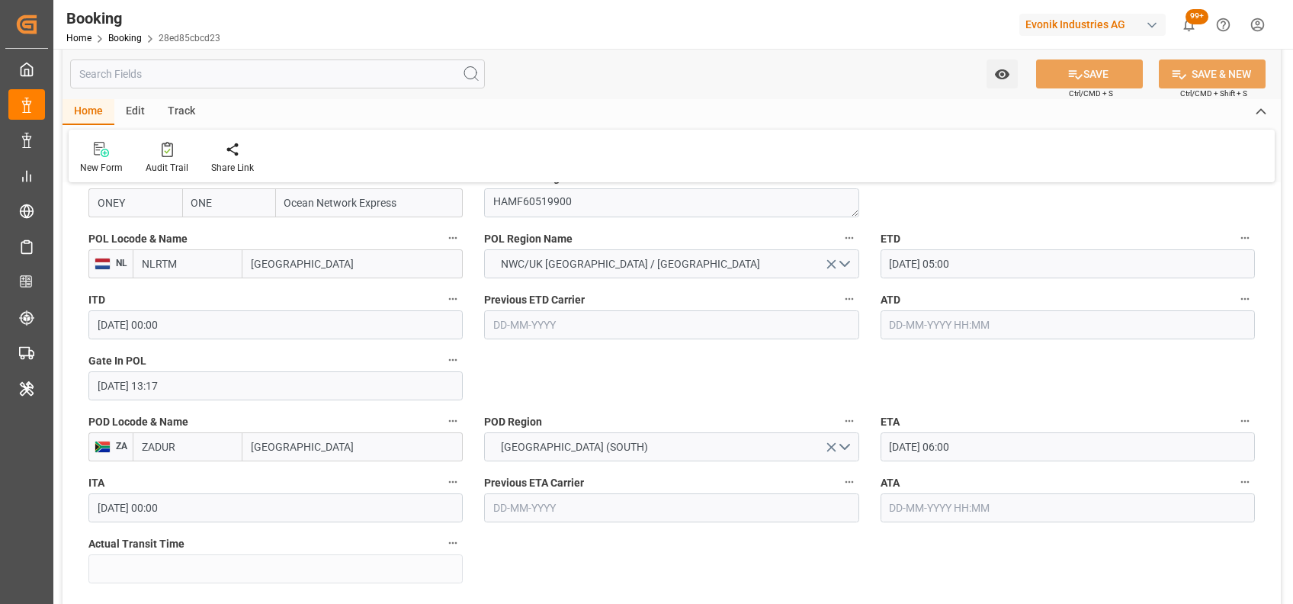
scroll to position [1191, 0]
click at [957, 329] on input "text" at bounding box center [1067, 323] width 374 height 29
type input "14-08-2025 00:00"
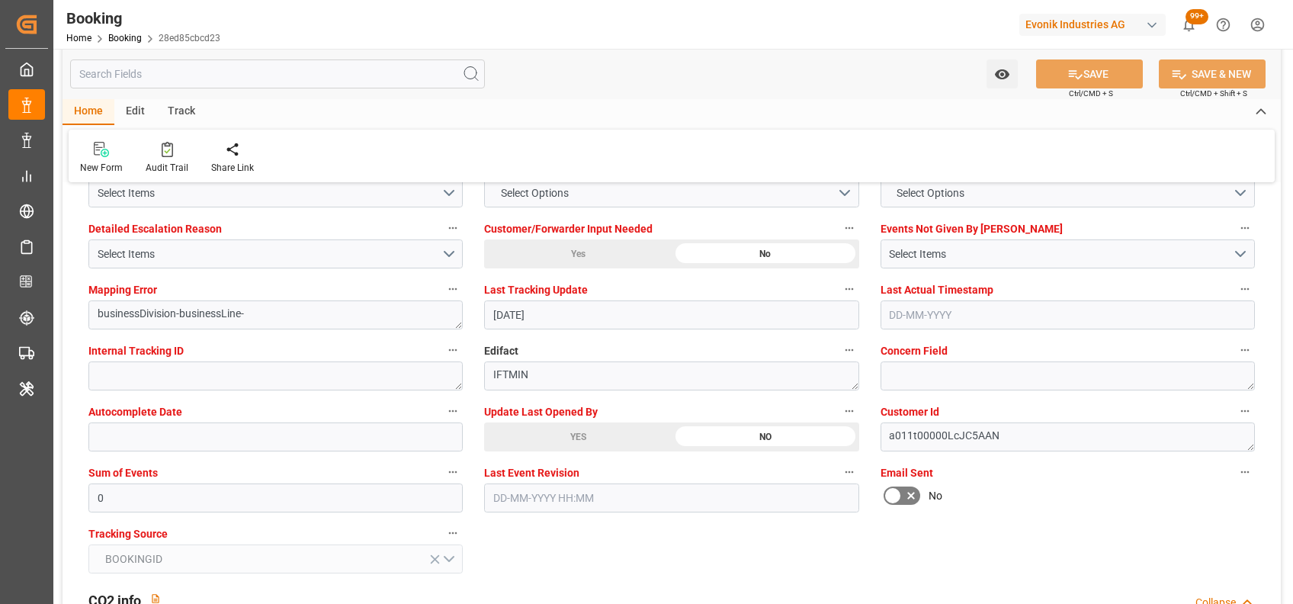
scroll to position [2727, 0]
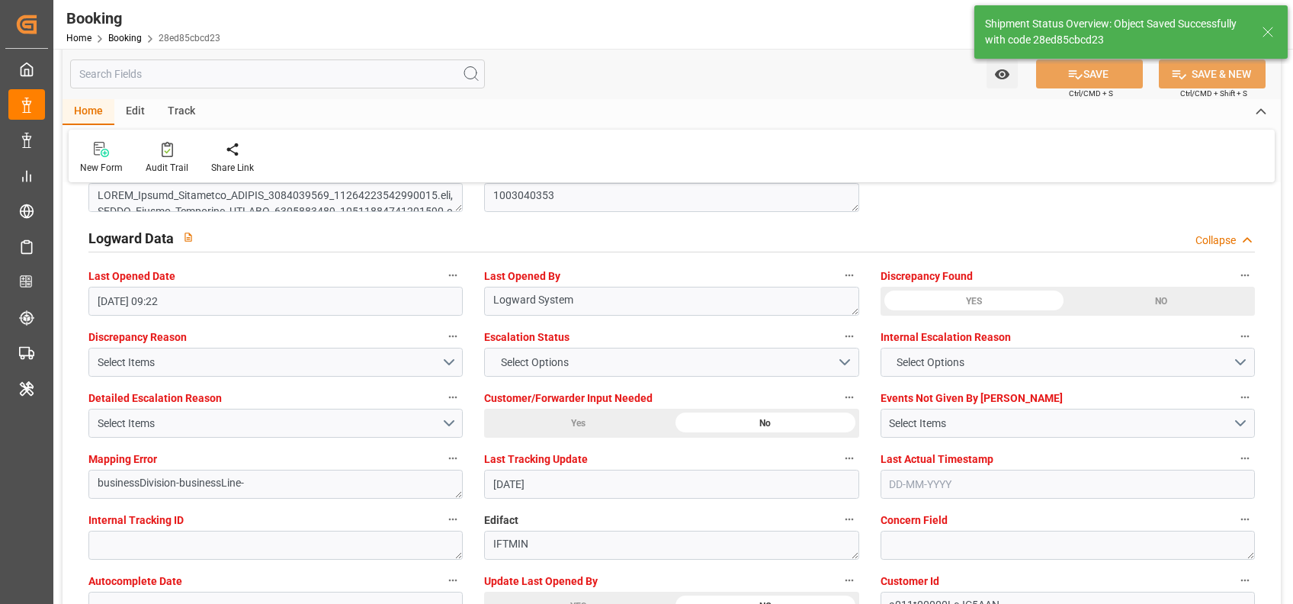
type textarea "[PERSON_NAME]"
type input "14-08-2025 09:24"
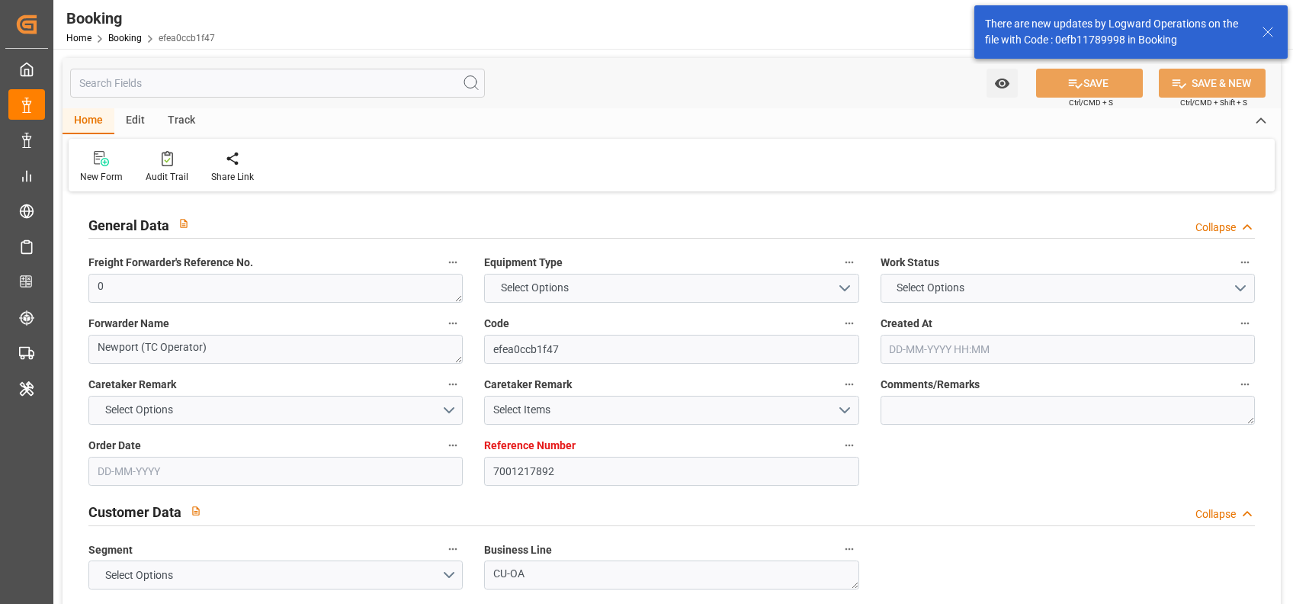
type input "7001217892"
type input "9629081"
type input "OOCL"
type input "Orient Overseas Container Line Ltd"
type input "NLRTM"
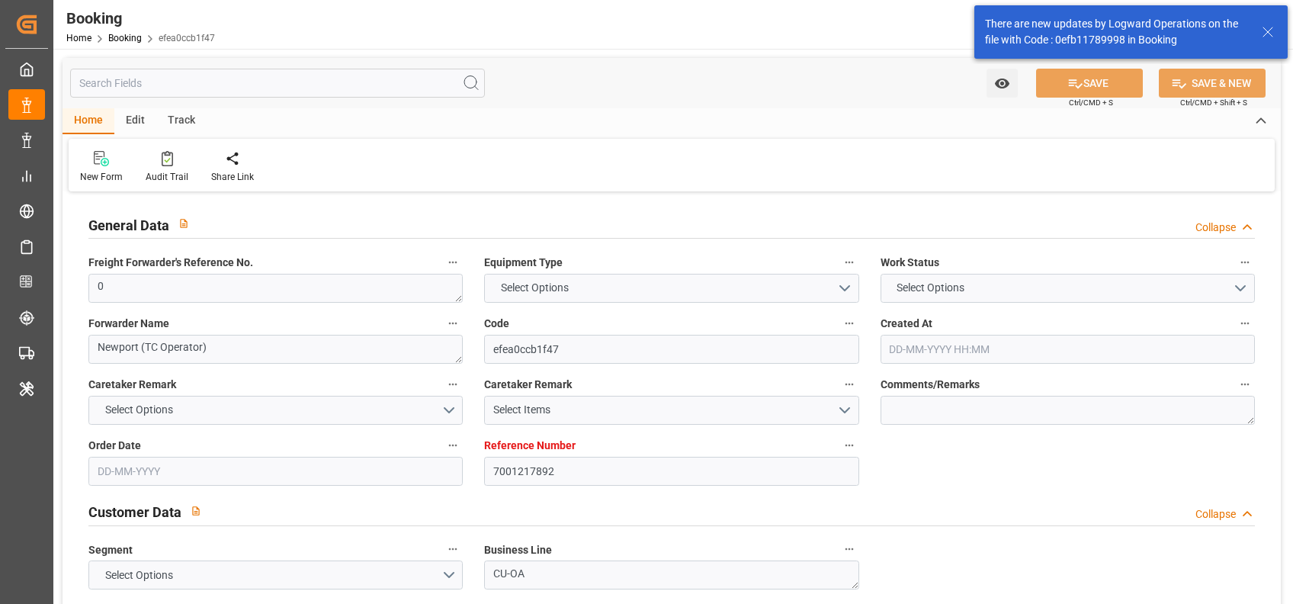
type input "KRPUS"
type input "CNSGH"
type input "0"
type input "[DATE] 14:19"
type input "[DATE]"
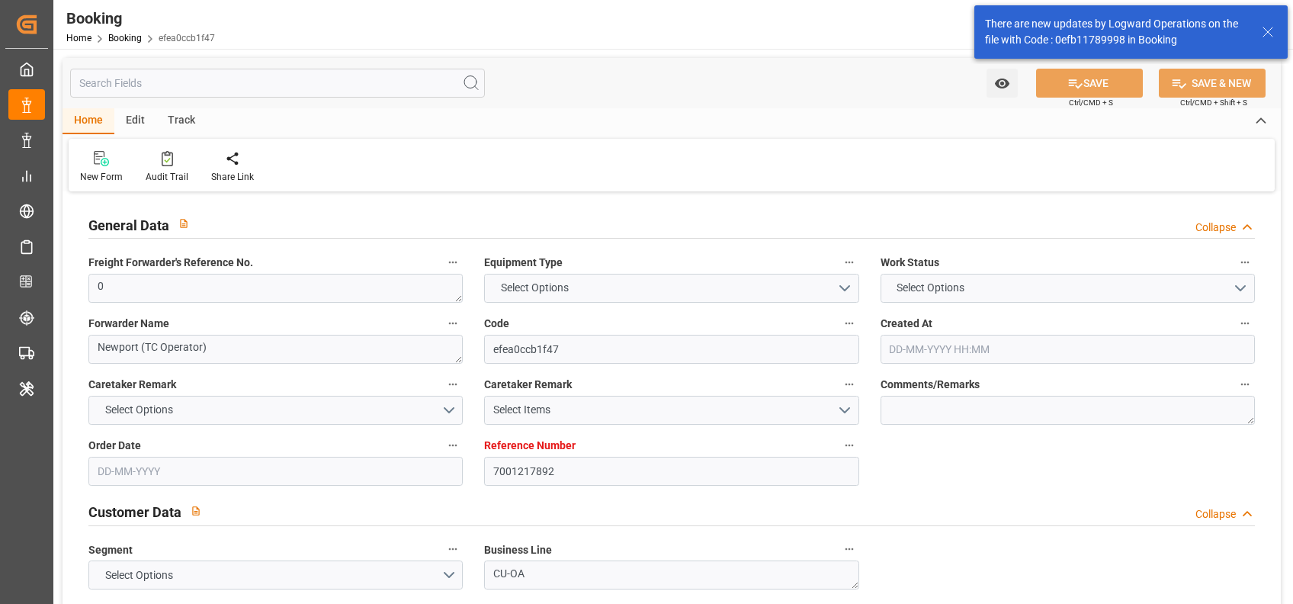
type input "[DATE]"
type input "[DATE] 00:00"
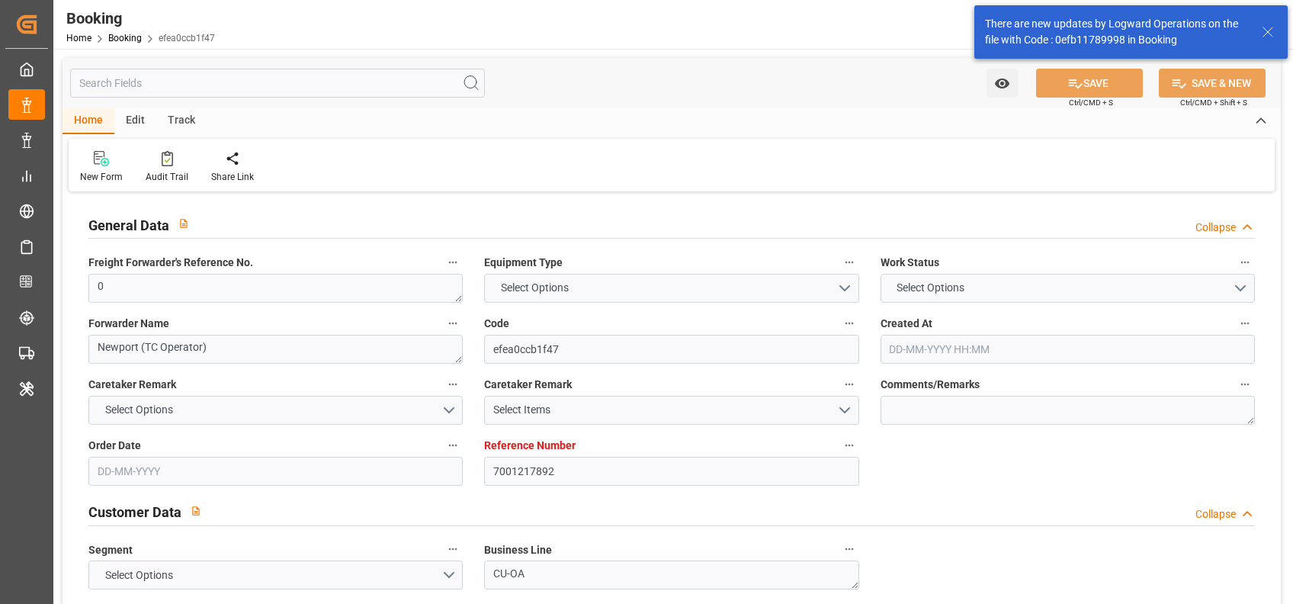
type input "[DATE] 00:00"
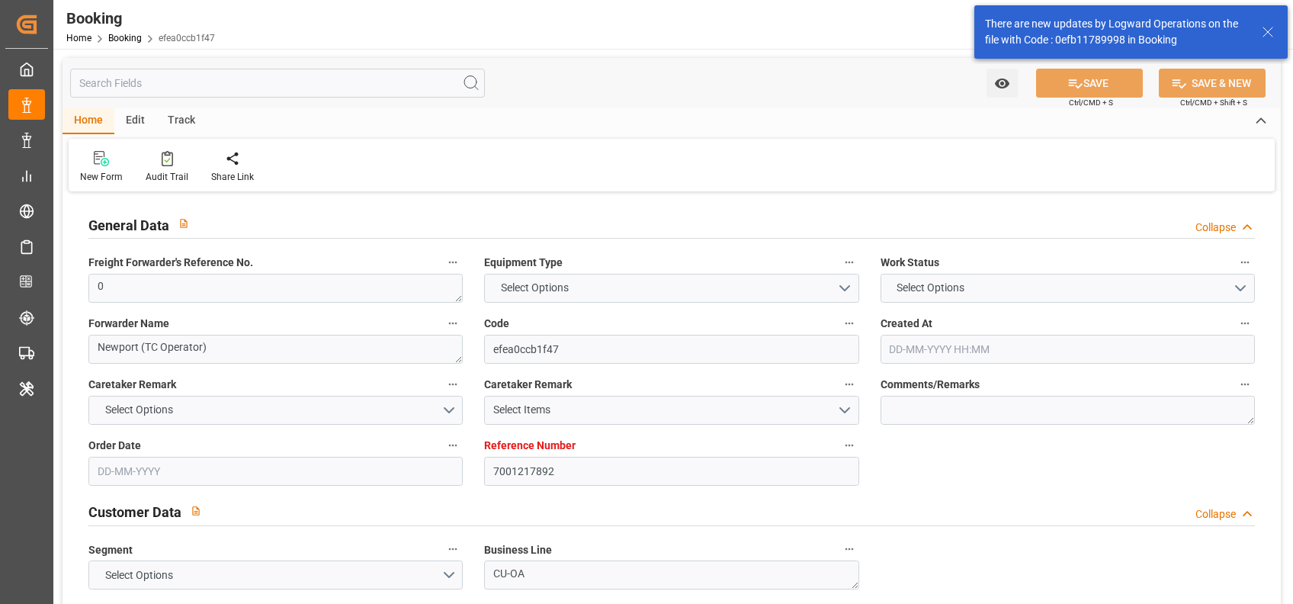
type input "[DATE] 00:00"
type input "[DATE]"
type input "[DATE] 06:38"
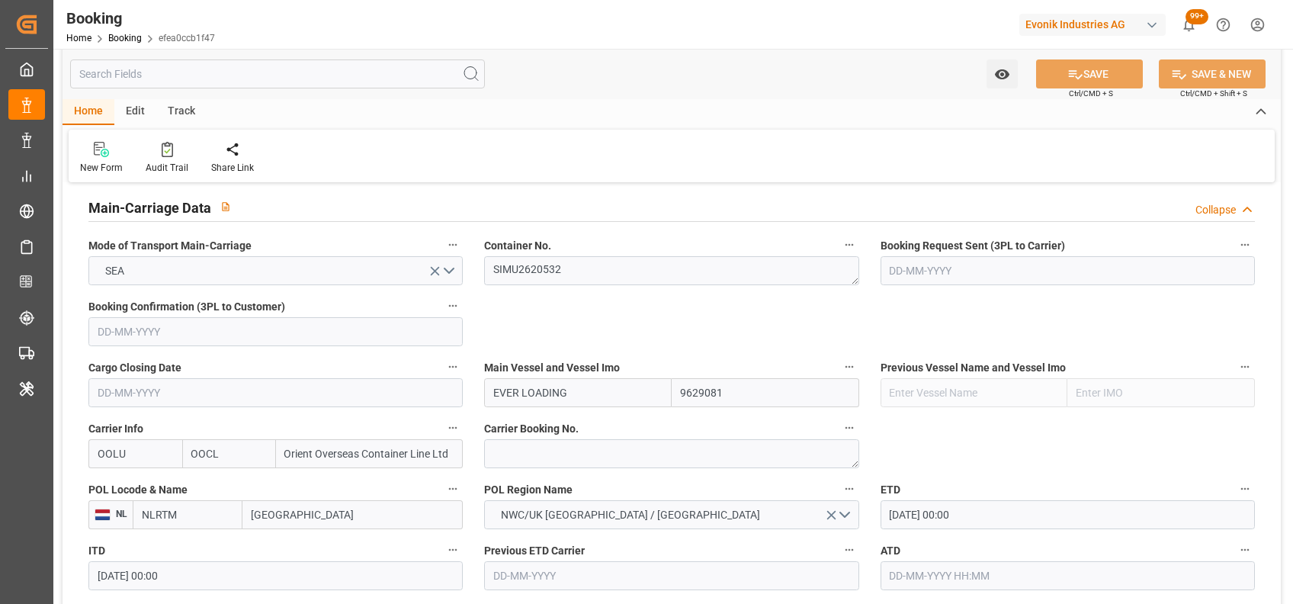
scroll to position [948, 0]
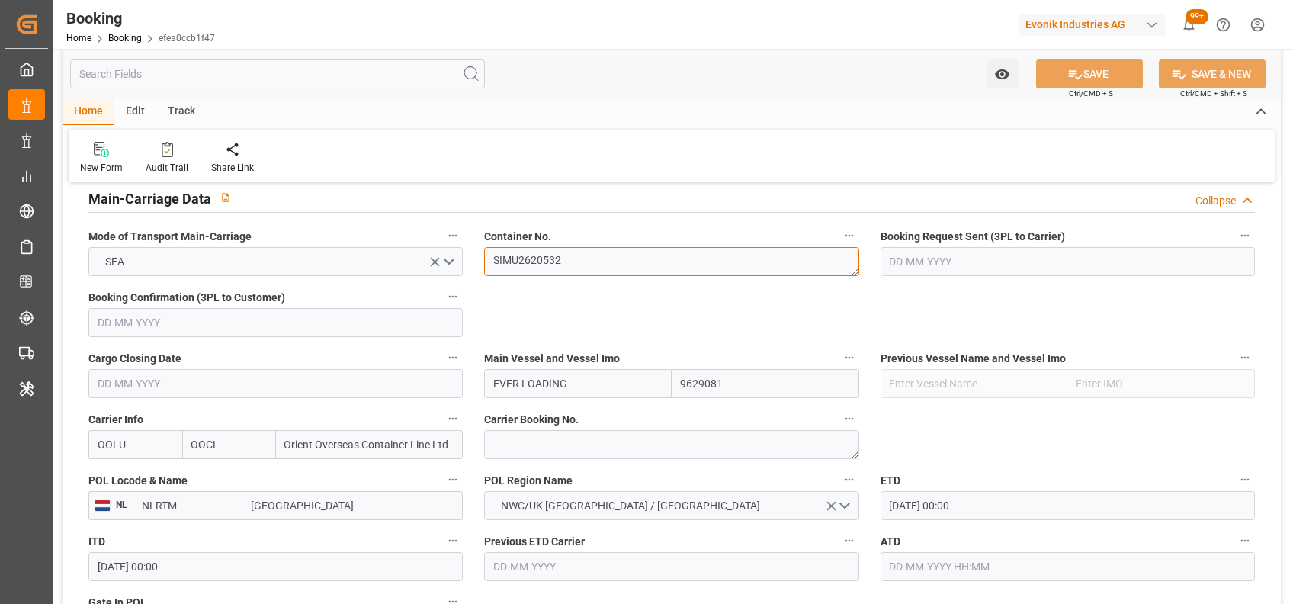
click at [493, 250] on textarea "SIMU2620532" at bounding box center [671, 261] width 374 height 29
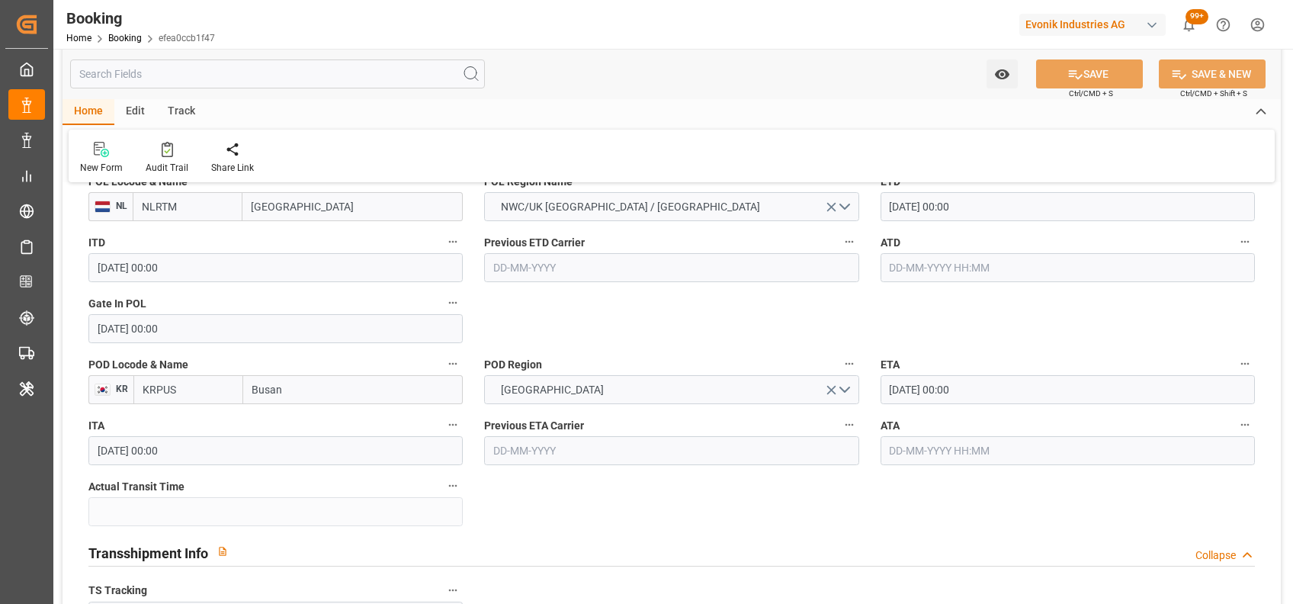
scroll to position [1248, 0]
click at [981, 269] on input "text" at bounding box center [1067, 266] width 374 height 29
type input "[DATE] 00:00"
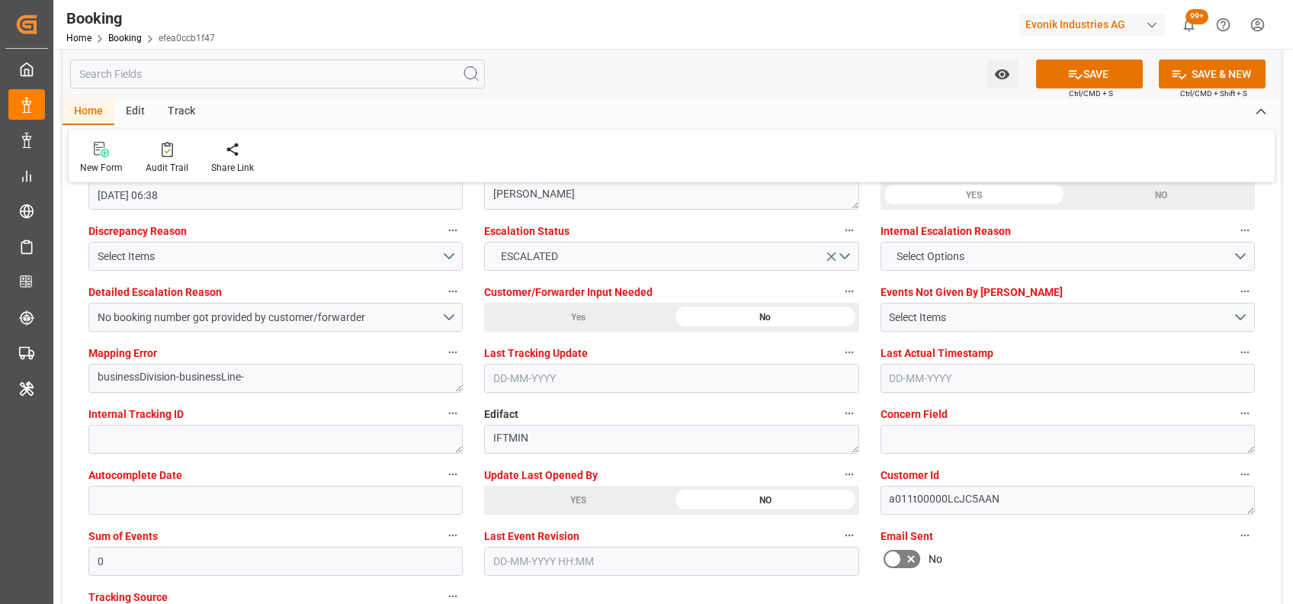
scroll to position [2835, 0]
click at [472, 498] on div "Autocomplete Date" at bounding box center [276, 487] width 396 height 61
type input "[DATE] 09:30"
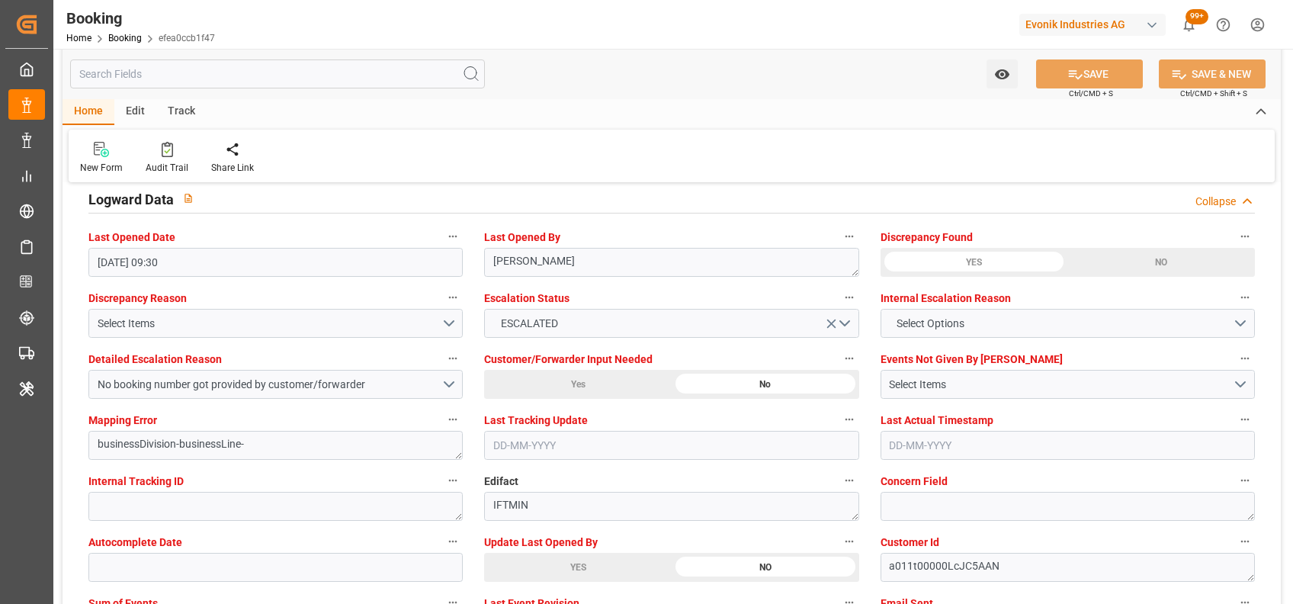
scroll to position [2764, 0]
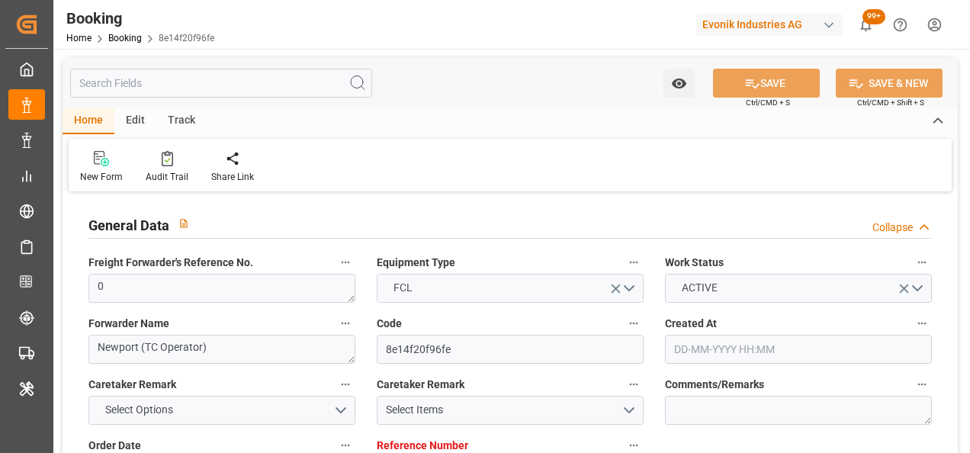
type input "[DATE] 14:23"
type input "[DATE]"
type input "[DATE] 00:00"
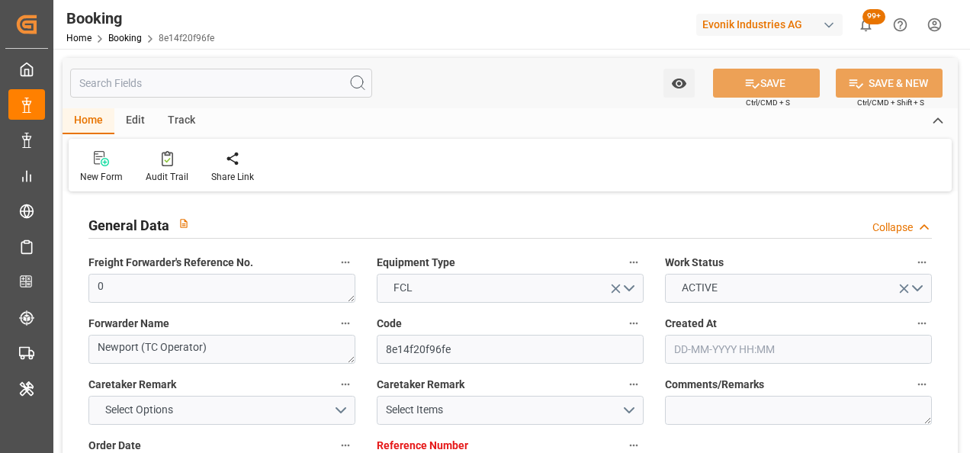
type input "[DATE] 00:00"
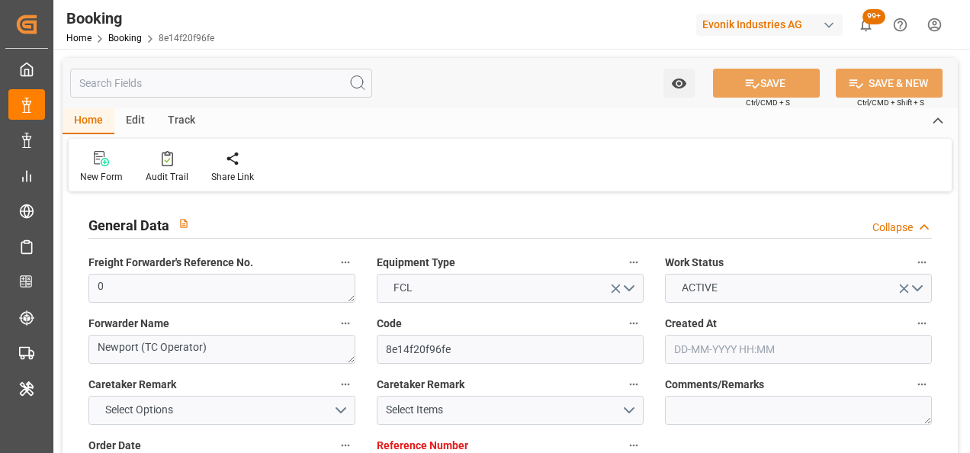
type input "[DATE] 00:00"
type input "[DATE]"
type input "[DATE] 06:37"
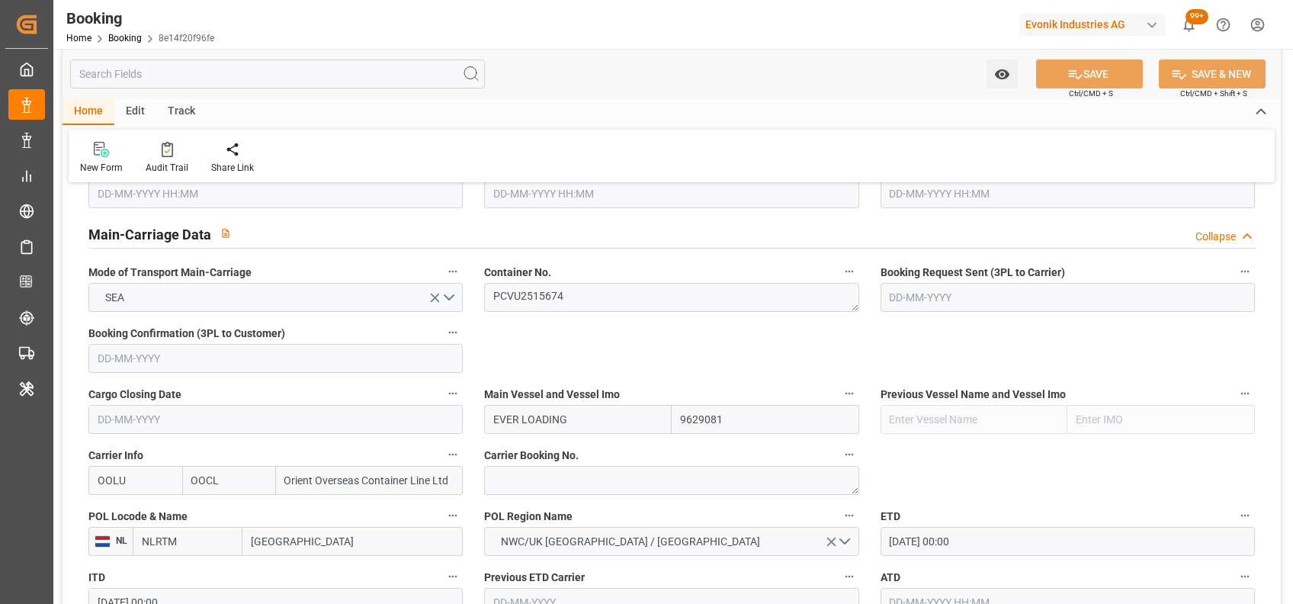
scroll to position [915, 0]
click at [526, 300] on textarea "PCVU2515674" at bounding box center [671, 295] width 374 height 29
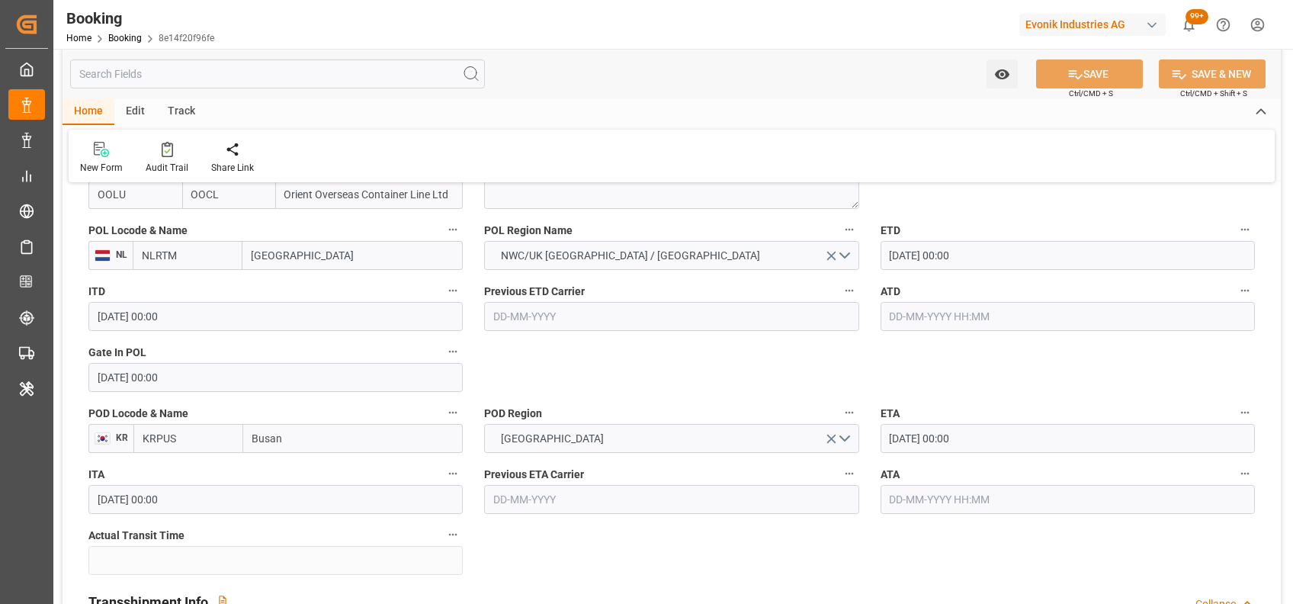
scroll to position [1199, 0]
click at [963, 305] on input "text" at bounding box center [1067, 315] width 374 height 29
type input "[DATE] 00:00"
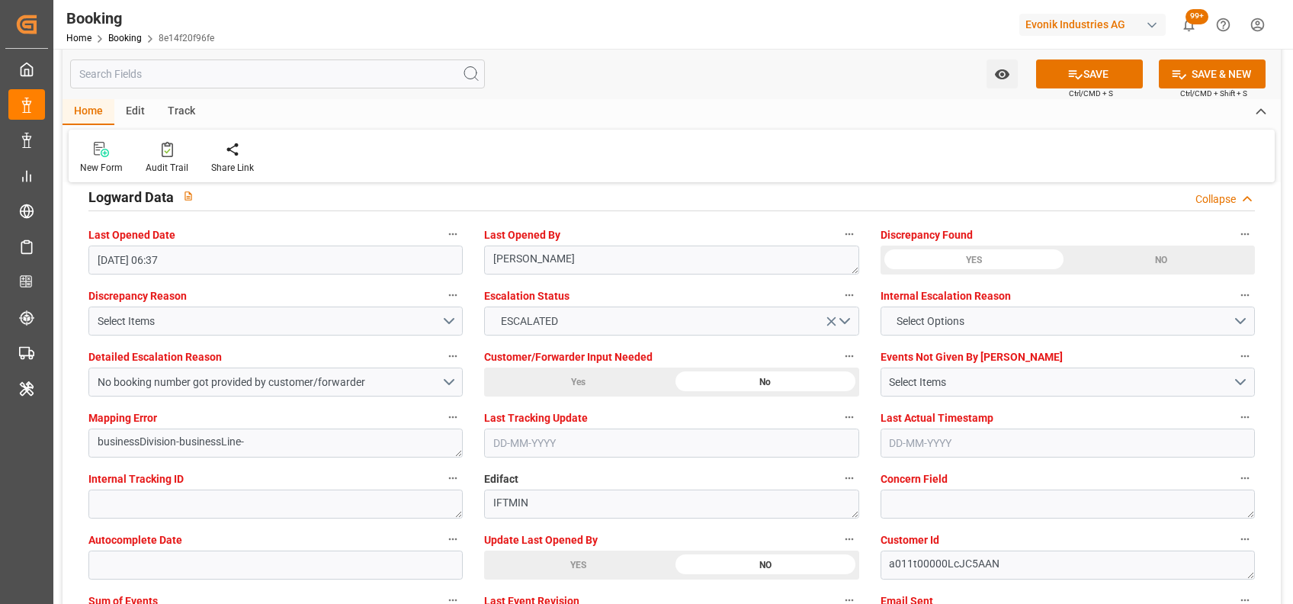
scroll to position [2770, 0]
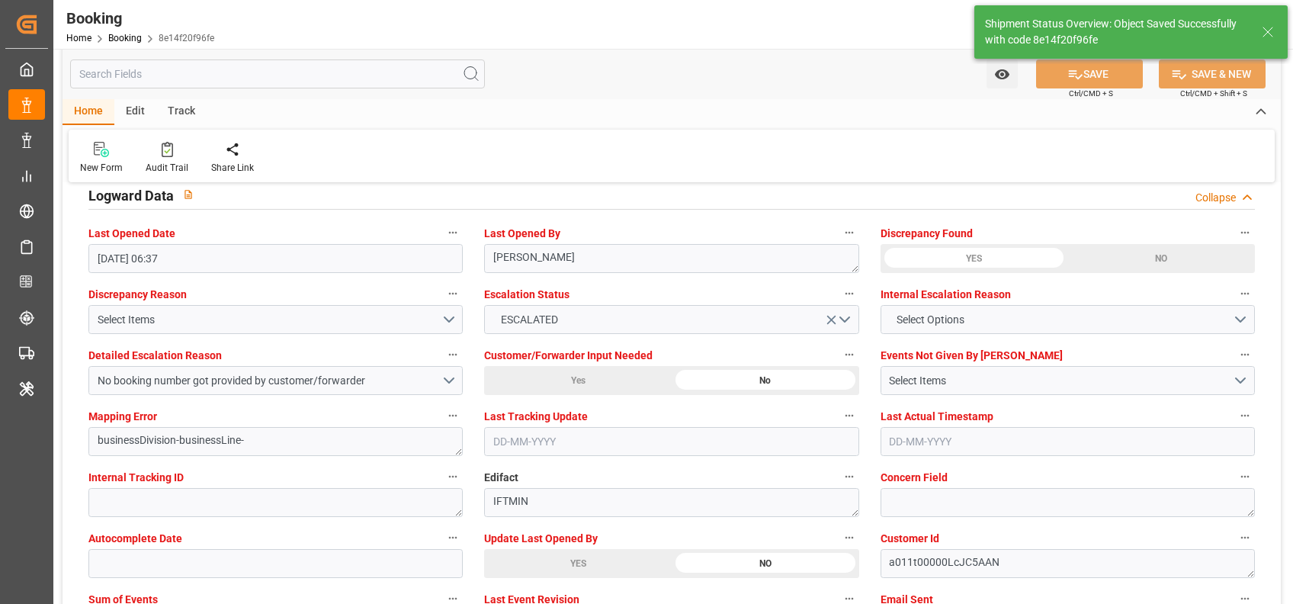
type textarea "[PERSON_NAME]"
type input "[DATE] 09:32"
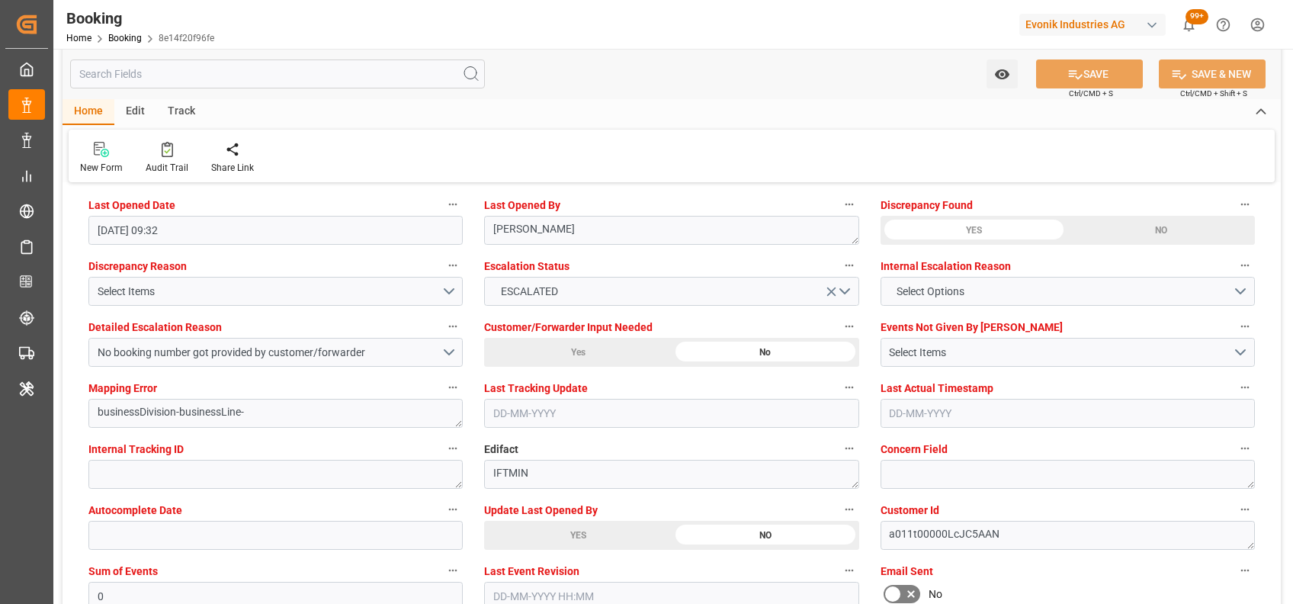
scroll to position [2797, 0]
